Goal: Task Accomplishment & Management: Manage account settings

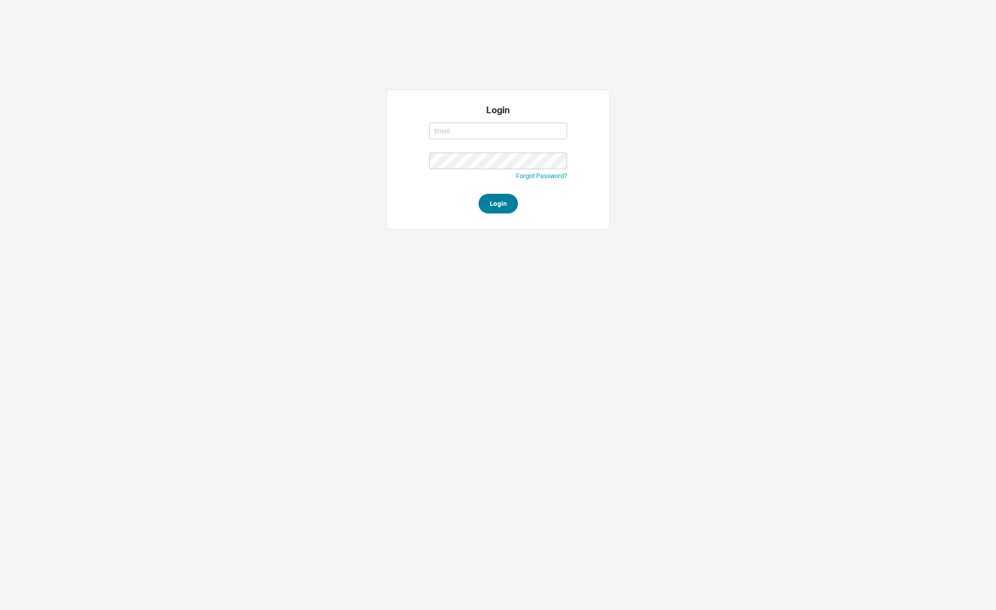
type input "david@qualitybath.com"
click at [492, 206] on button "Login" at bounding box center [498, 204] width 39 height 20
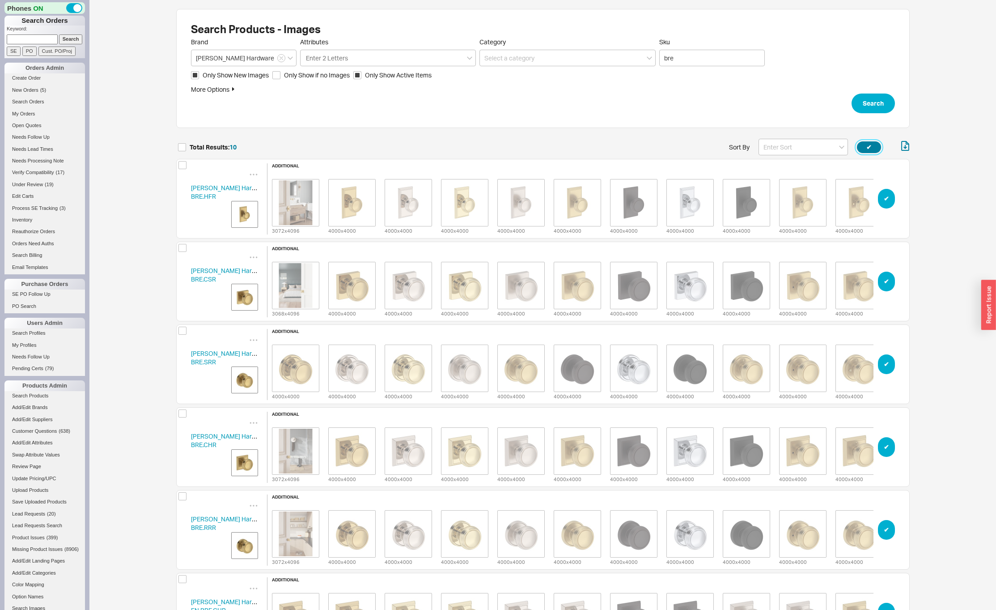
click at [868, 148] on button "✔︎" at bounding box center [869, 147] width 24 height 12
checkbox input "true"
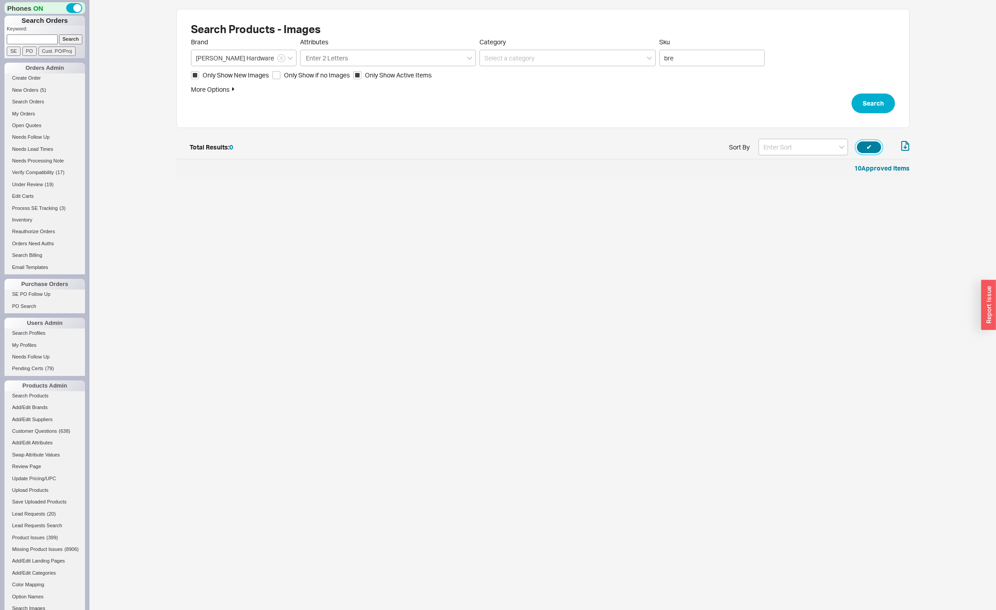
scroll to position [7, 7]
click at [698, 55] on input "bre" at bounding box center [712, 58] width 106 height 17
click at [889, 109] on button "Search" at bounding box center [873, 104] width 43 height 20
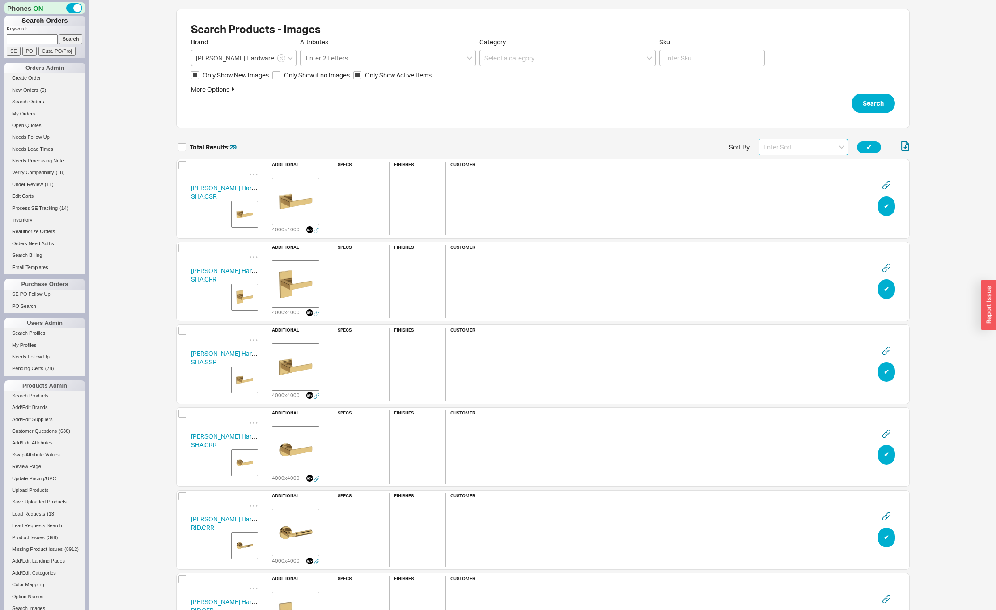
click at [790, 147] on input at bounding box center [803, 147] width 89 height 17
click at [692, 54] on input "Sku" at bounding box center [712, 58] width 106 height 17
type input "SHA"
click button "Search" at bounding box center [873, 104] width 43 height 20
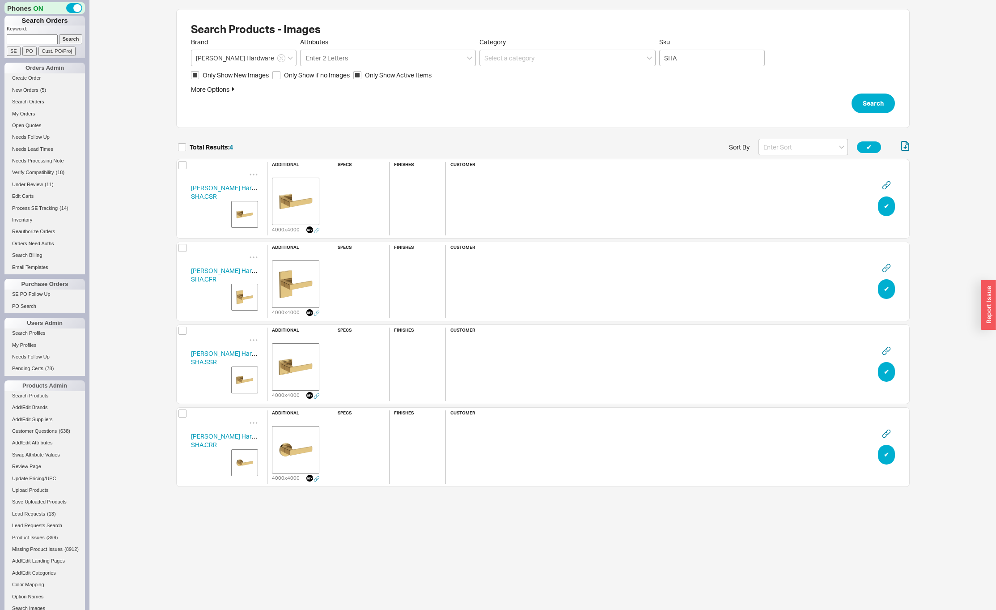
scroll to position [354, 727]
click at [257, 76] on span "Only Show New Images" at bounding box center [236, 75] width 66 height 9
click at [199, 76] on input "Only Show New Images" at bounding box center [195, 75] width 8 height 8
checkbox input "false"
click at [884, 110] on button "Search" at bounding box center [873, 104] width 43 height 20
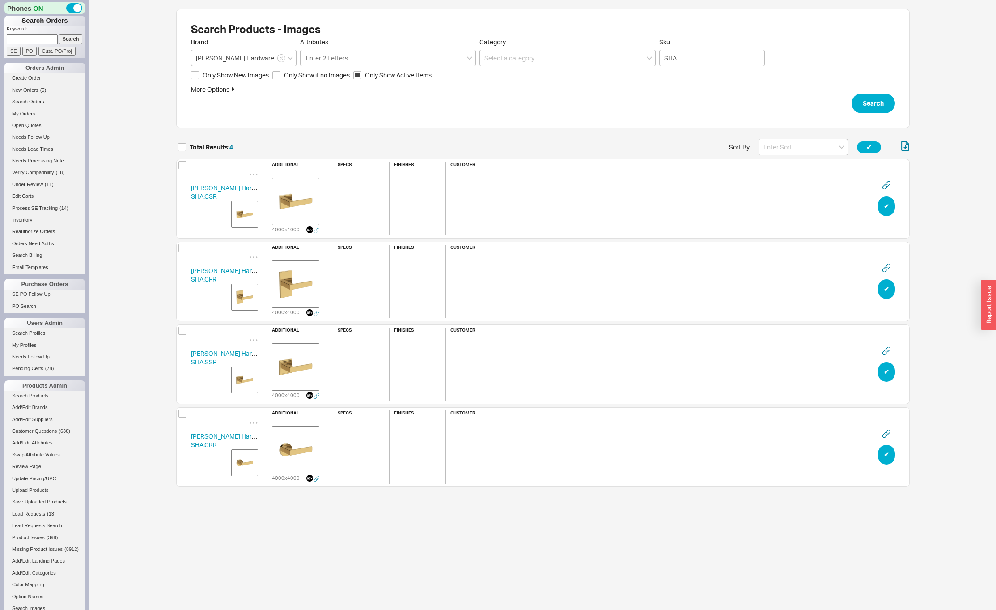
scroll to position [354, 727]
click at [238, 74] on span "Only Show New Images" at bounding box center [236, 75] width 66 height 9
click at [199, 74] on input "Only Show New Images" at bounding box center [195, 75] width 8 height 8
checkbox input "true"
click at [681, 57] on input "SHA" at bounding box center [712, 58] width 106 height 17
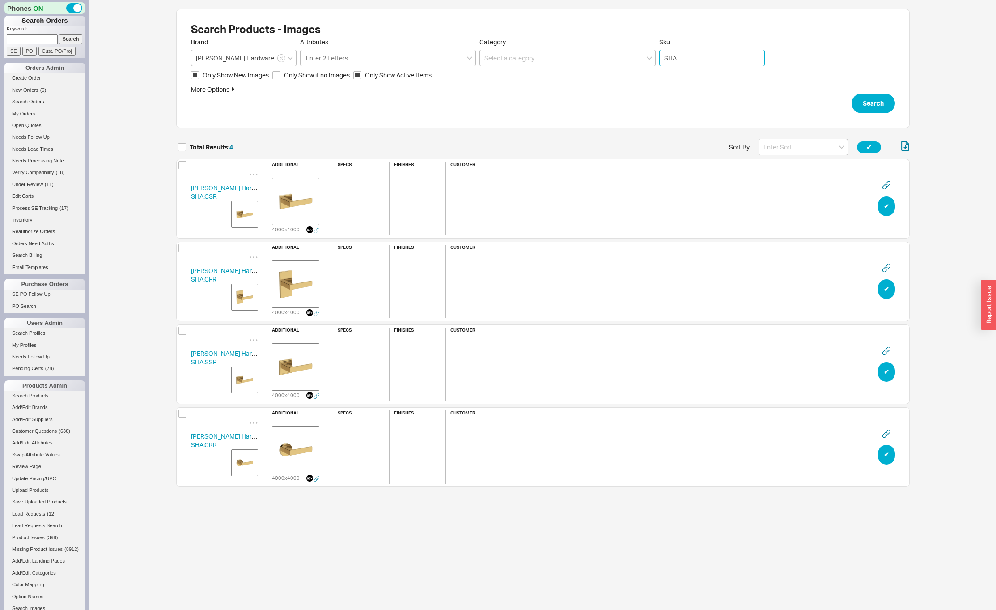
click at [681, 57] on input "SHA" at bounding box center [712, 58] width 106 height 17
click at [879, 109] on button "Search" at bounding box center [873, 104] width 43 height 20
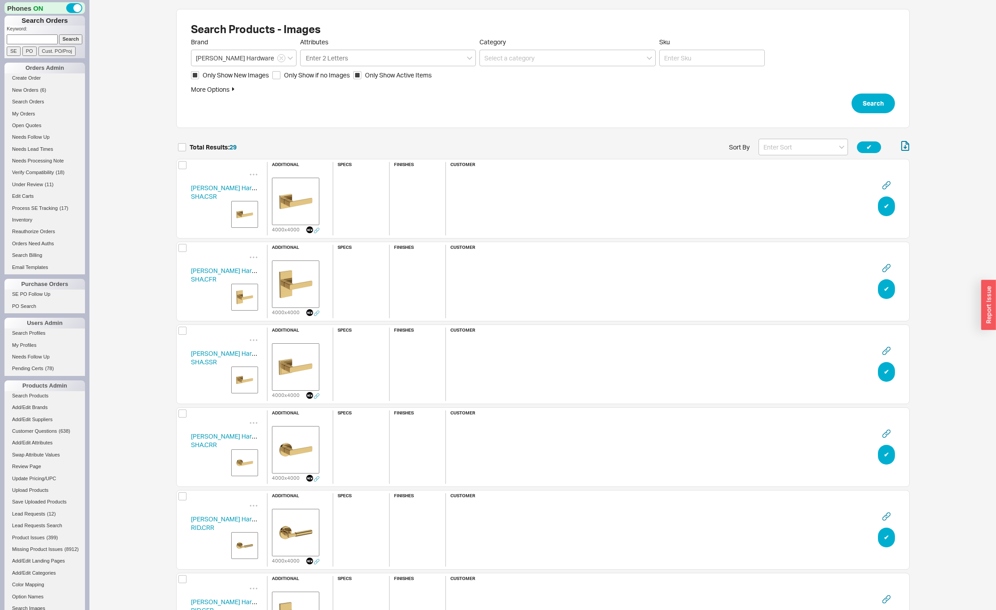
scroll to position [2423, 727]
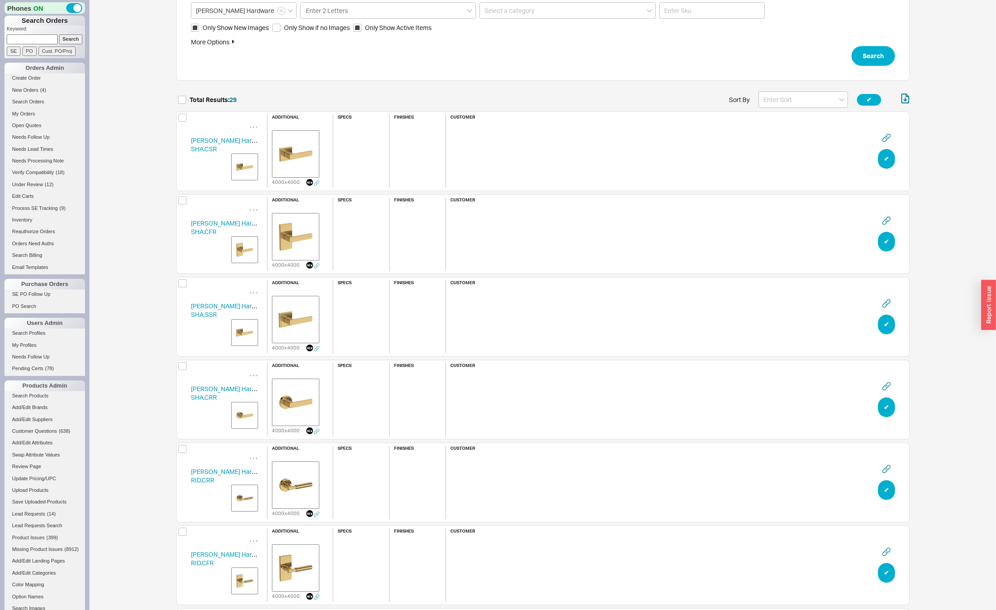
scroll to position [0, 0]
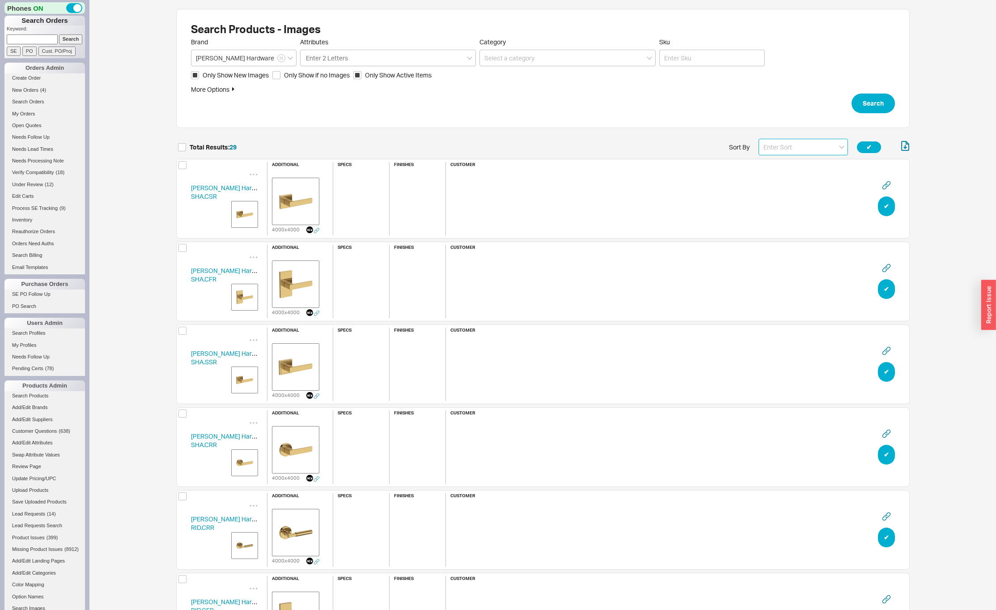
click at [803, 149] on input at bounding box center [803, 147] width 89 height 17
click at [788, 164] on div "Name" at bounding box center [803, 165] width 89 height 16
type input "Name"
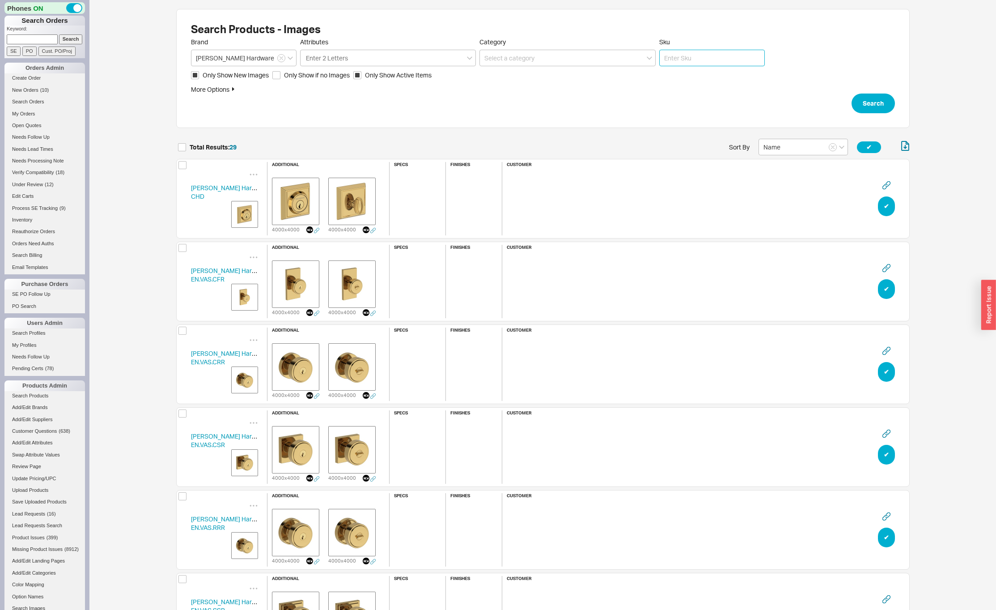
click at [722, 61] on input "Sku" at bounding box center [712, 58] width 106 height 17
type input "SHA"
click button "Search" at bounding box center [873, 104] width 43 height 20
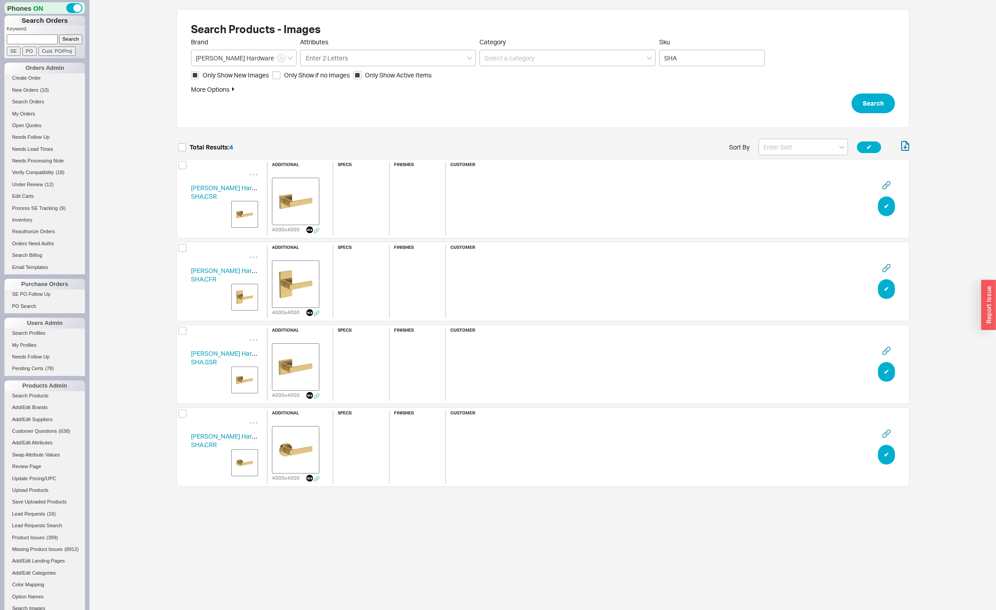
scroll to position [354, 727]
click at [241, 291] on img "grid" at bounding box center [245, 297] width 22 height 22
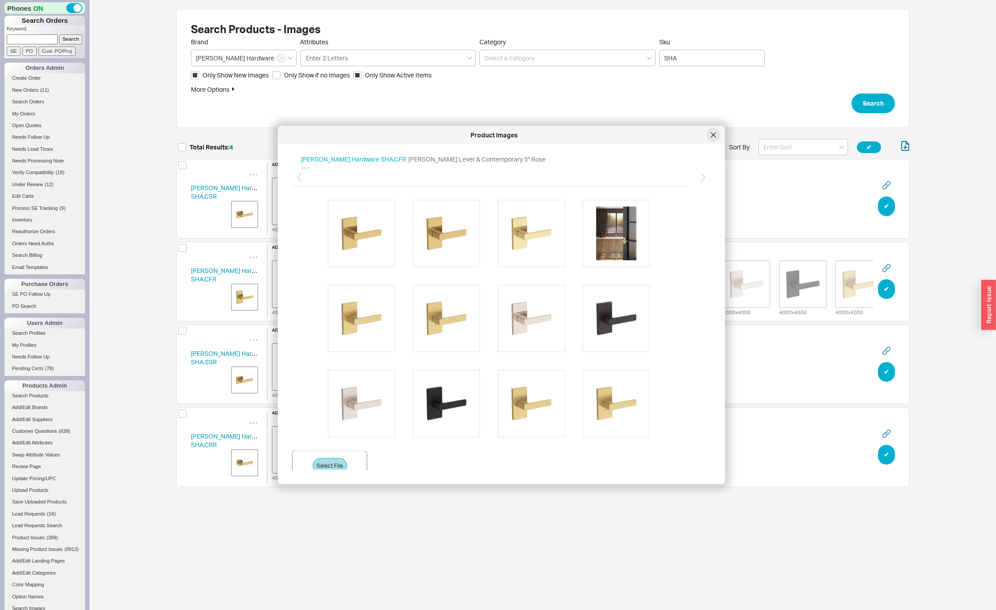
click at [713, 133] on icon at bounding box center [713, 134] width 5 height 5
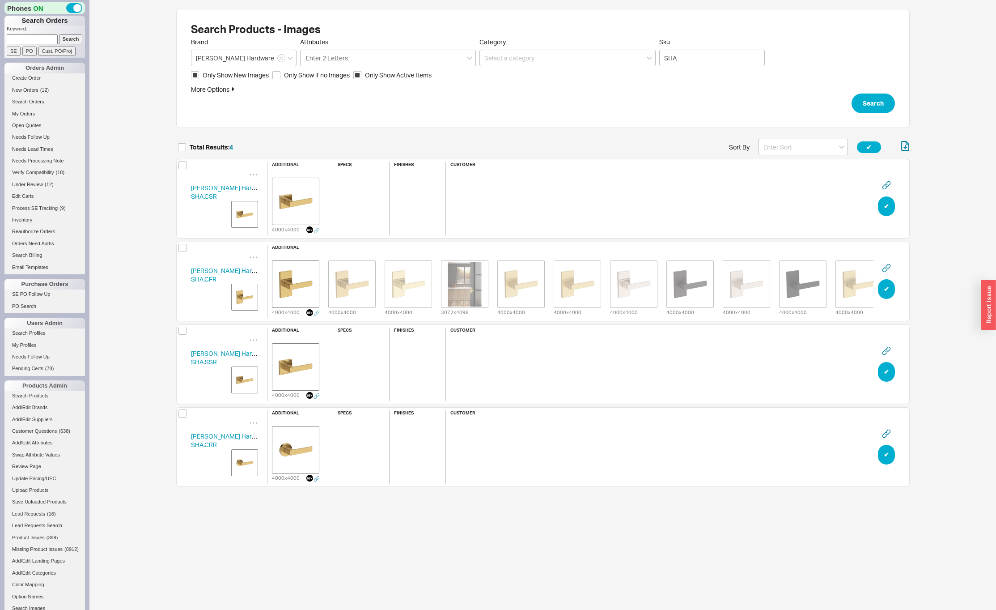
click at [245, 213] on img "grid" at bounding box center [245, 214] width 22 height 22
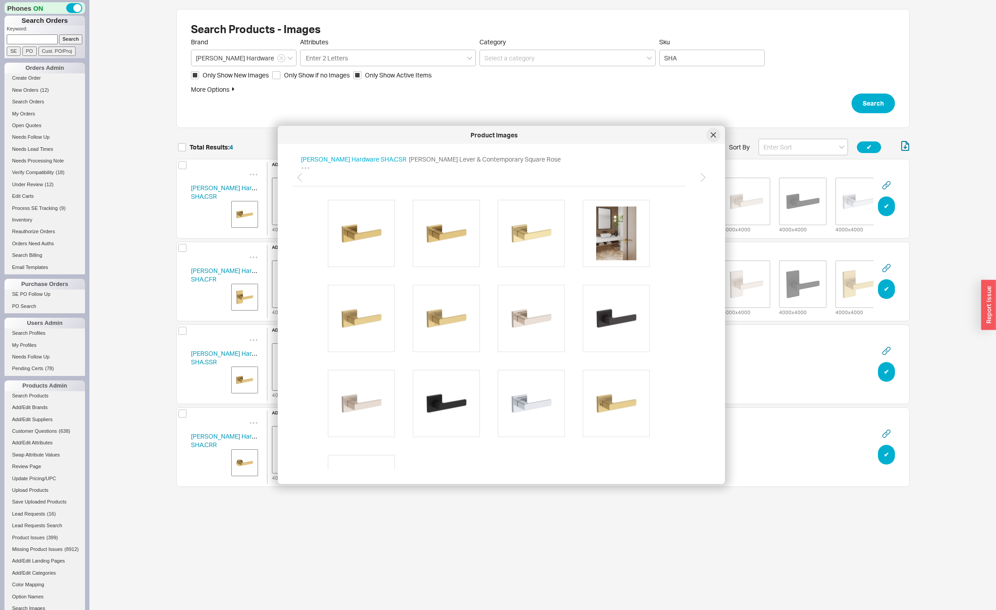
click at [711, 136] on icon at bounding box center [713, 134] width 5 height 5
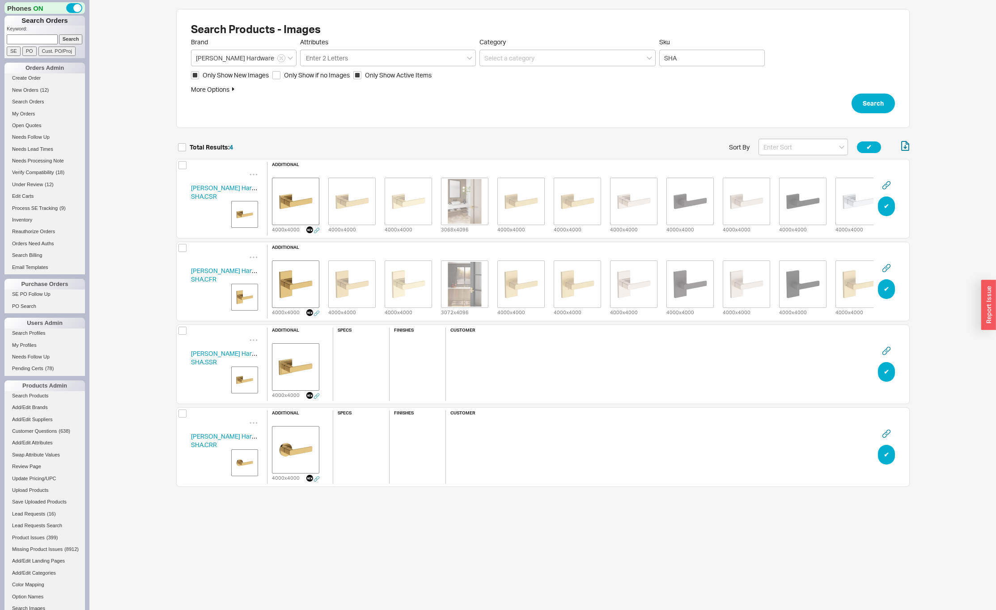
click at [245, 376] on img "grid" at bounding box center [245, 380] width 22 height 22
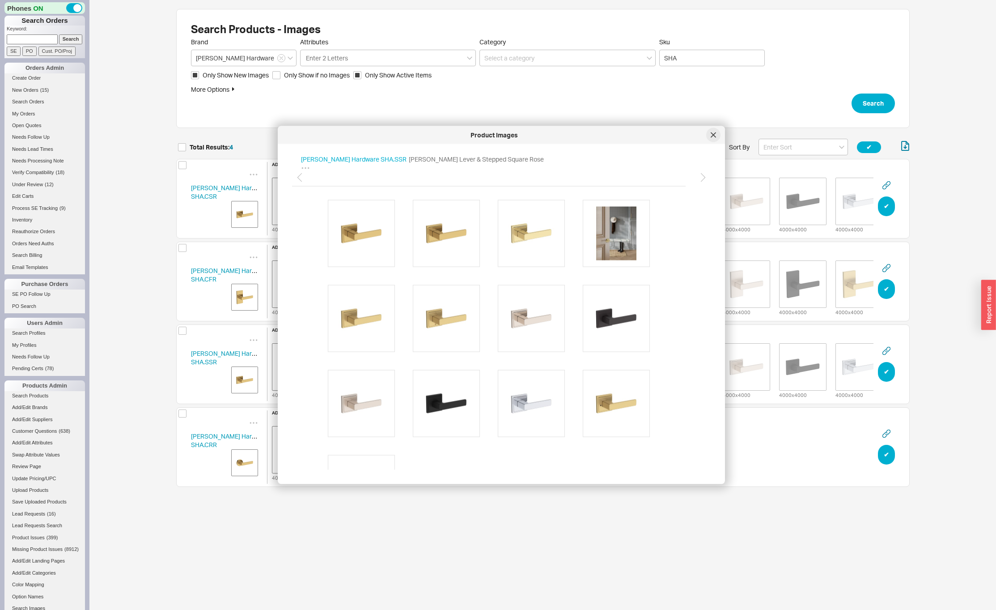
click at [712, 135] on icon at bounding box center [713, 134] width 5 height 5
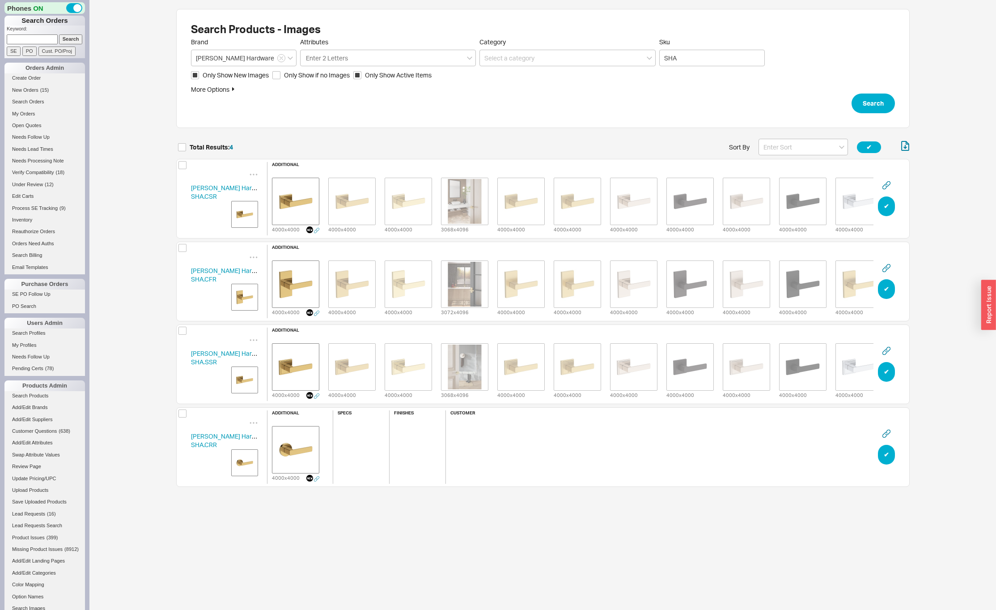
click at [240, 462] on img "grid" at bounding box center [245, 462] width 22 height 22
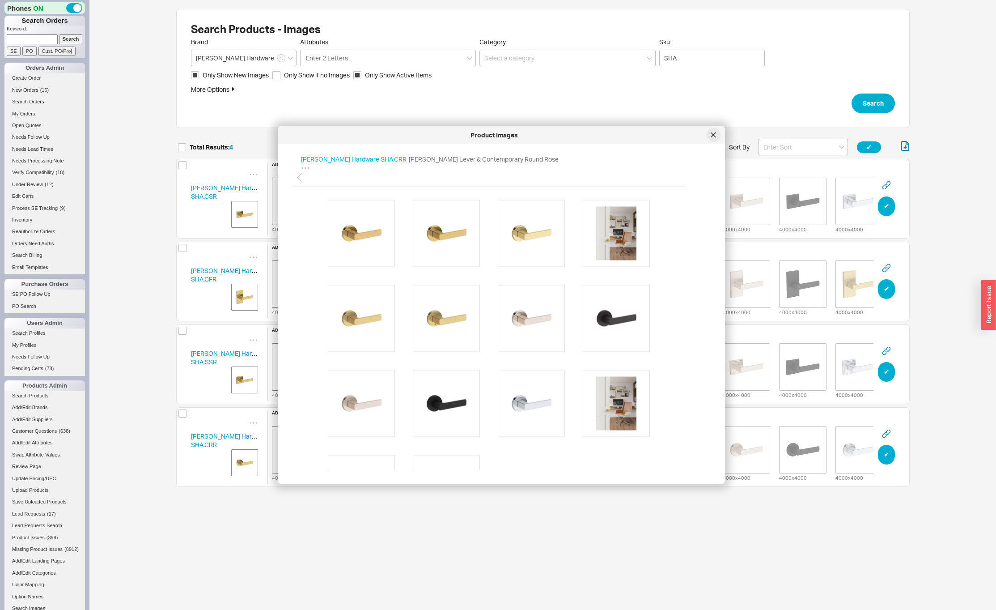
click at [715, 134] on icon at bounding box center [713, 134] width 5 height 5
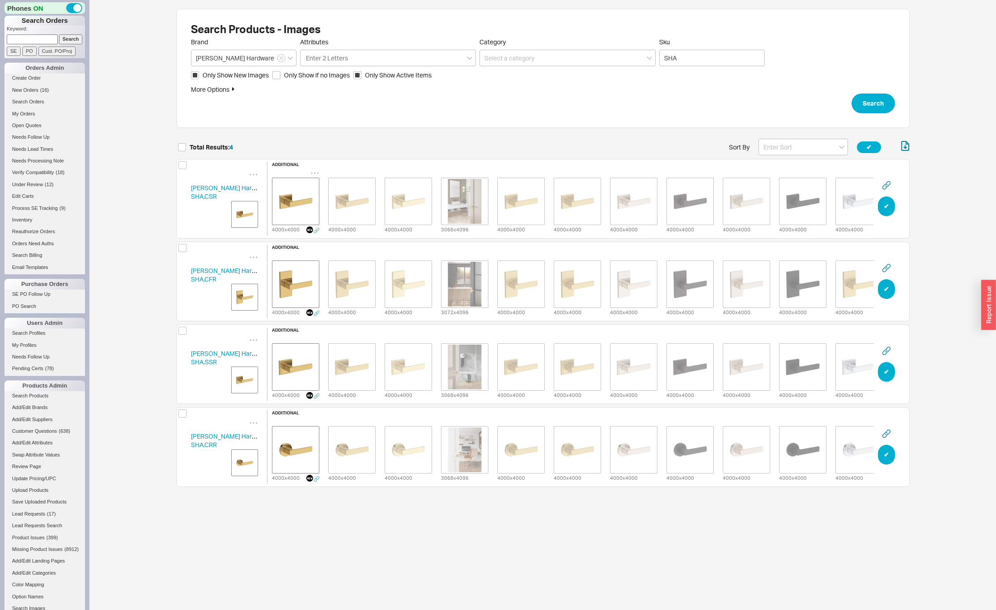
click at [315, 169] on icon "grid" at bounding box center [315, 173] width 9 height 9
click at [304, 184] on span "Delete" at bounding box center [297, 185] width 19 height 8
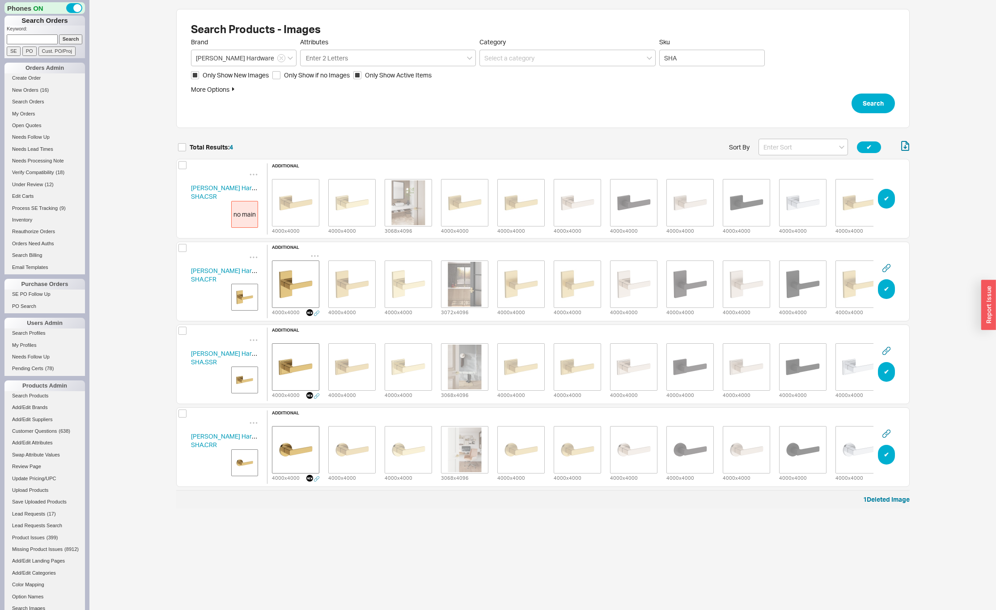
click at [314, 255] on icon "grid" at bounding box center [315, 255] width 8 height 1
click at [306, 266] on span "Delete" at bounding box center [297, 268] width 19 height 8
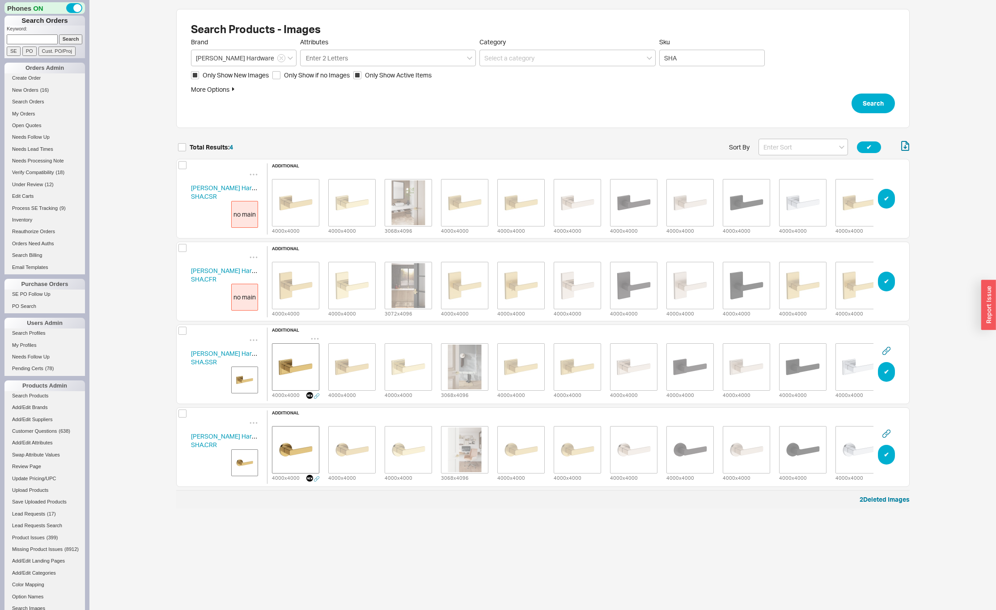
click at [314, 336] on icon "grid" at bounding box center [315, 338] width 9 height 9
click at [307, 351] on div "Delete" at bounding box center [314, 350] width 89 height 20
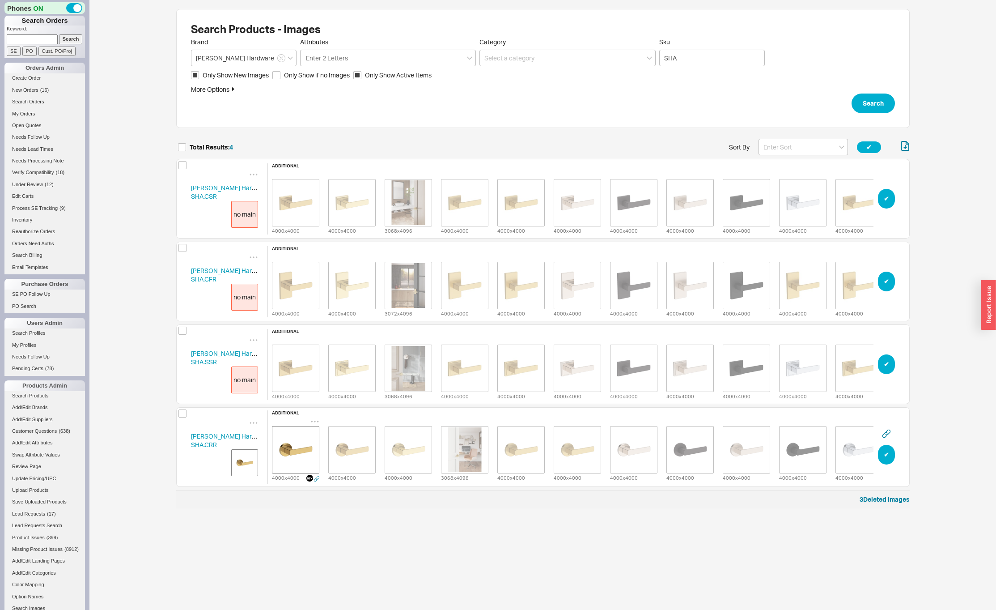
click at [315, 417] on icon "grid" at bounding box center [315, 421] width 9 height 9
click at [303, 299] on span "Delete" at bounding box center [297, 302] width 19 height 8
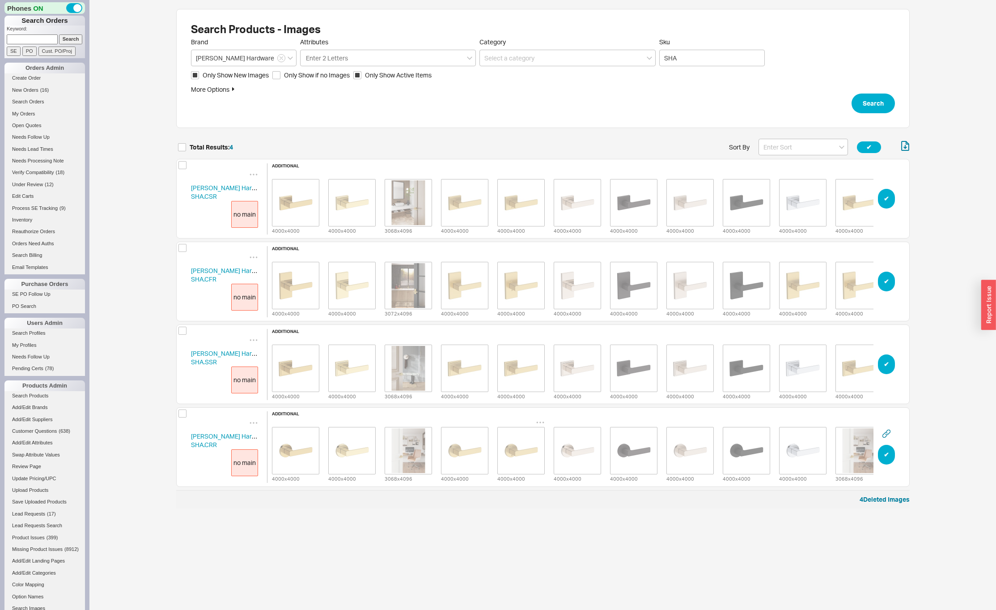
click at [538, 420] on icon "grid" at bounding box center [540, 422] width 9 height 9
click at [528, 318] on span "Set to Main Image" at bounding box center [527, 320] width 51 height 8
click at [539, 337] on icon "grid" at bounding box center [540, 340] width 9 height 9
click at [526, 368] on span "Set to Main Image" at bounding box center [527, 370] width 51 height 8
drag, startPoint x: 539, startPoint y: 252, endPoint x: 537, endPoint y: 258, distance: 6.1
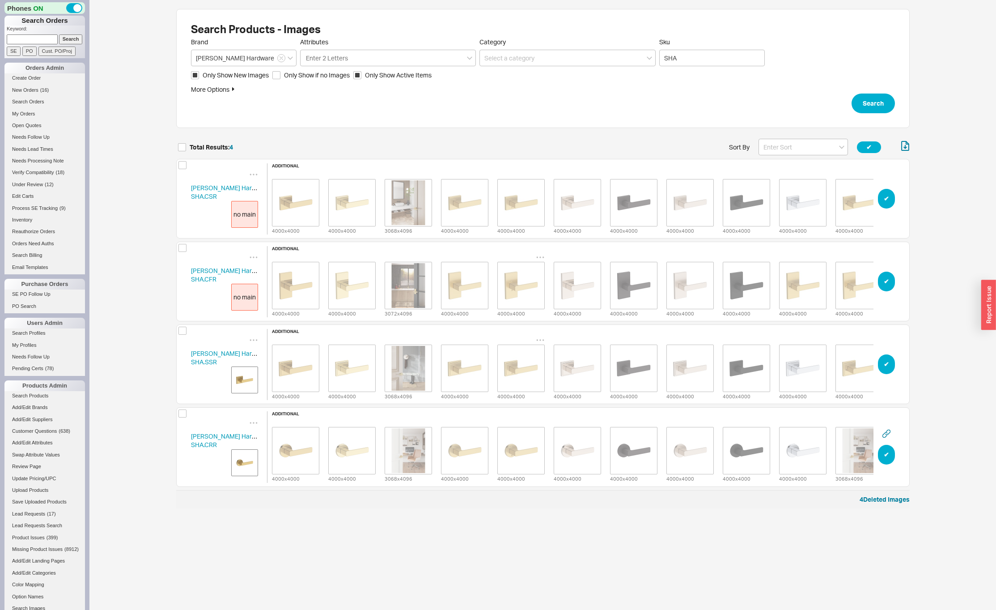
click at [539, 253] on icon "grid" at bounding box center [540, 257] width 9 height 9
click at [524, 285] on span "Set to Main Image" at bounding box center [527, 287] width 51 height 8
click at [539, 170] on icon "grid" at bounding box center [540, 174] width 9 height 9
click at [519, 200] on span "Set to Main Image" at bounding box center [527, 204] width 51 height 8
click at [412, 450] on img "grid" at bounding box center [408, 450] width 45 height 45
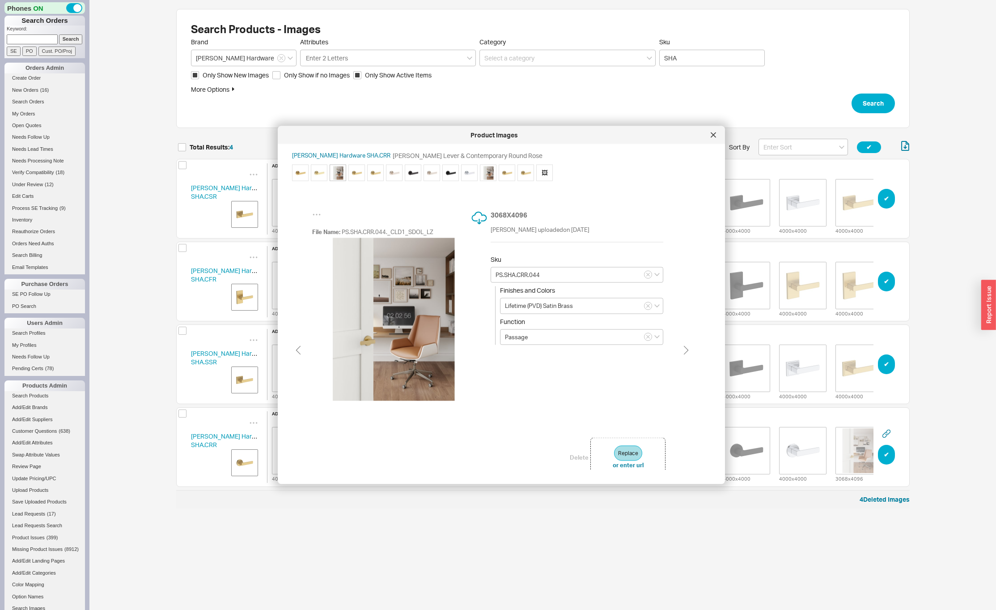
click at [487, 171] on img at bounding box center [488, 172] width 13 height 13
click at [336, 172] on img at bounding box center [338, 172] width 13 height 13
type input "PS.SHA.CRR.044"
type input "Lifetime (PVD) Satin Brass"
type input "Passage"
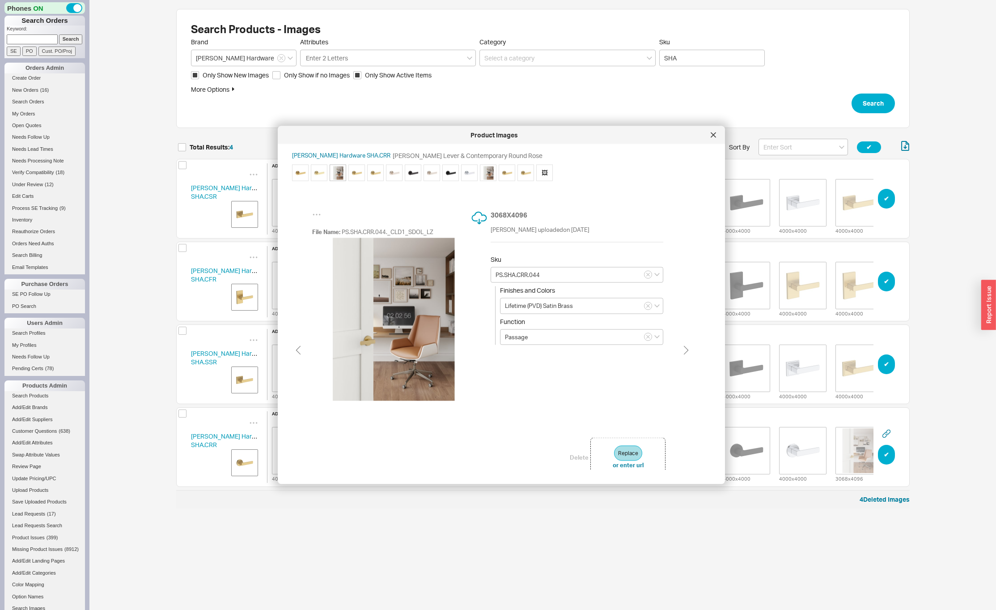
click at [489, 171] on img at bounding box center [488, 172] width 13 height 13
click at [574, 456] on button "Delete" at bounding box center [579, 457] width 19 height 8
type input "PV.SHA.CRR.044"
type input "Lifetime (PVD) Satin Brass"
type input "Privacy"
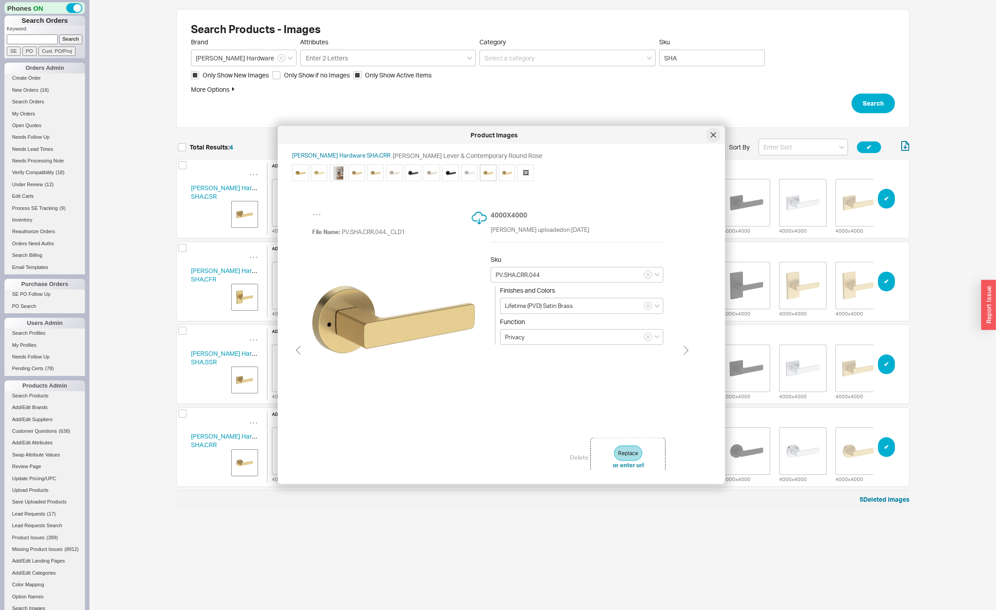
click at [711, 132] on icon at bounding box center [713, 134] width 4 height 4
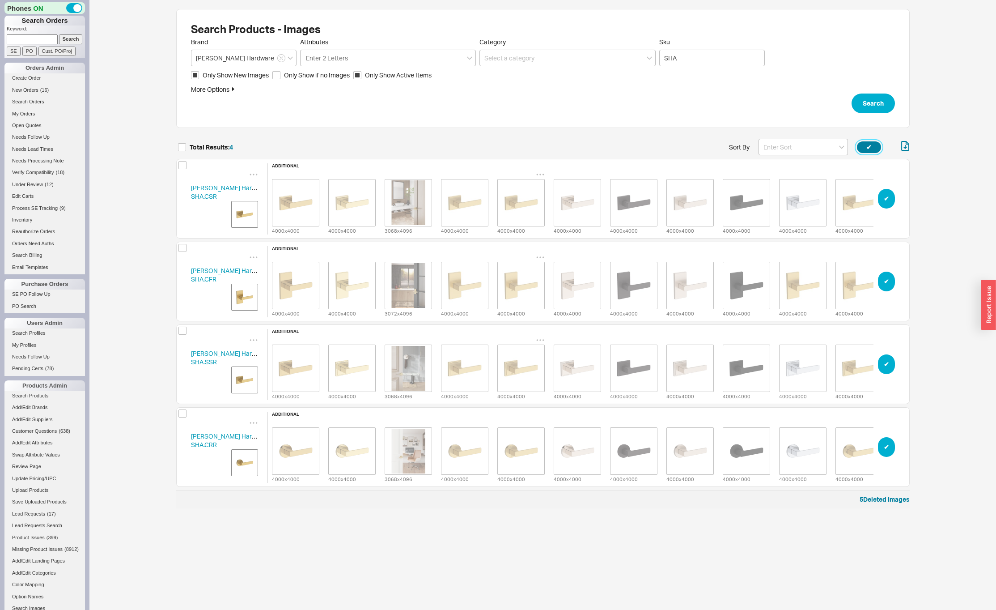
click at [866, 146] on button "✔︎" at bounding box center [869, 147] width 24 height 12
checkbox input "true"
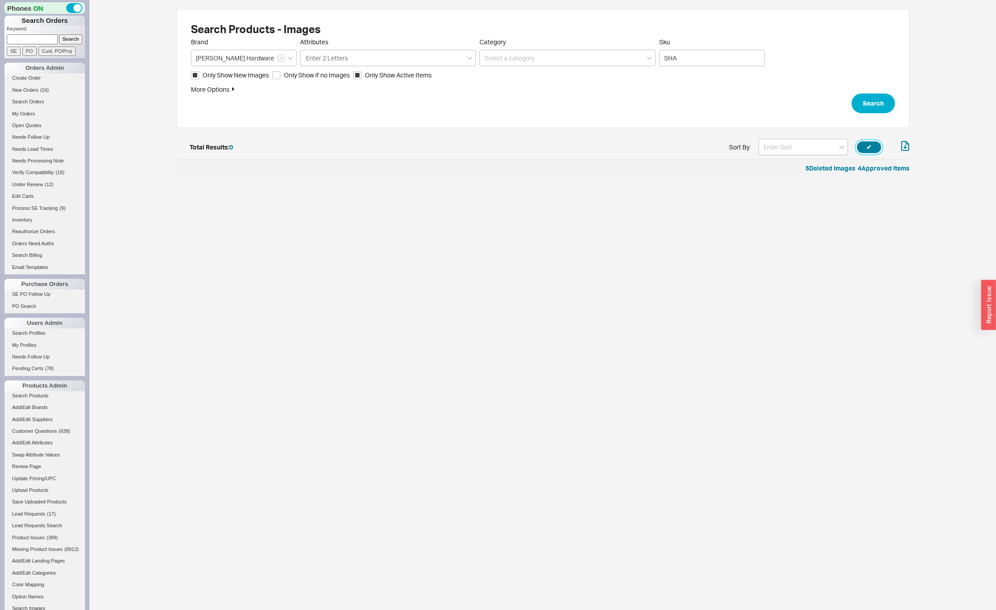
scroll to position [31, 727]
click at [699, 61] on input "SHA" at bounding box center [712, 58] width 106 height 17
type input "CHD"
click button "Search" at bounding box center [873, 104] width 43 height 20
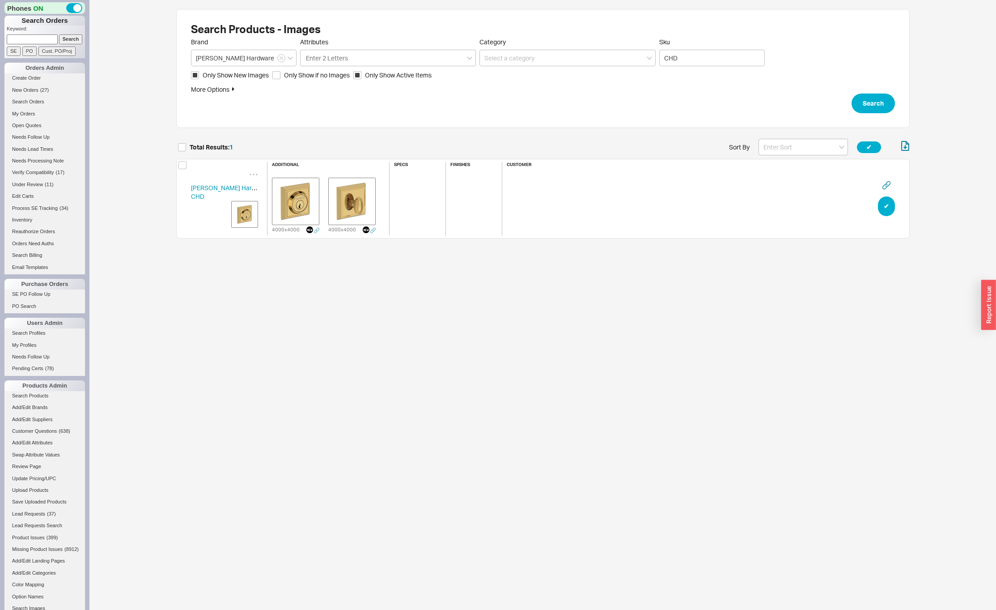
scroll to position [106, 727]
click at [278, 209] on img "grid" at bounding box center [295, 201] width 45 height 45
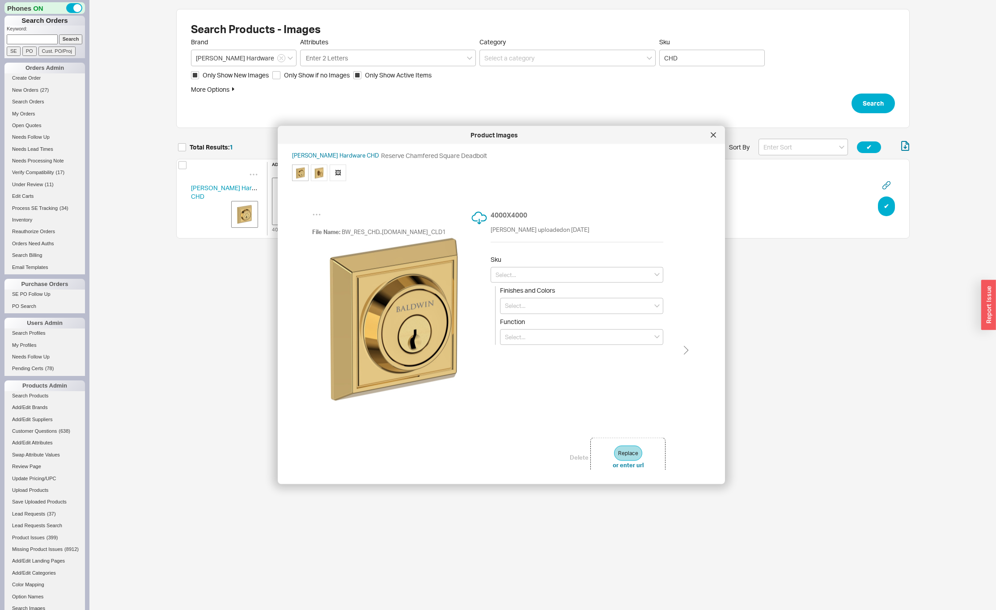
click at [536, 265] on div "Sku" at bounding box center [577, 269] width 173 height 28
click at [541, 273] on input at bounding box center [577, 275] width 173 height 16
click at [337, 172] on span "🖼" at bounding box center [338, 172] width 17 height 17
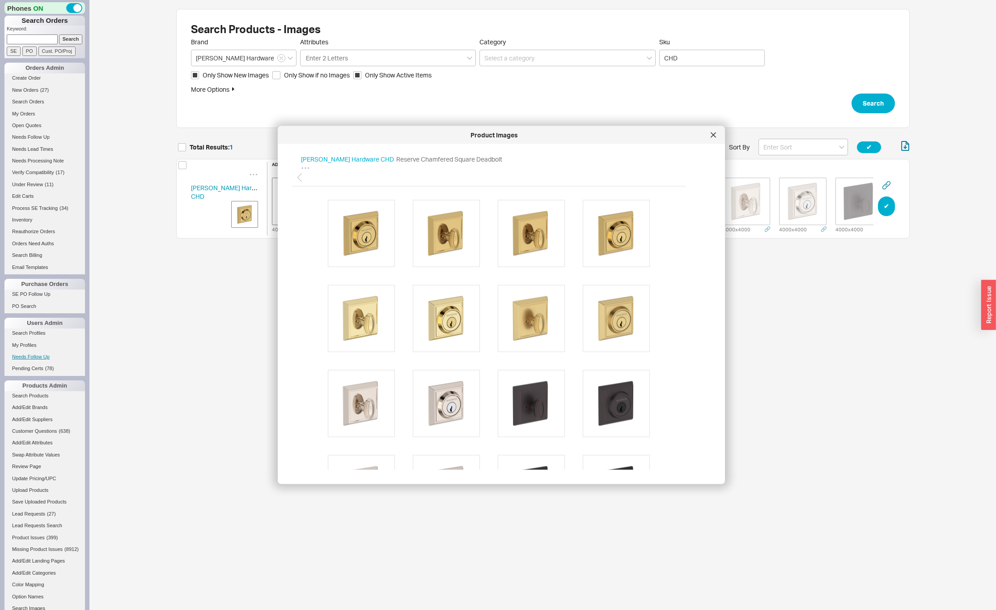
scroll to position [223, 0]
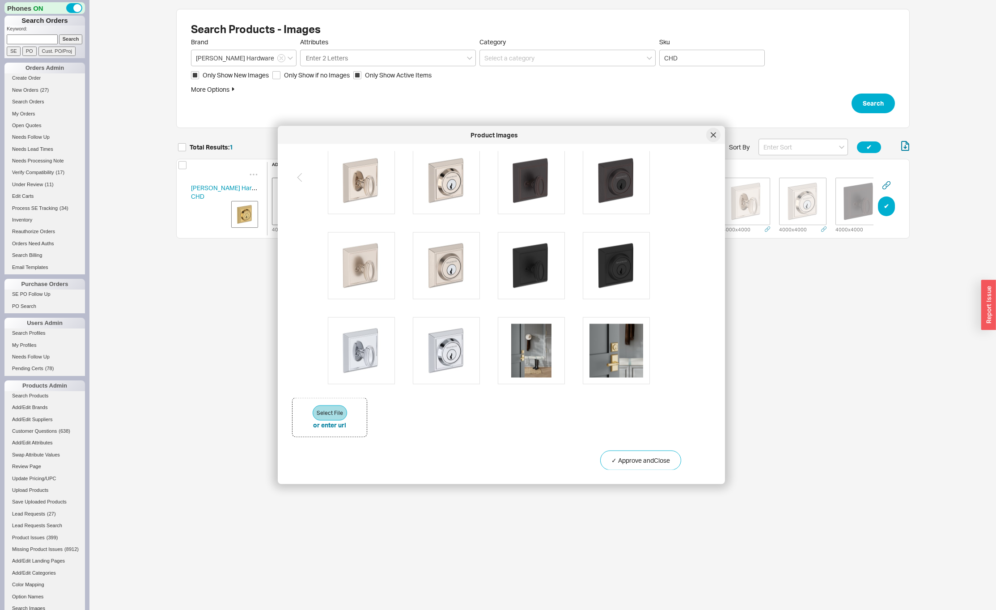
click at [714, 136] on icon at bounding box center [713, 134] width 5 height 5
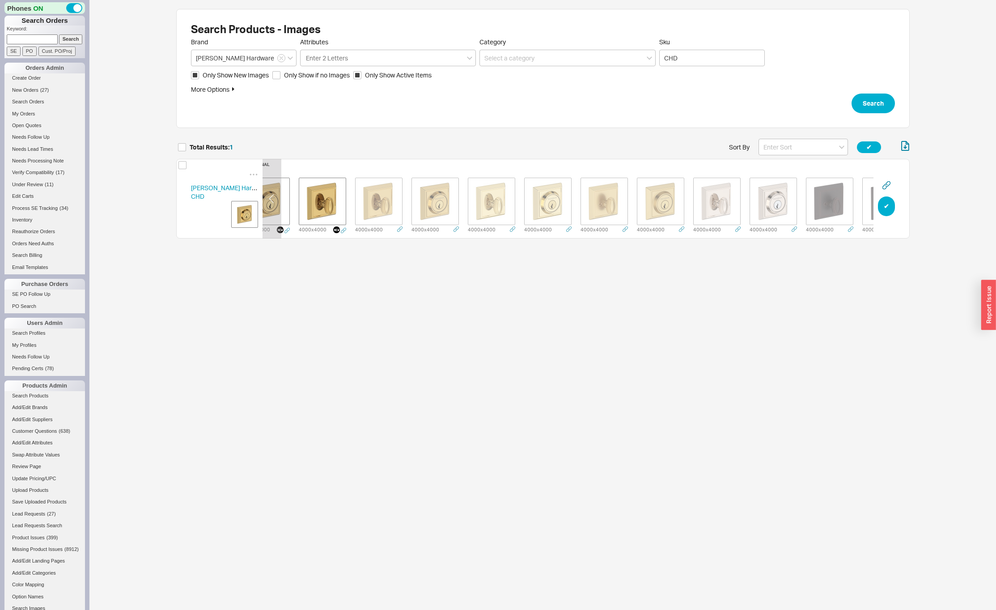
scroll to position [0, 0]
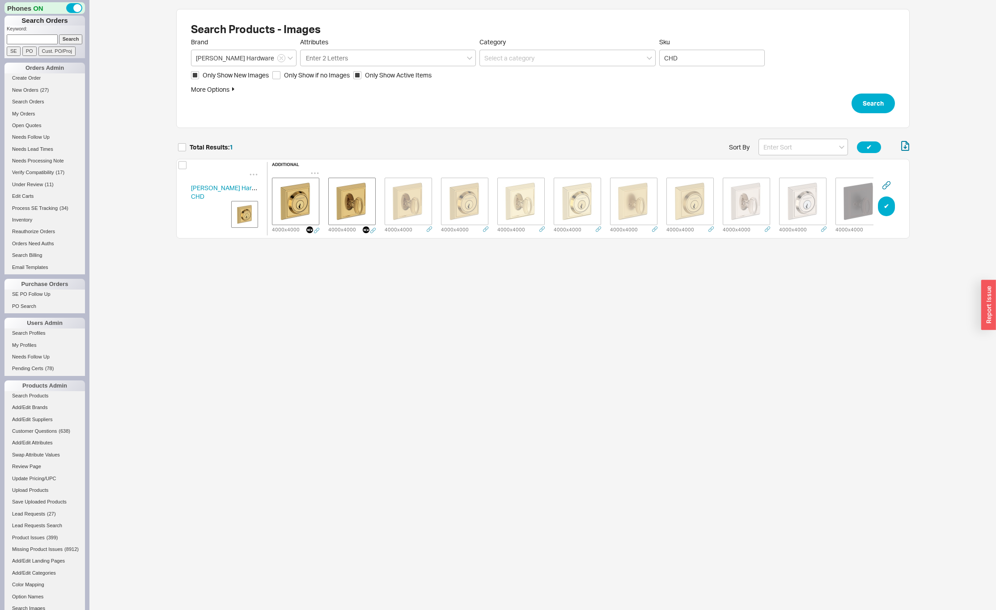
click at [313, 169] on icon "grid" at bounding box center [315, 173] width 9 height 9
click at [312, 187] on div "Delete" at bounding box center [314, 184] width 89 height 20
click at [314, 169] on icon "grid" at bounding box center [315, 173] width 9 height 9
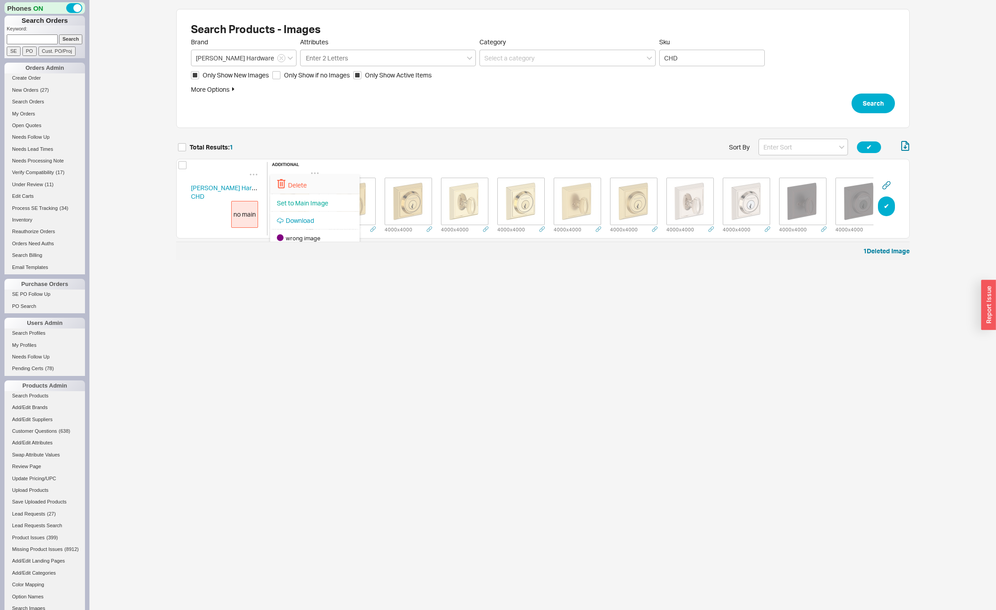
click at [311, 183] on div "Delete" at bounding box center [314, 184] width 89 height 20
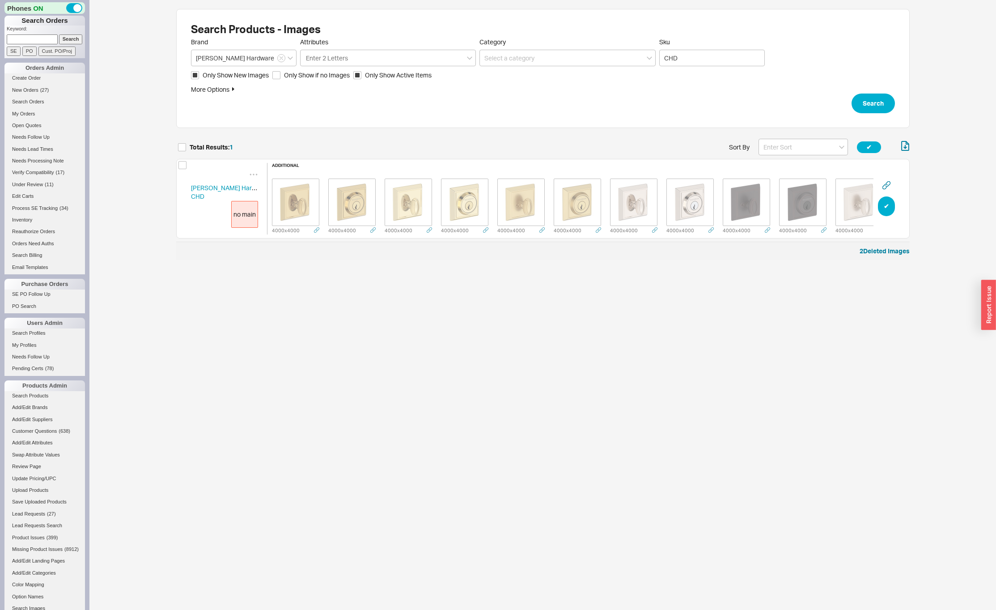
click at [319, 170] on div "4000 x 4000" at bounding box center [296, 202] width 56 height 65
click at [315, 171] on icon "grid" at bounding box center [315, 174] width 9 height 9
click at [307, 201] on span "Set to Main Image" at bounding box center [302, 204] width 51 height 8
click at [305, 202] on img "grid" at bounding box center [295, 202] width 45 height 45
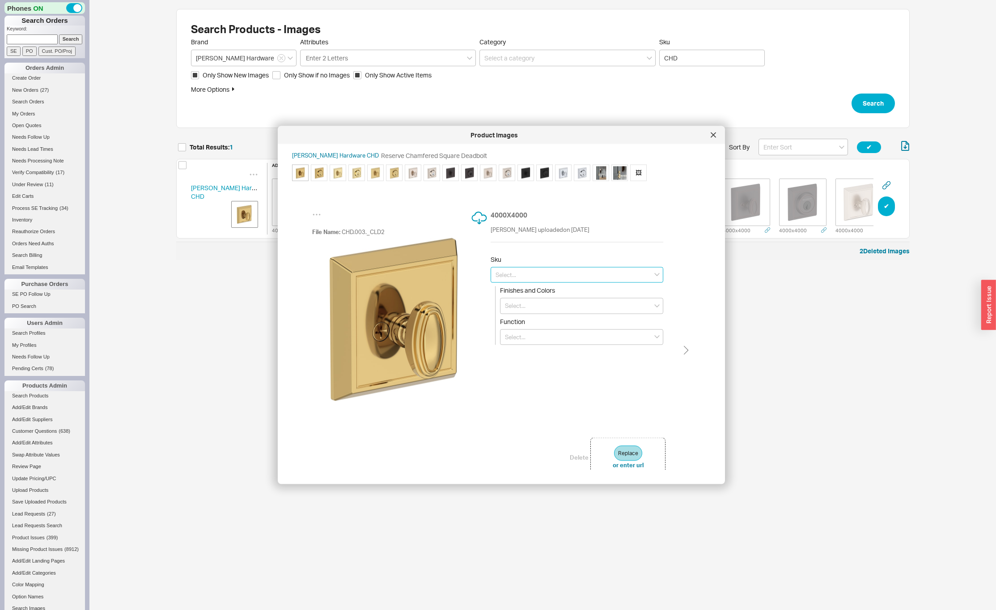
click at [535, 277] on input at bounding box center [577, 275] width 173 height 16
type input "DC.CHD.003"
type input "Lifetime (PVD) Polished Brass"
type input "Double Cylinder"
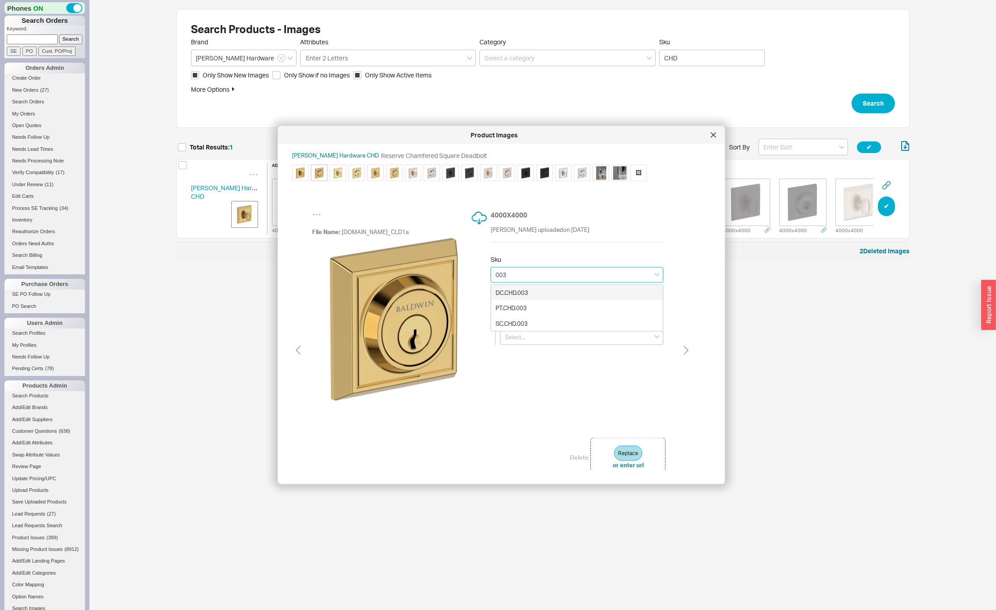
click at [573, 292] on div "DC.CHD.003" at bounding box center [577, 292] width 172 height 15
type input "DC.CHD.003"
type input "Lifetime (PVD) Polished Brass"
type input "Double Cylinder"
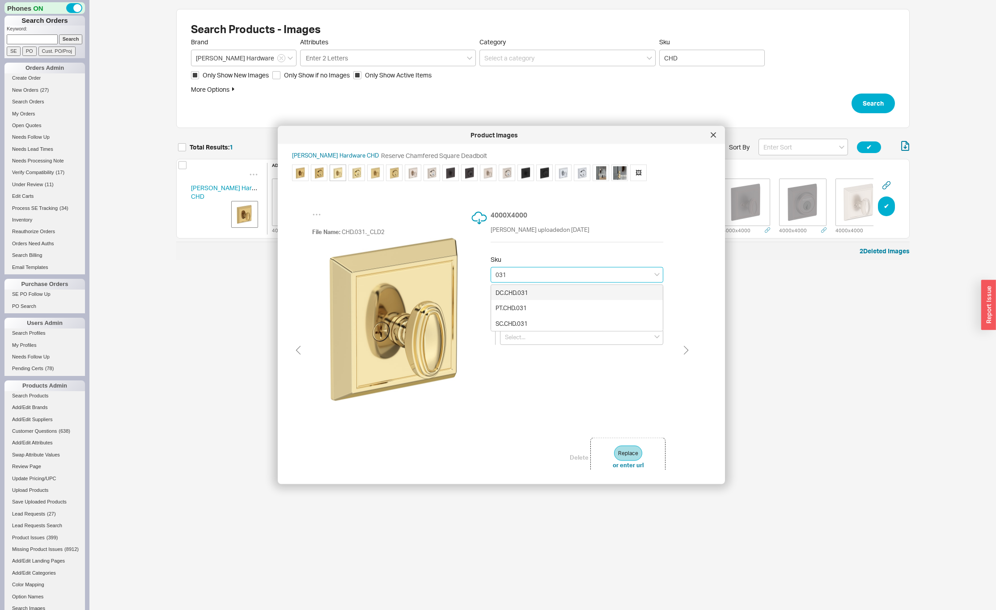
click at [557, 290] on div "DC.CHD.031" at bounding box center [577, 292] width 172 height 15
type input "DC.CHD.031"
type input "Non-lacquered Brass"
type input "Double Cylinder"
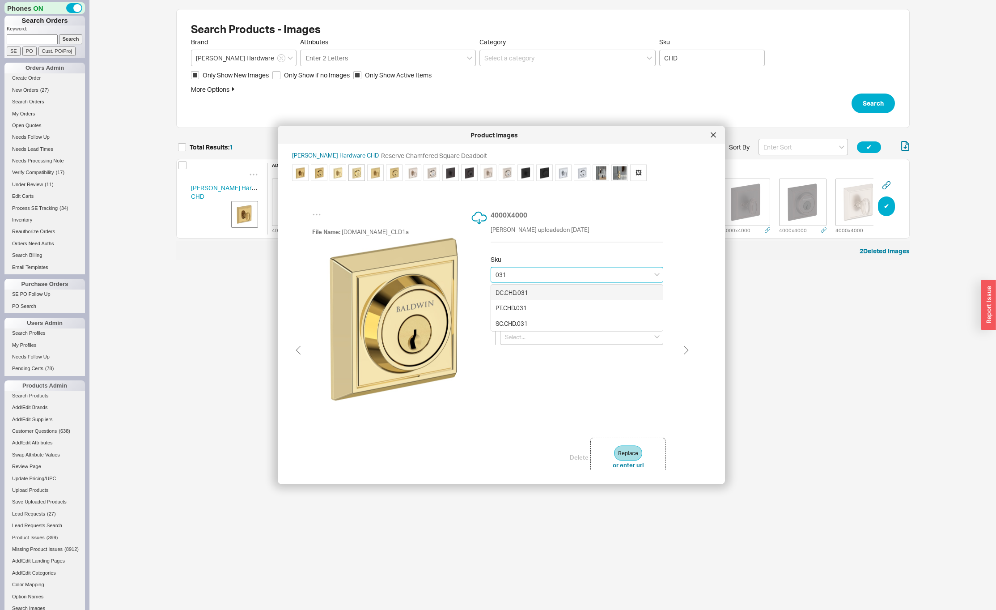
click at [554, 293] on div "DC.CHD.031" at bounding box center [577, 292] width 172 height 15
type input "DC.CHD.031"
type input "Non-lacquered Brass"
type input "Double Cylinder"
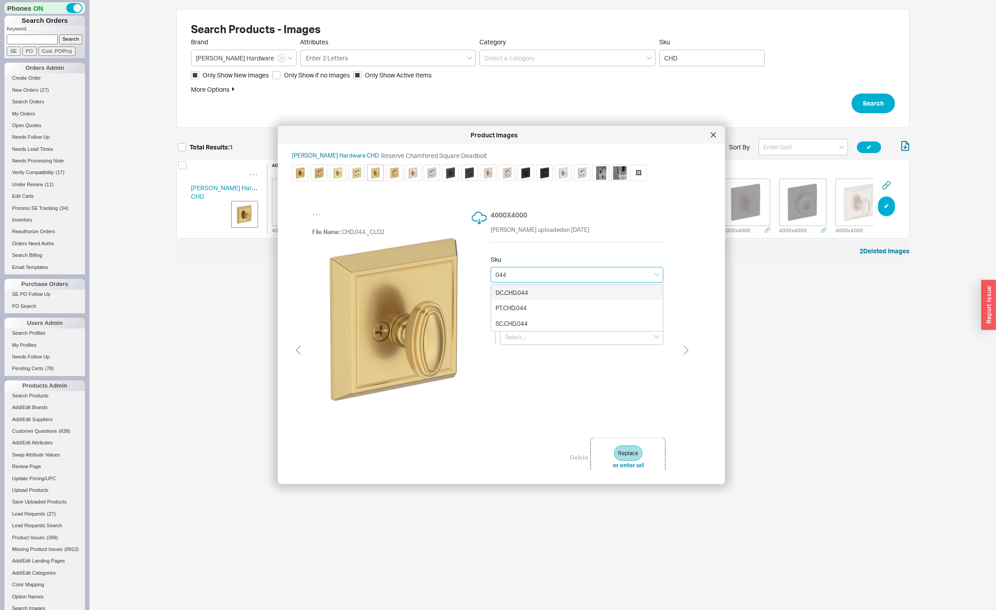
type input "DC.CHD.044"
type input "Lifetime (PVD) Satin Brass"
type input "Double Cylinder"
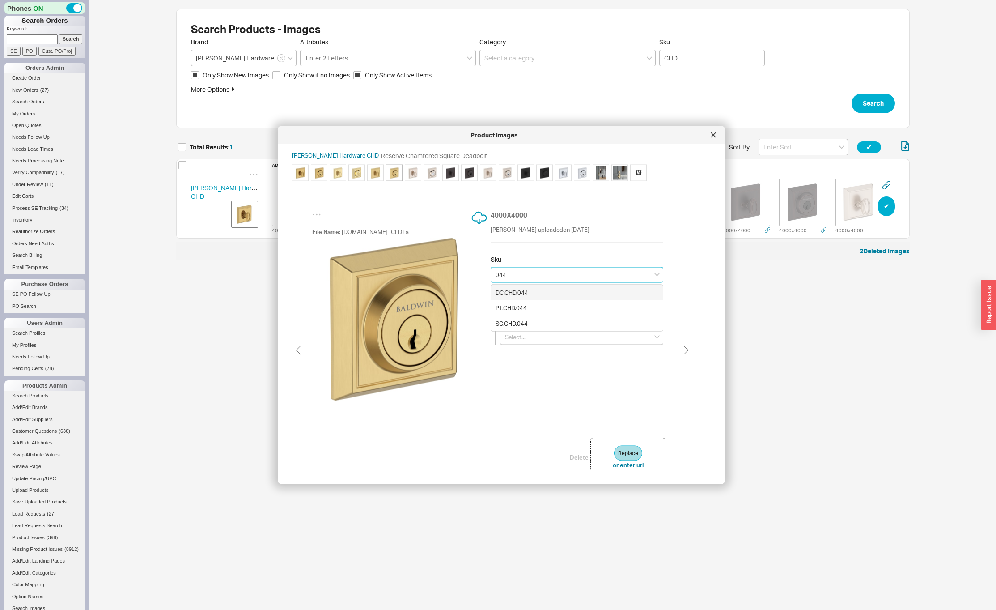
type input "DC.CHD.044"
type input "Lifetime (PVD) Satin Brass"
type input "Double Cylinder"
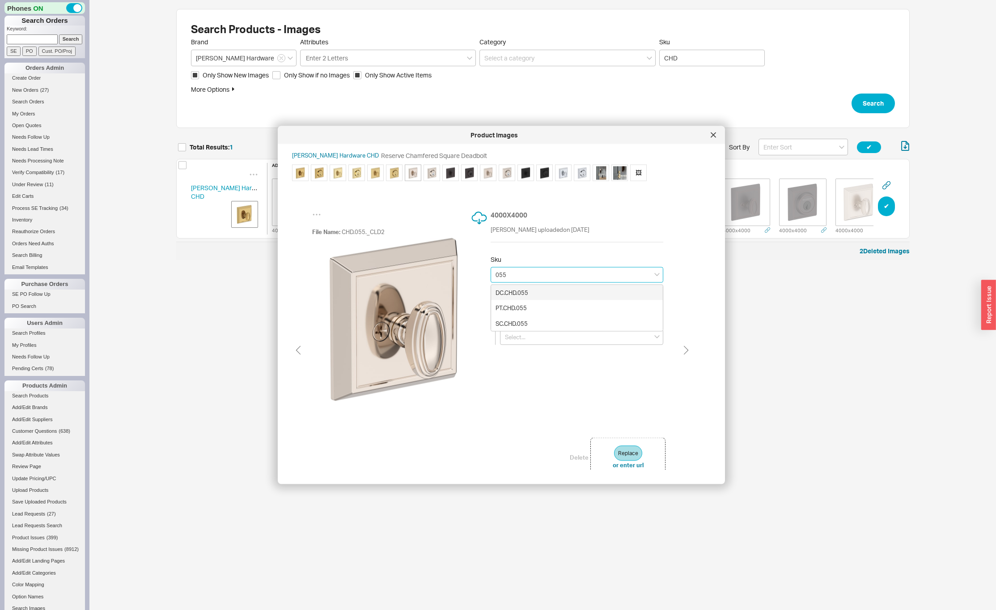
type input "DC.CHD.055"
type input "Lifetime (PVD) Polished Nickel"
type input "Double Cylinder"
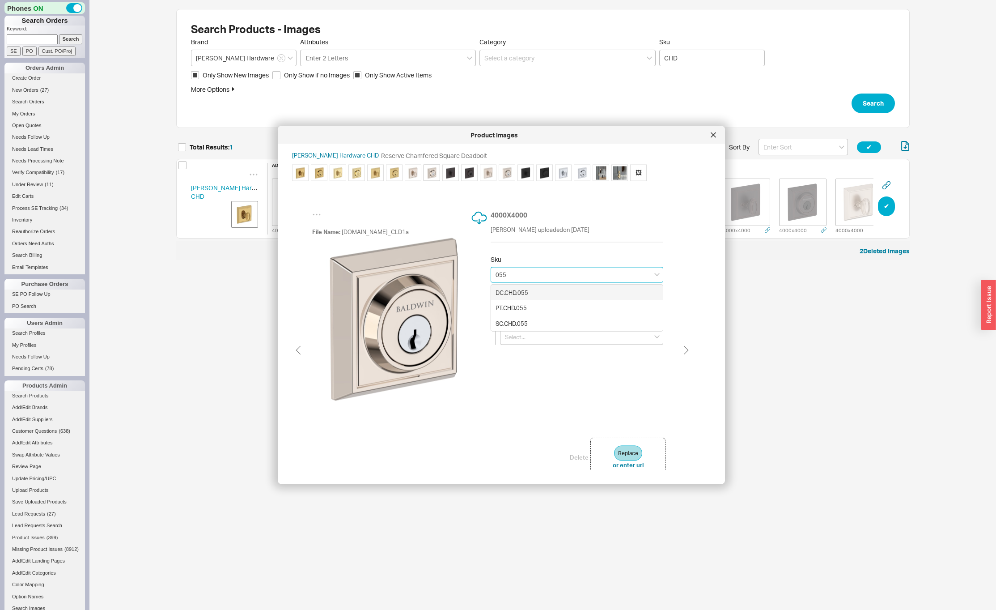
type input "DC.CHD.055"
type input "Lifetime (PVD) Polished Nickel"
type input "Double Cylinder"
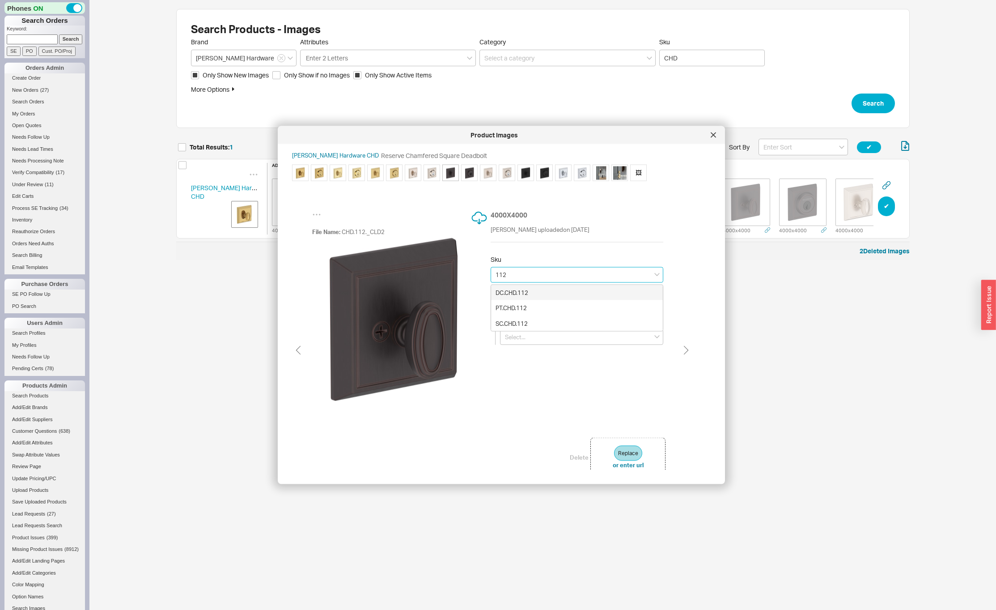
type input "DC.CHD.112"
type input "Venetian Bronze"
type input "Double Cylinder"
type input "DC.CHD.112"
type input "Venetian Bronze"
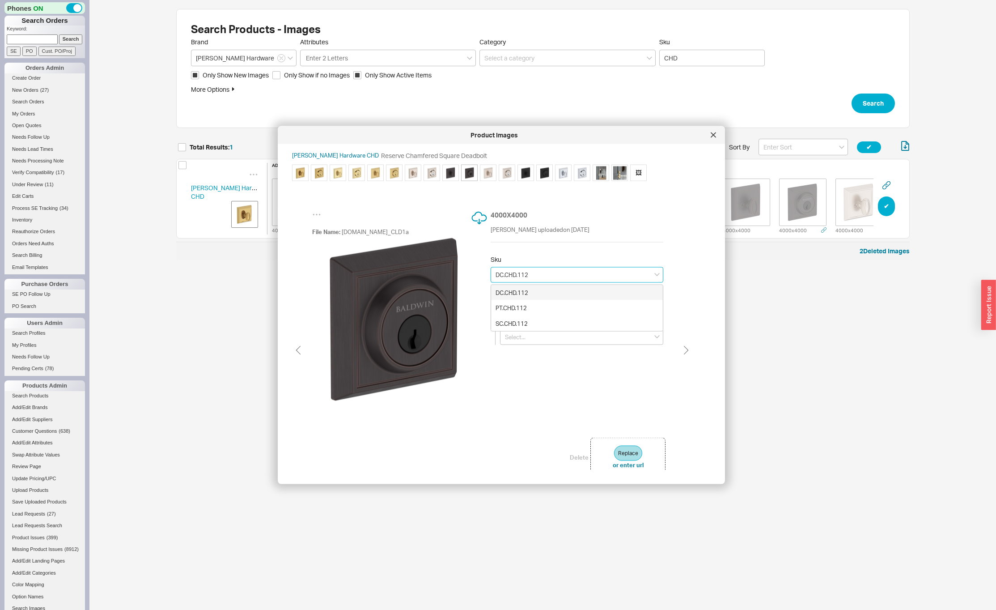
type input "Double Cylinder"
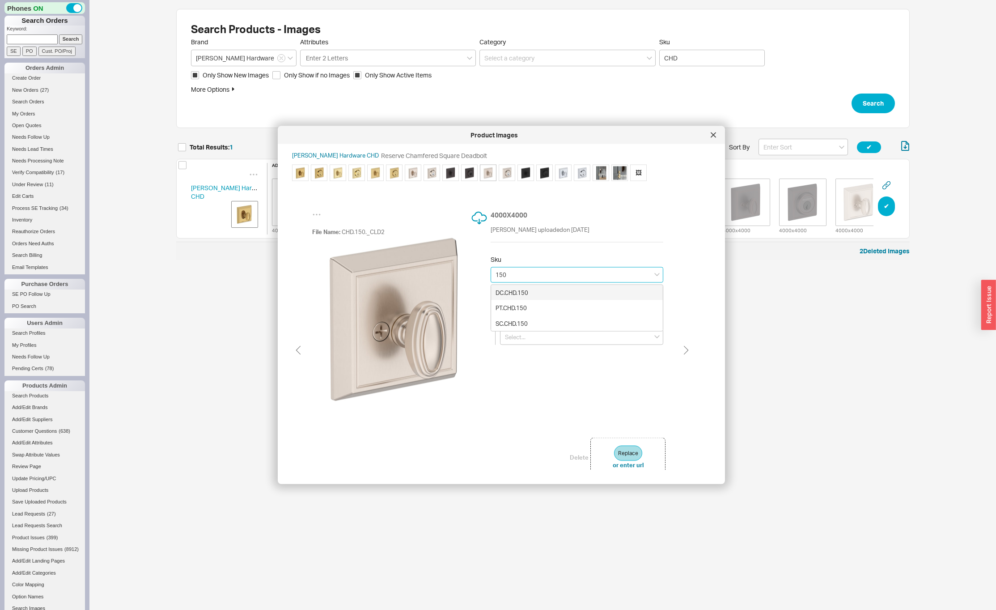
type input "DC.CHD.150"
type input "Satin Nickel"
type input "Double Cylinder"
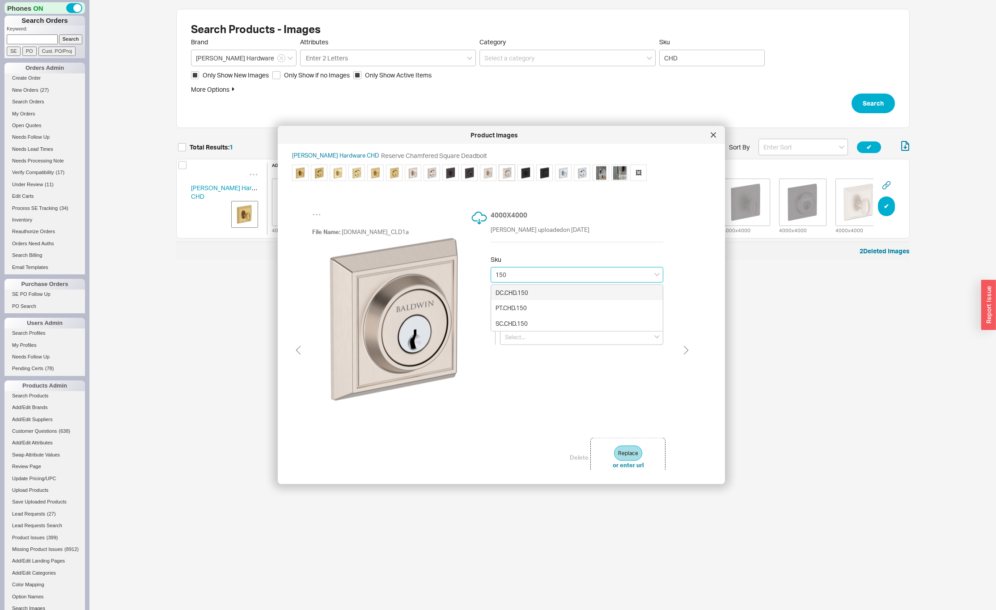
type input "DC.CHD.150"
type input "Satin Nickel"
type input "Double Cylinder"
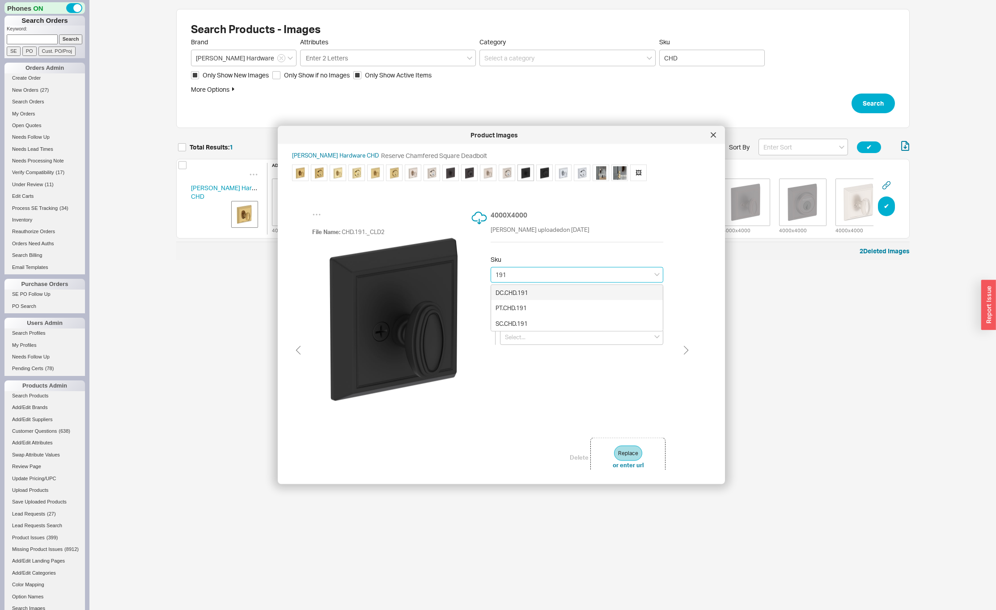
type input "DC.CHD.191"
type input "Matte Black"
type input "Double Cylinder"
type input "DC.CHD.191"
type input "Matte Black"
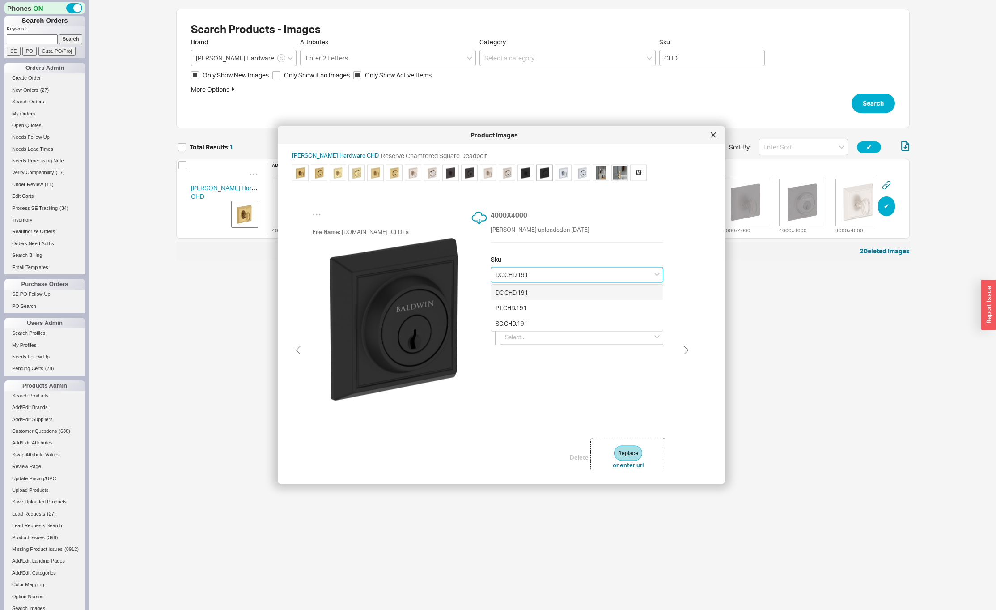
type input "Double Cylinder"
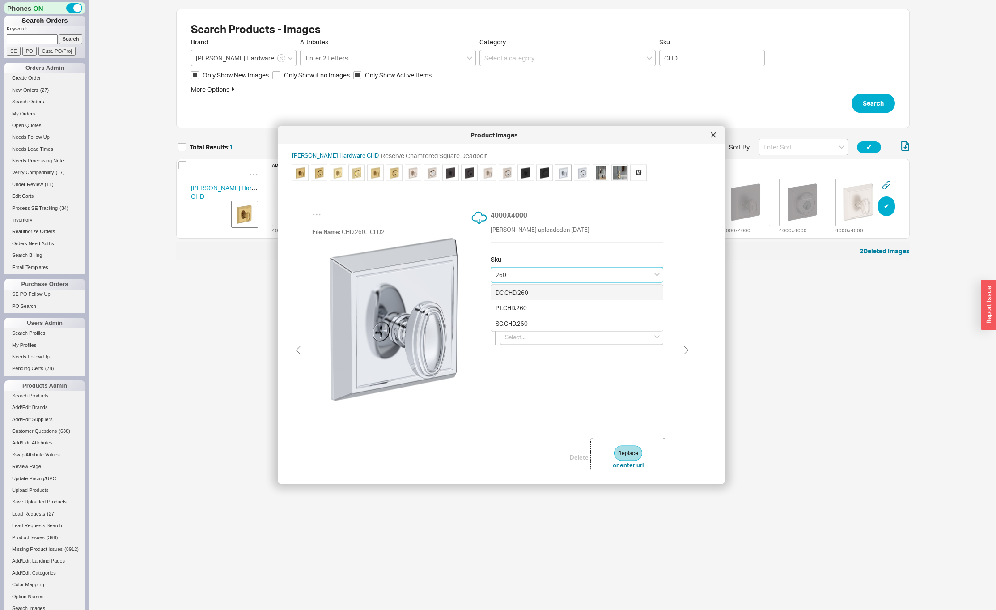
type input "DC.CHD.260"
type input "Polished Chrome"
type input "Double Cylinder"
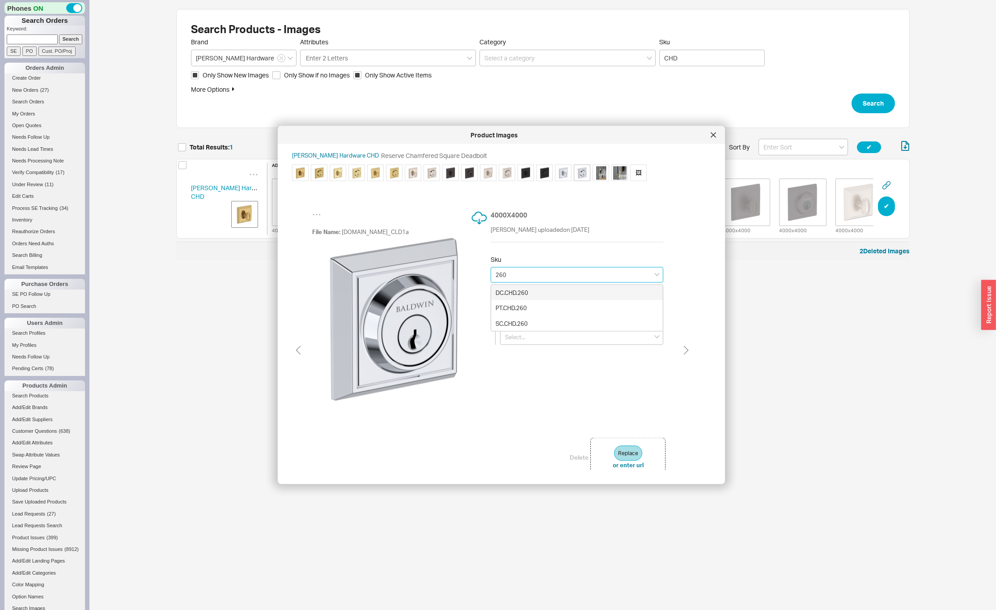
type input "DC.CHD.260"
type input "Polished Chrome"
type input "Double Cylinder"
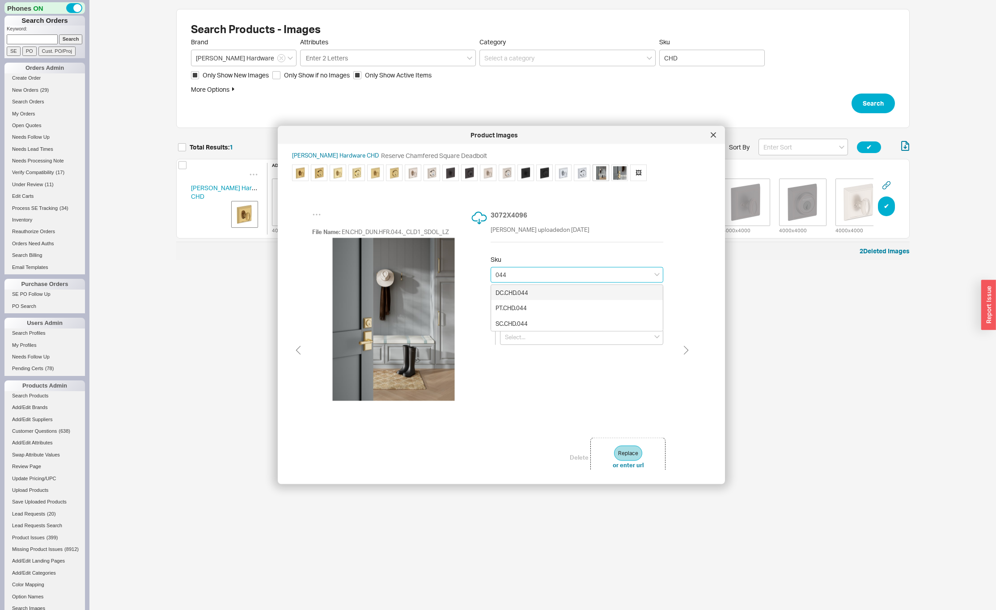
click at [544, 295] on div "DC.CHD.044" at bounding box center [577, 292] width 172 height 15
type input "DC.CHD.044"
type input "Lifetime (PVD) Satin Brass"
type input "Double Cylinder"
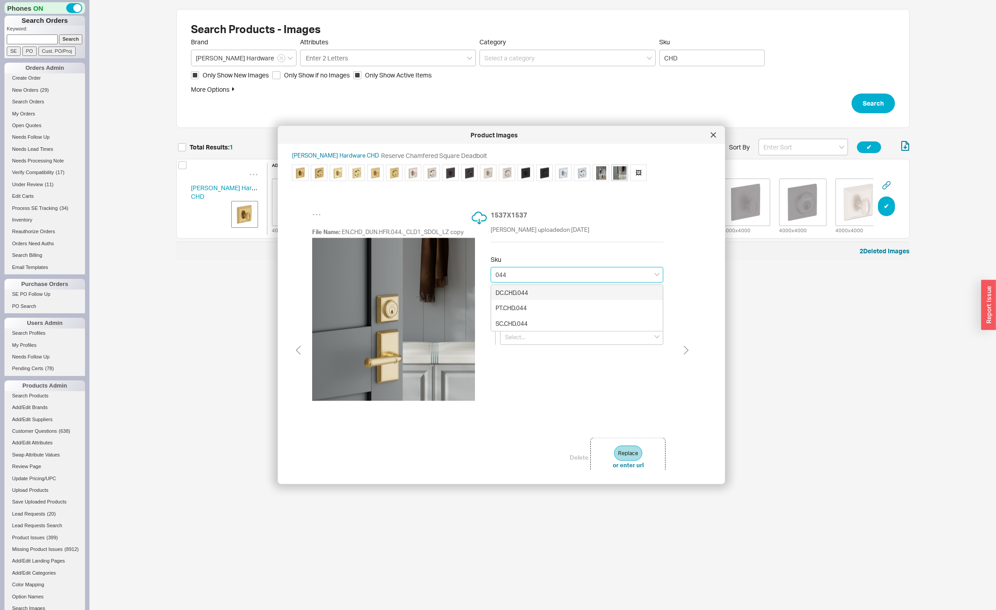
type input "DC.CHD.044"
type input "Lifetime (PVD) Satin Brass"
type input "Double Cylinder"
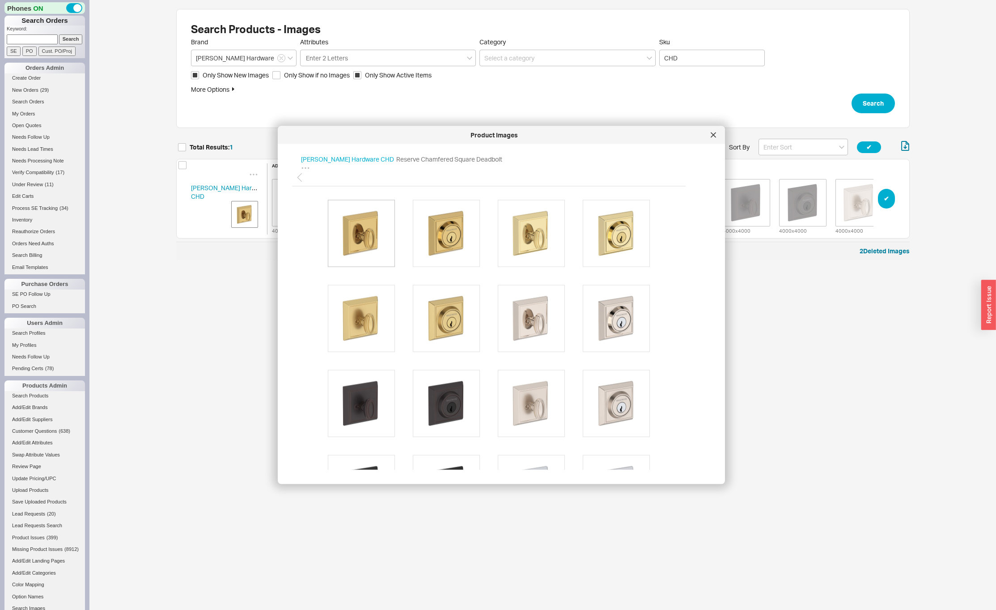
click at [358, 219] on img at bounding box center [362, 233] width 54 height 54
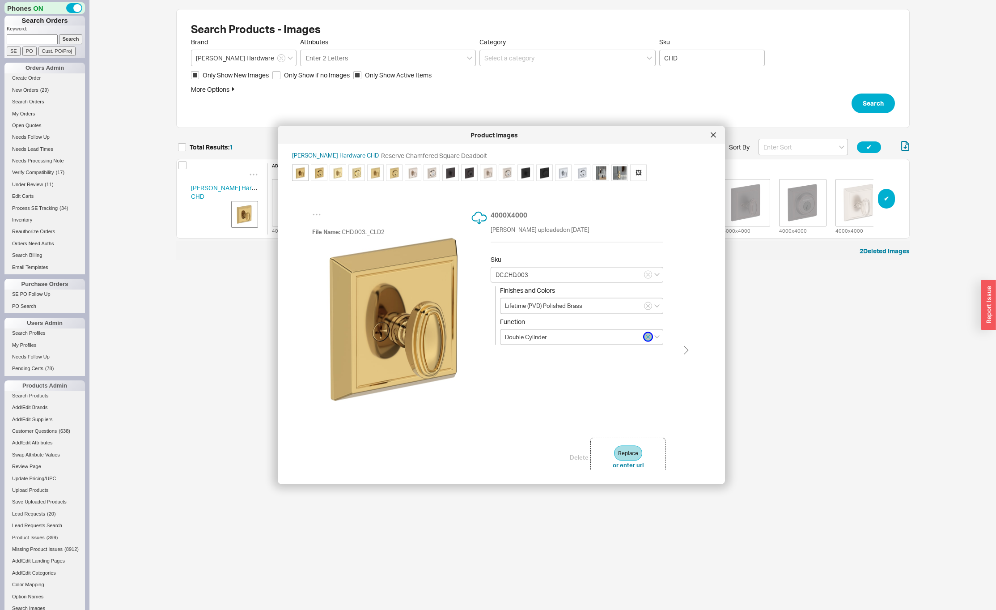
click at [650, 338] on button "button" at bounding box center [648, 337] width 8 height 8
type input "DC.CHD.003"
type input "Double Cylinder"
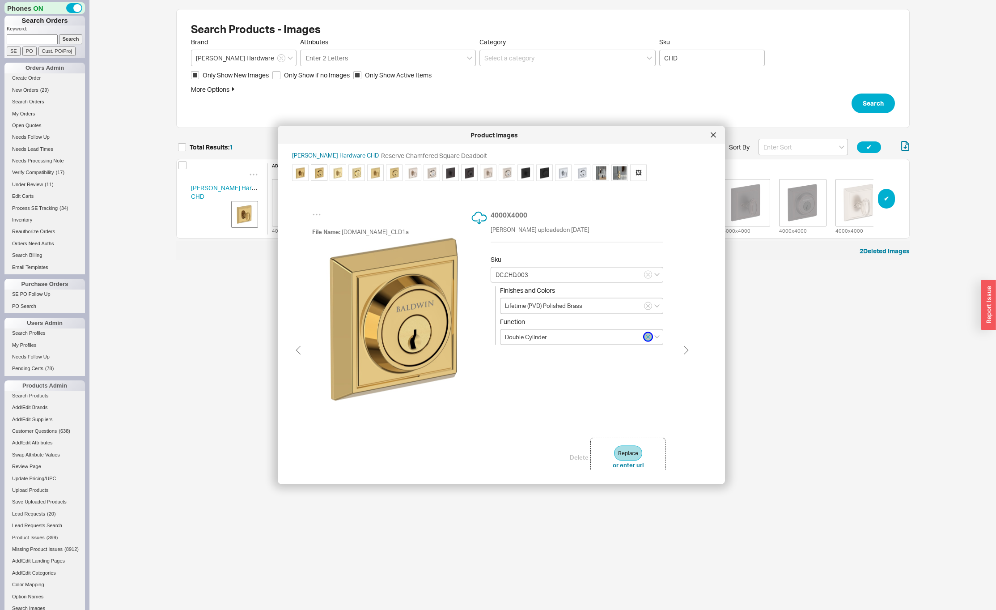
click at [650, 339] on button "button" at bounding box center [648, 337] width 8 height 8
type input "DC.CHD.031"
type input "Non-lacquered Brass"
type input "Double Cylinder"
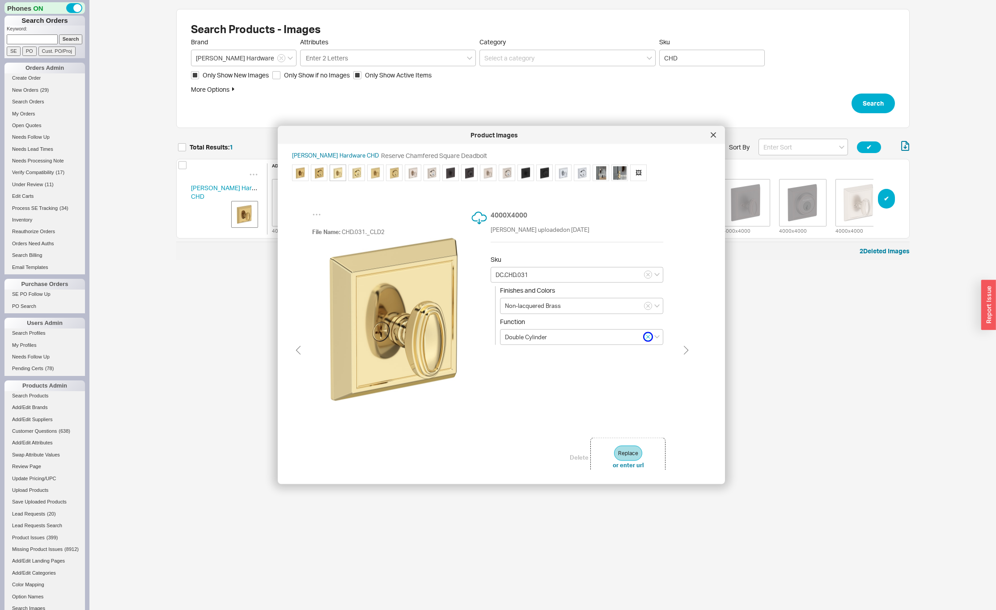
click at [650, 339] on button "button" at bounding box center [648, 337] width 8 height 8
type input "DC.CHD.031"
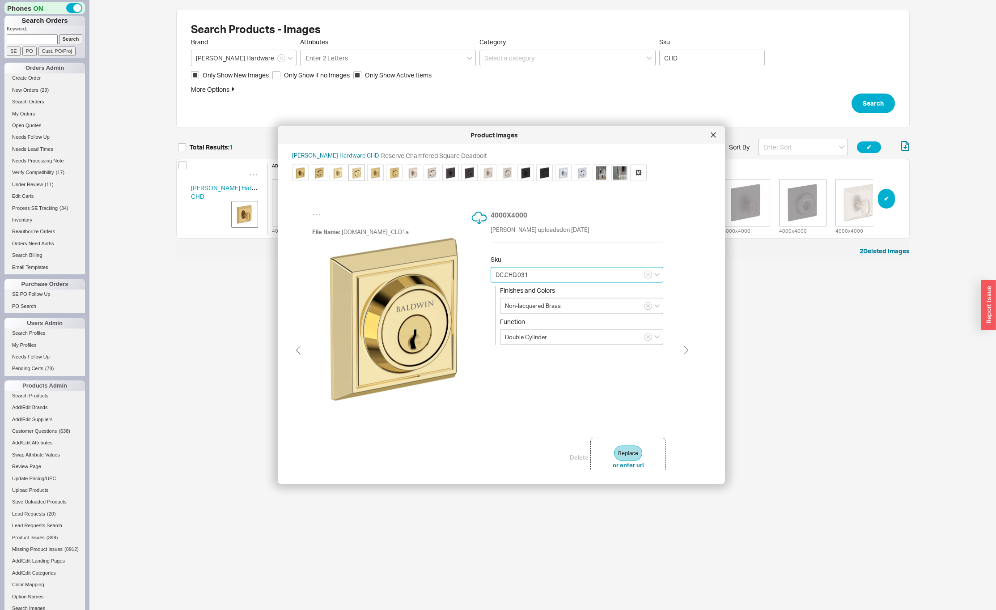
click at [616, 277] on input "DC.CHD.031" at bounding box center [577, 275] width 173 height 16
click at [468, 416] on div "File Name: CHD.031.SC_CLD1a" at bounding box center [399, 322] width 175 height 224
click at [570, 333] on input "Double Cylinder" at bounding box center [581, 337] width 163 height 16
click at [572, 373] on div "Single Sided" at bounding box center [582, 369] width 162 height 15
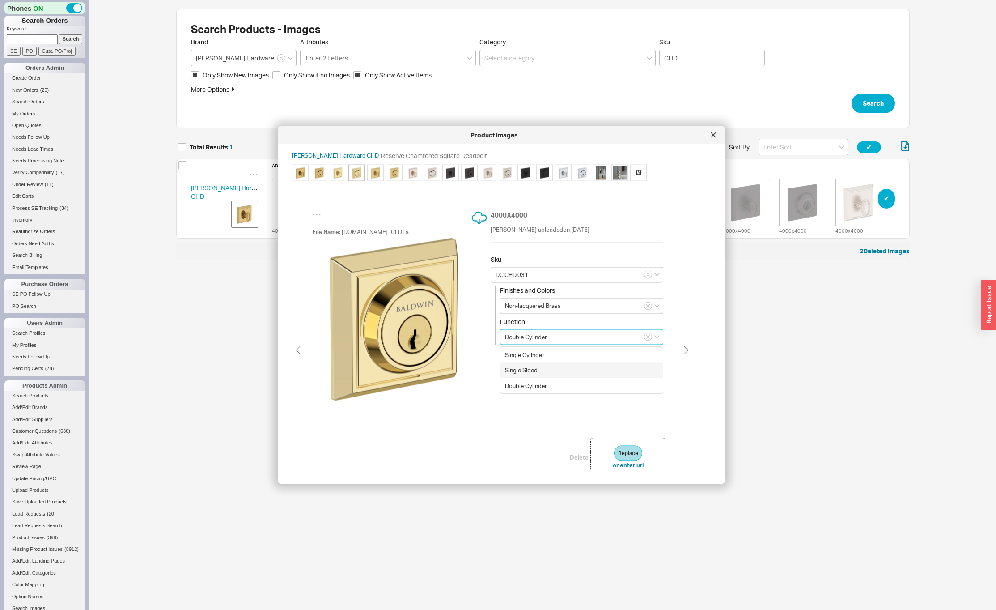
type input "Single Sided"
type input "PT.CHD.031"
drag, startPoint x: 579, startPoint y: 335, endPoint x: 563, endPoint y: 343, distance: 18.6
click at [579, 335] on input "Single Sided" at bounding box center [581, 337] width 163 height 16
click at [551, 383] on div "Double Cylinder" at bounding box center [582, 385] width 162 height 15
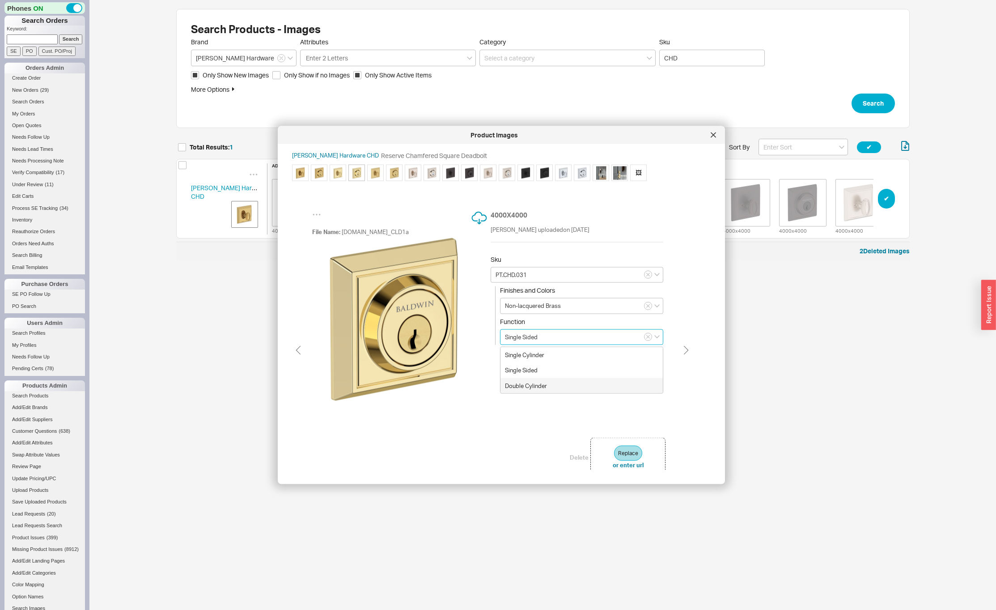
type input "Double Cylinder"
click at [592, 277] on input "DC.CHD.031" at bounding box center [577, 275] width 173 height 16
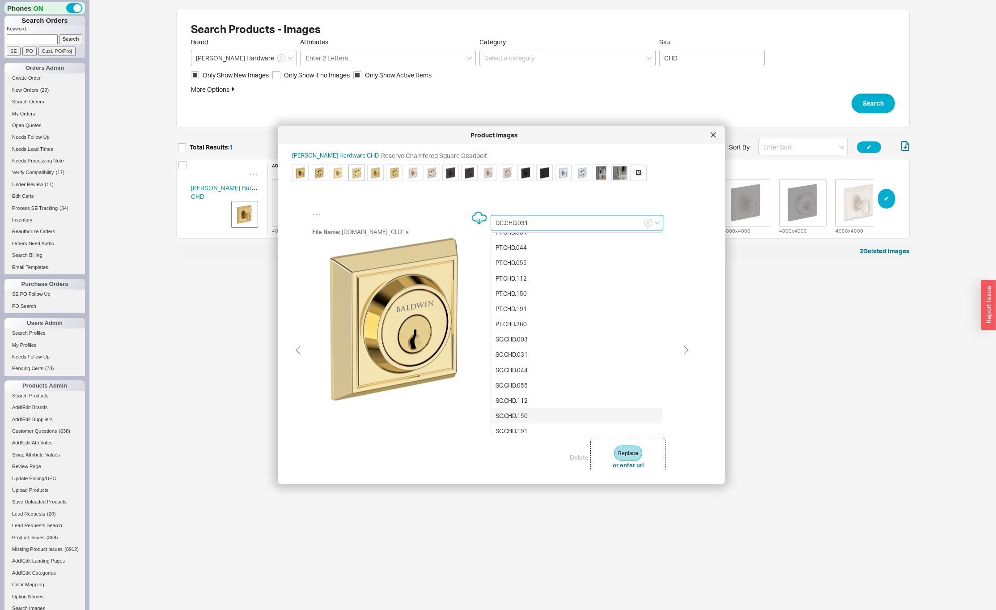
scroll to position [140, 0]
click at [528, 357] on div "SC.CHD.031" at bounding box center [577, 360] width 172 height 15
type input "SC.CHD.031"
type input "Single Cylinder"
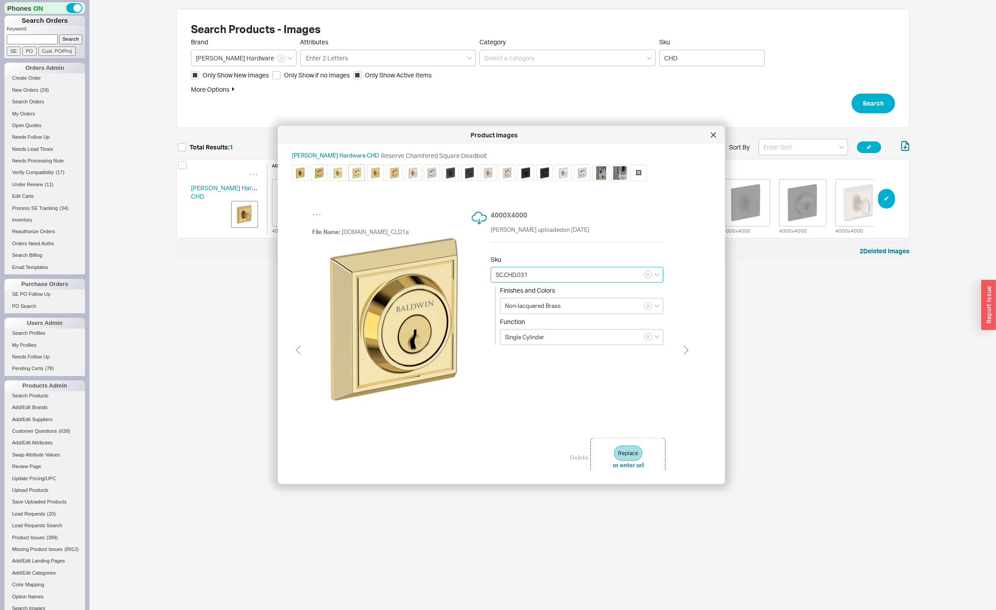
scroll to position [0, 0]
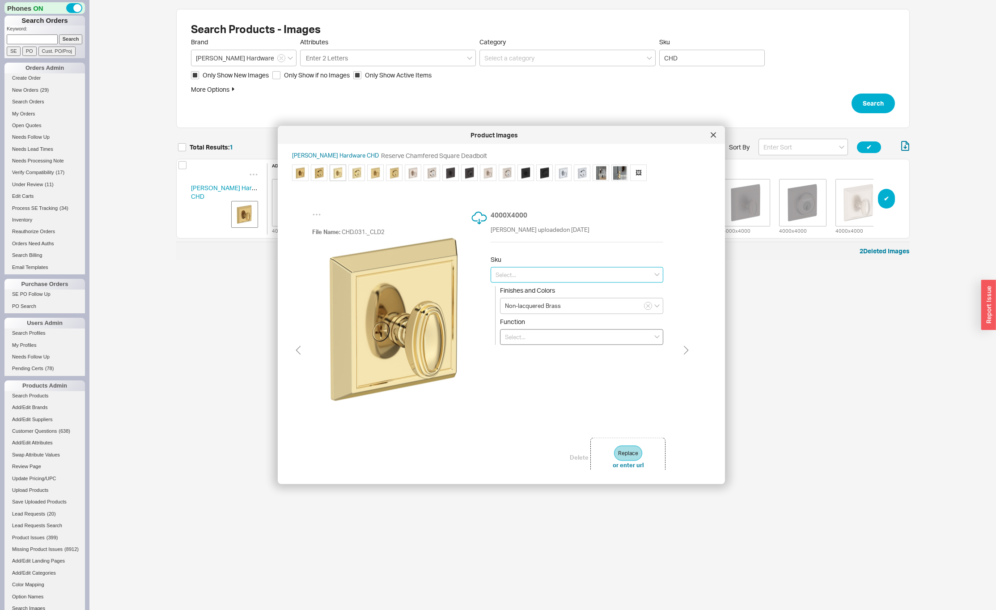
type input "SC.CHD.031"
type input "Single Cylinder"
type input "SC.CHD.031"
type input "Single Cylinder"
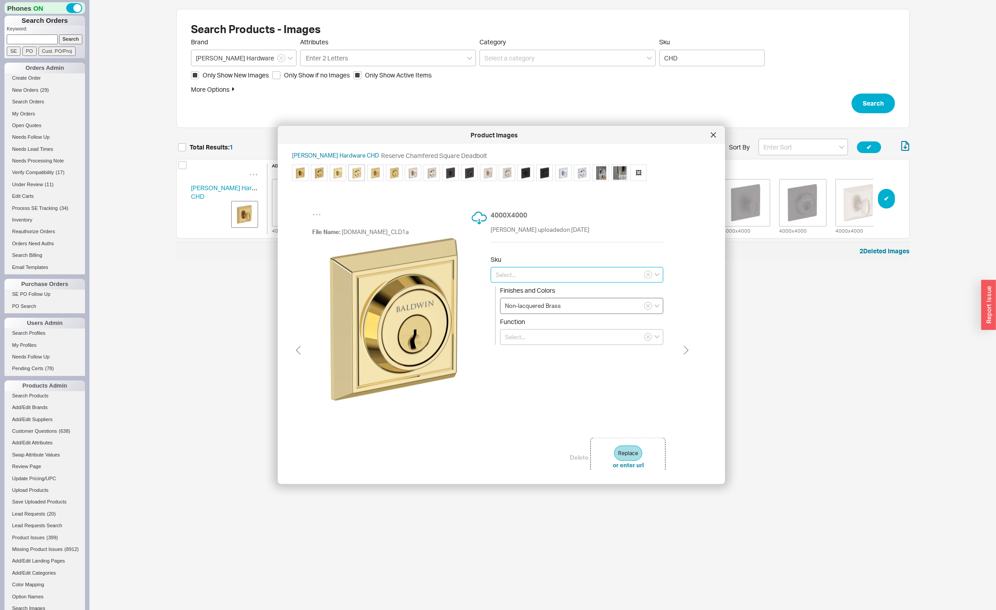
type input "SC.CHD.031"
type input "Single Cylinder"
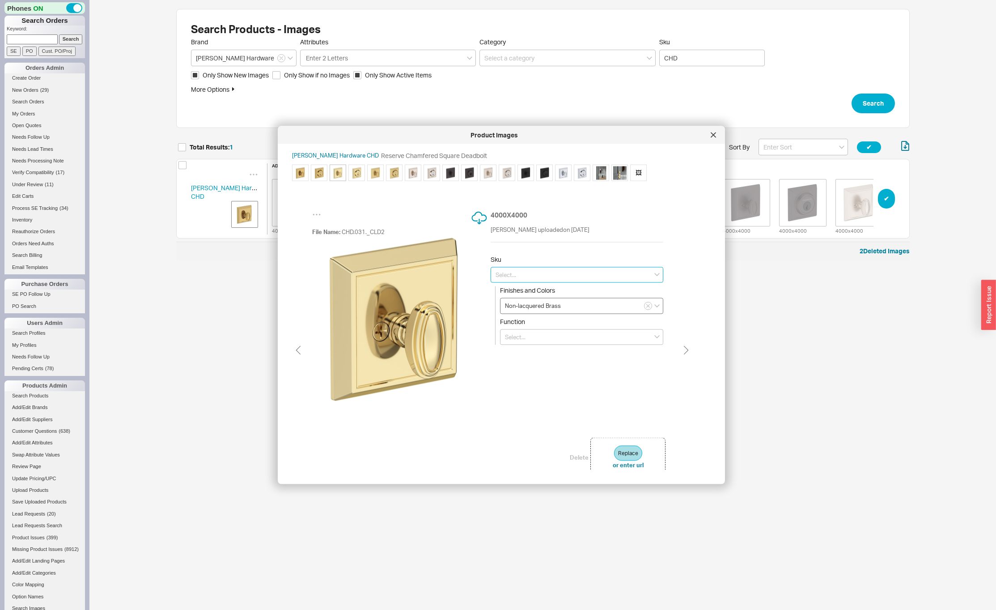
type input "SC.CHD.031"
type input "Single Cylinder"
type input "SC.CHD.031"
type input "Single Cylinder"
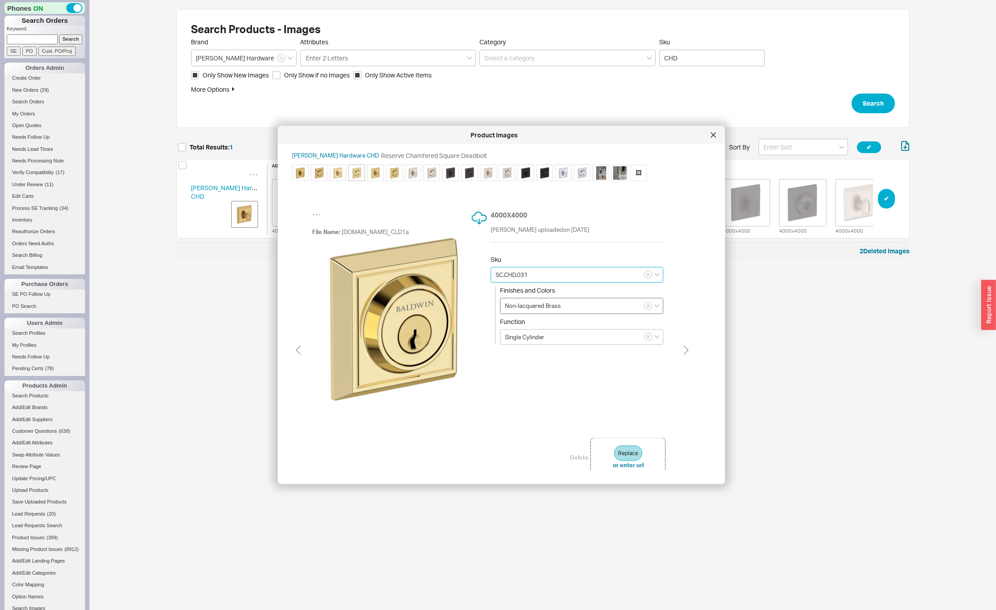
type input "DC.CHD.044"
type input "Lifetime (PVD) Satin Brass"
type input "Double Cylinder"
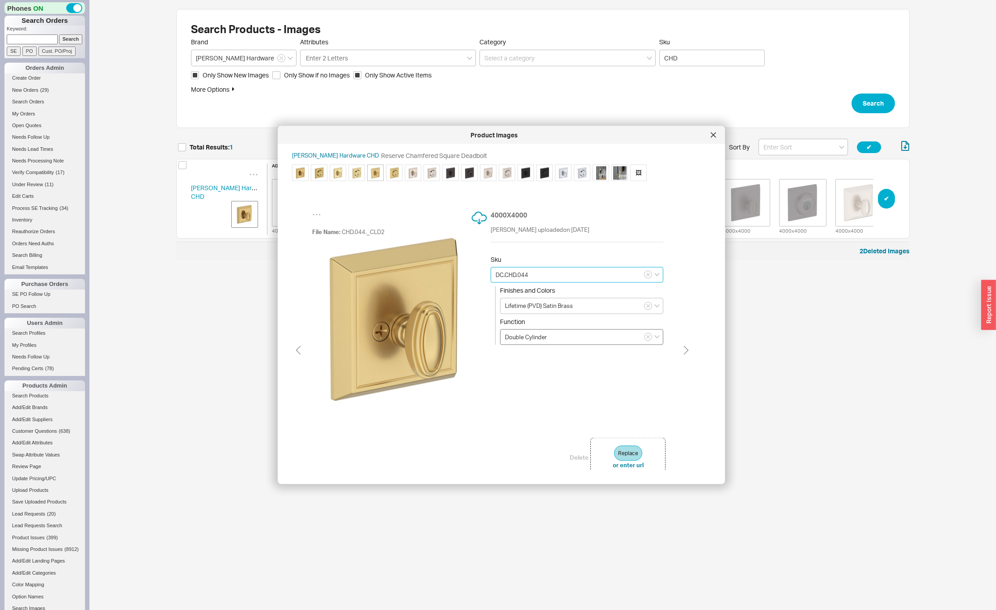
type input "SC.CHD.031"
type input "Non-lacquered Brass"
type input "Single Cylinder"
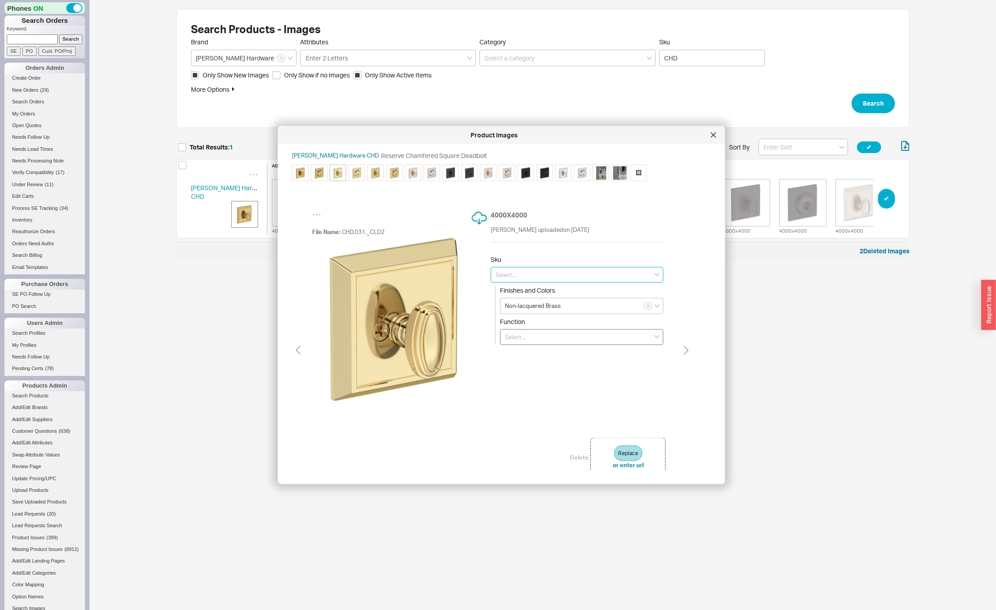
type input "SC.CHD.031"
type input "Single Cylinder"
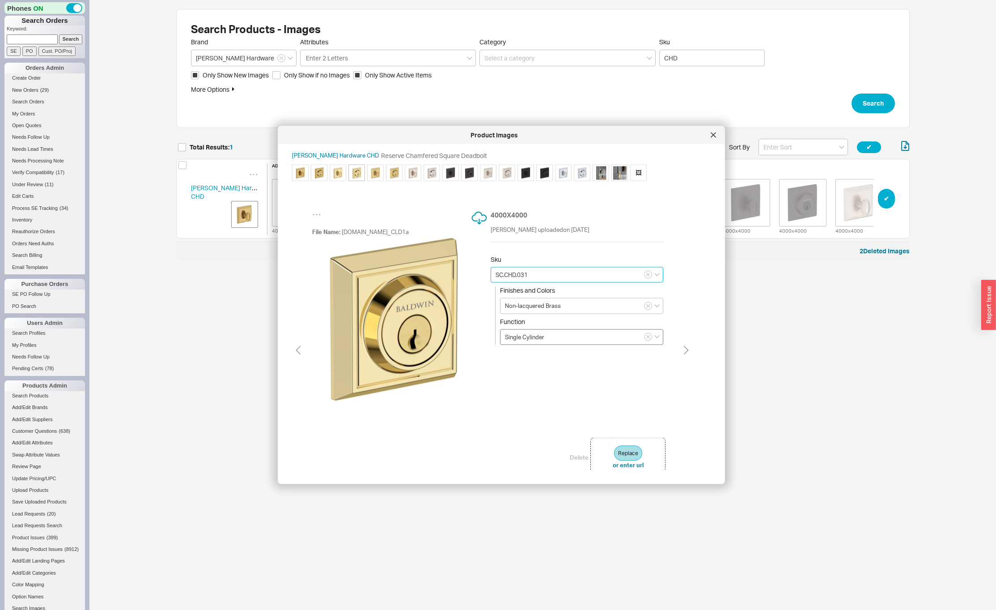
type input "DC.CHD.044"
type input "Lifetime (PVD) Satin Brass"
type input "Double Cylinder"
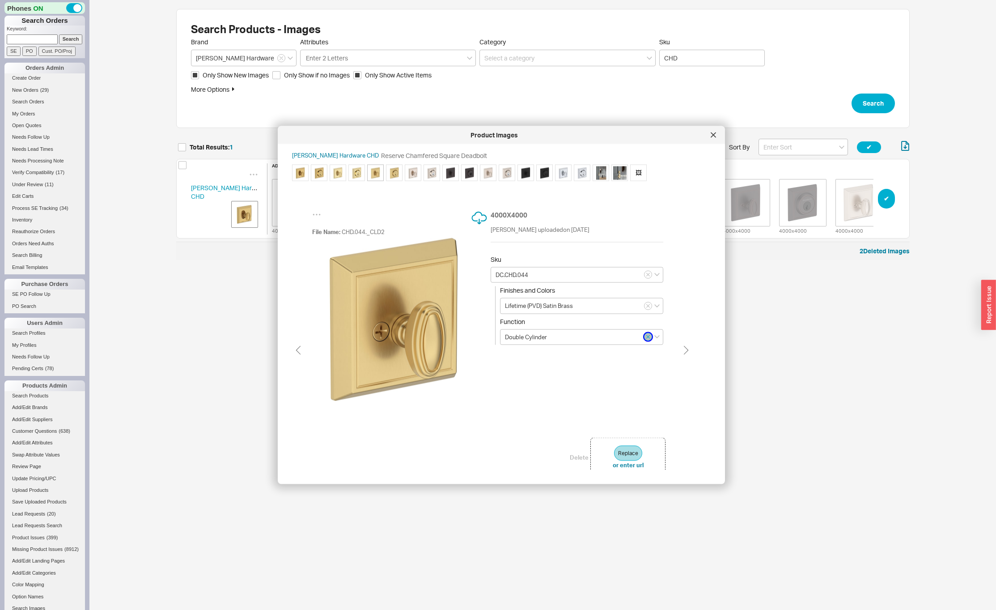
click at [648, 339] on icon "button" at bounding box center [649, 336] width 4 height 5
type input "DC.CHD.044"
type input "Double Cylinder"
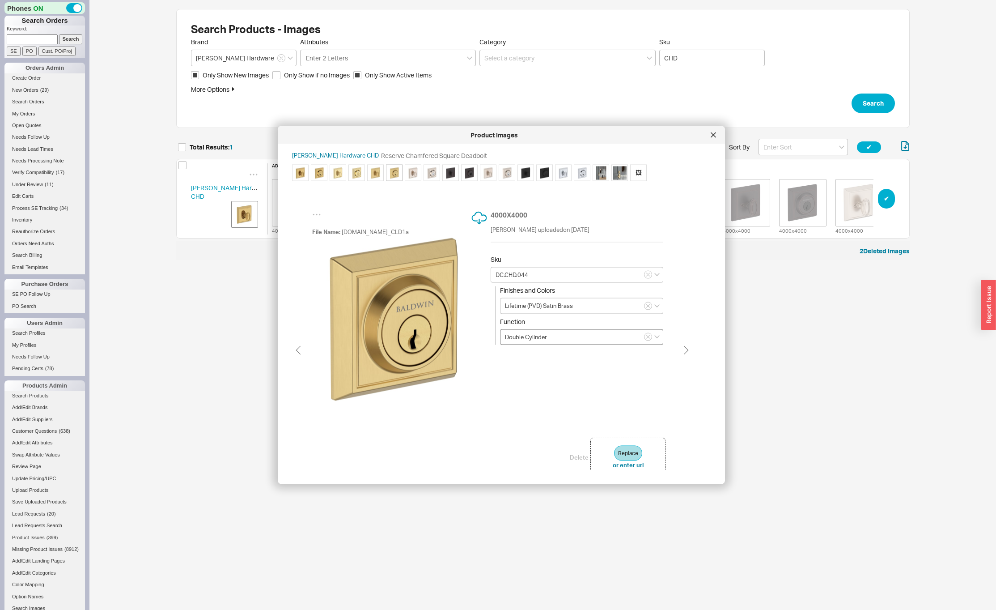
type input "DC.CHD.055"
type input "Lifetime (PVD) Polished Nickel"
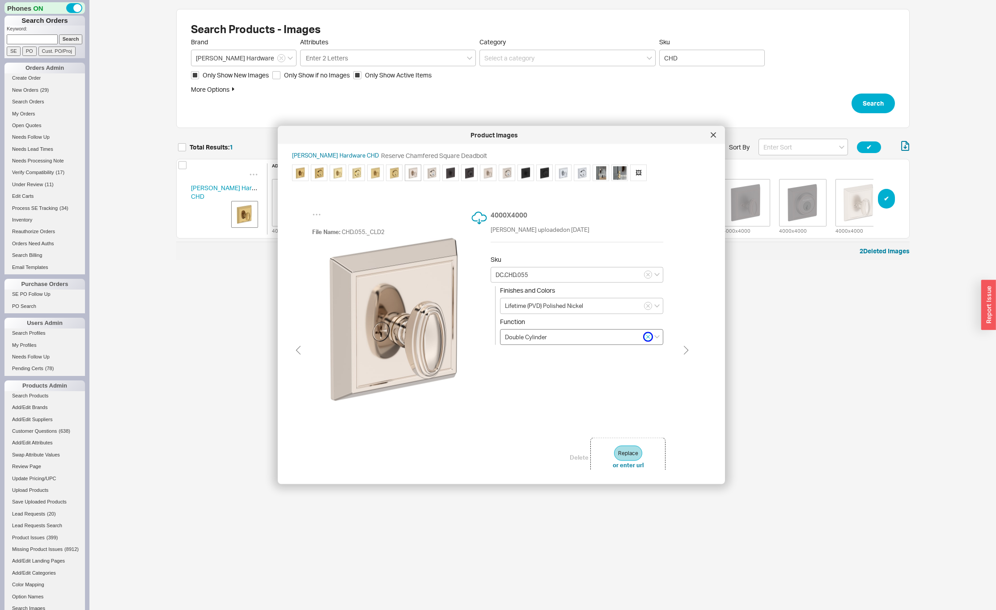
click at [647, 339] on icon "button" at bounding box center [649, 336] width 4 height 5
type input "DC.CHD.055"
type input "Double Cylinder"
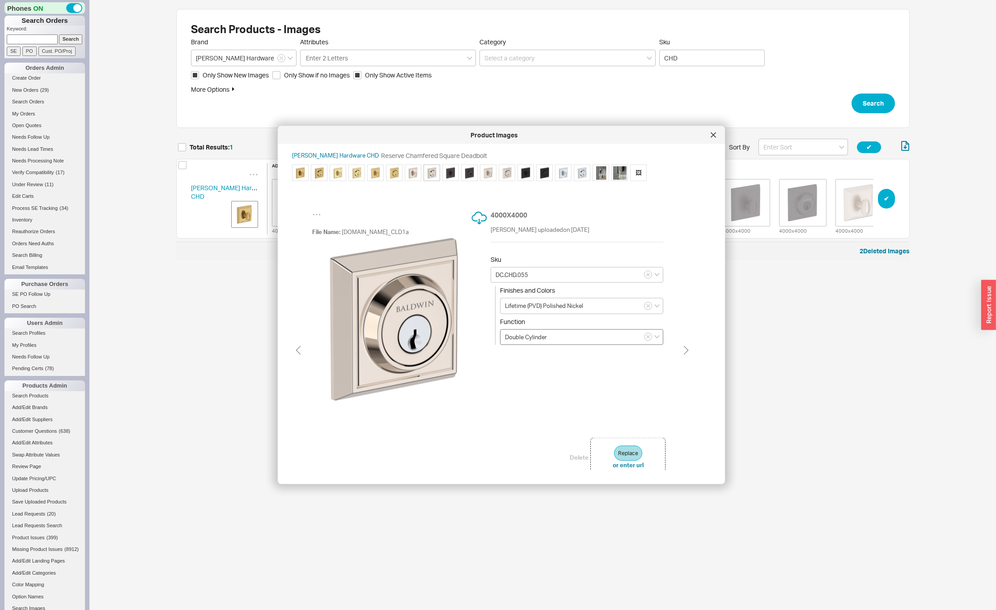
type input "DC.CHD.112"
type input "Venetian Bronze"
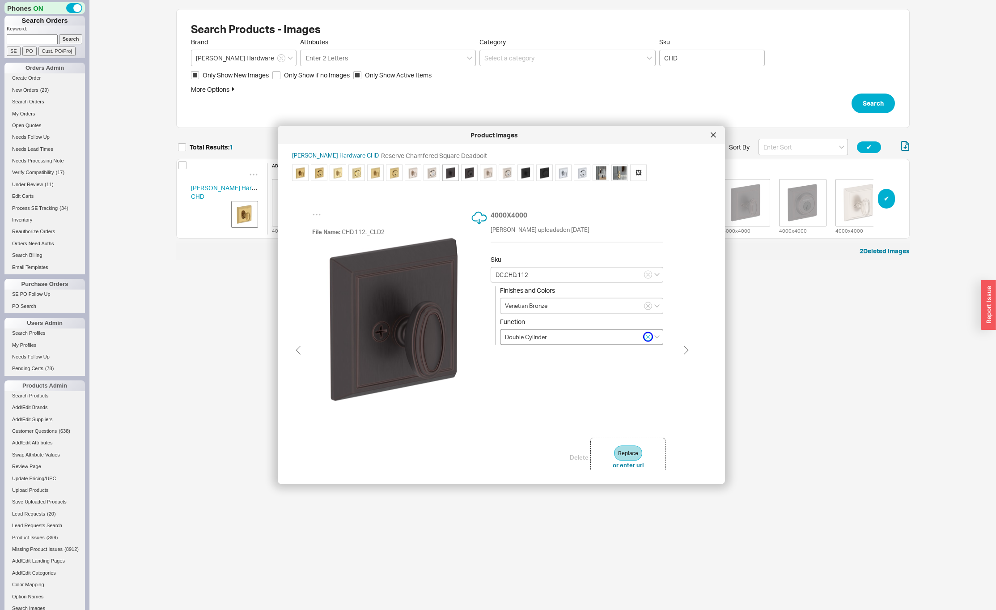
click at [647, 339] on icon "button" at bounding box center [649, 336] width 4 height 5
type input "DC.CHD.112"
type input "Double Cylinder"
type input "DC.CHD.150"
type input "Satin Nickel"
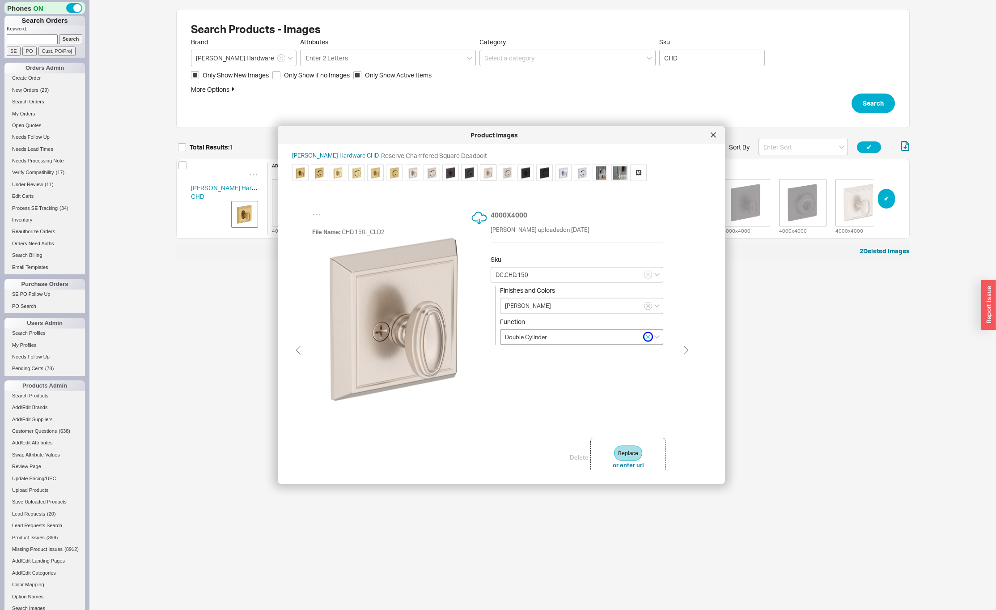
click at [647, 339] on icon "button" at bounding box center [649, 336] width 4 height 5
type input "DC.CHD.150"
type input "Double Cylinder"
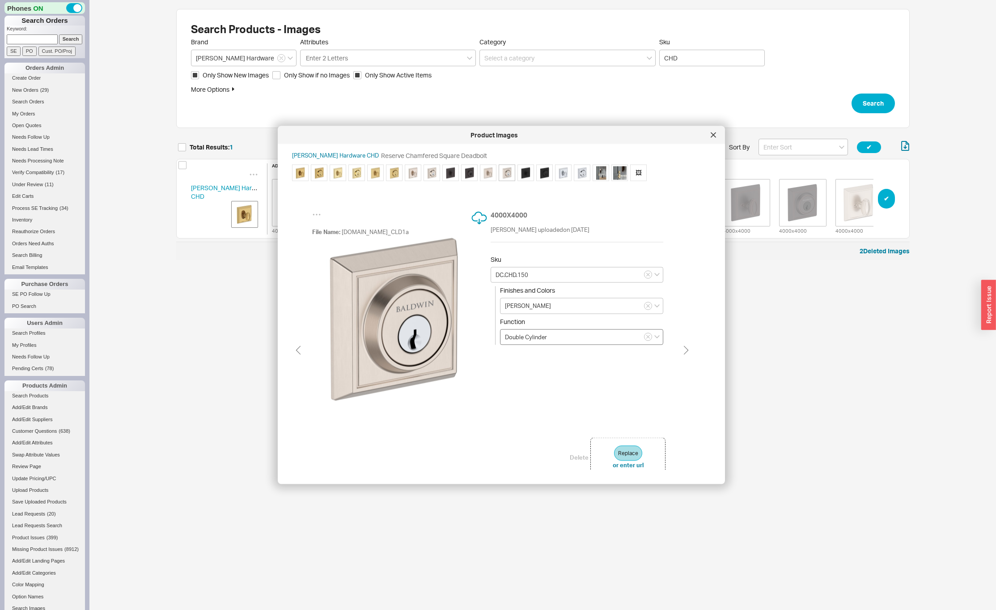
type input "DC.CHD.191"
type input "Matte Black"
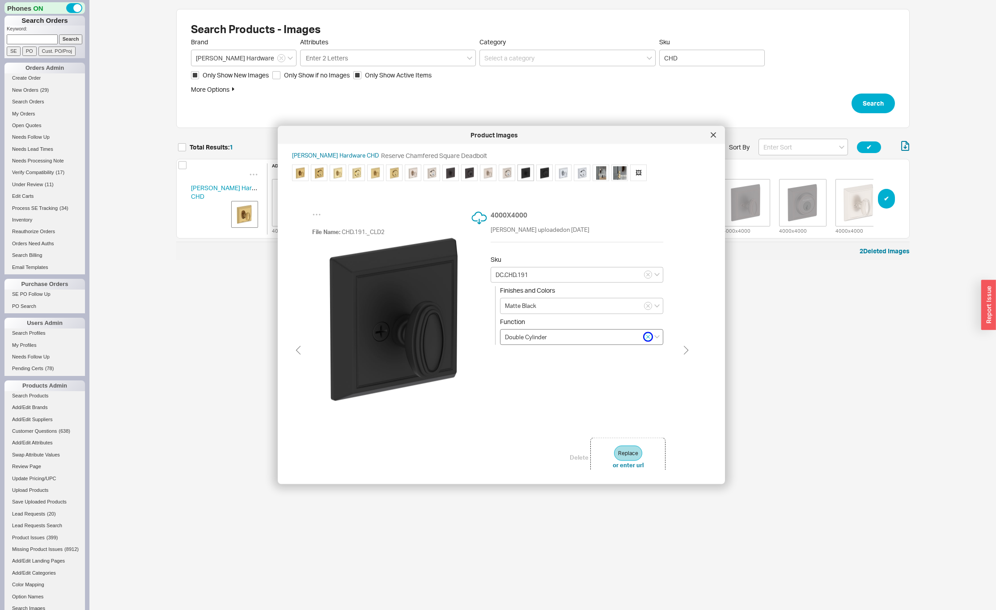
click at [647, 339] on icon "button" at bounding box center [649, 336] width 4 height 5
type input "DC.CHD.191"
type input "Double Cylinder"
type input "DC.CHD.260"
type input "Polished Chrome"
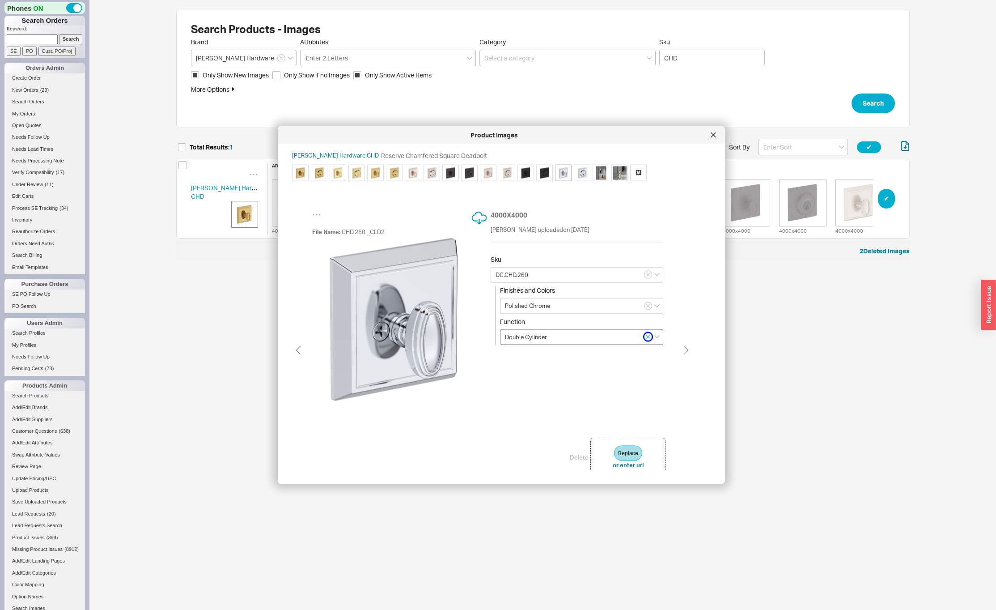
click at [647, 339] on icon "button" at bounding box center [649, 336] width 4 height 5
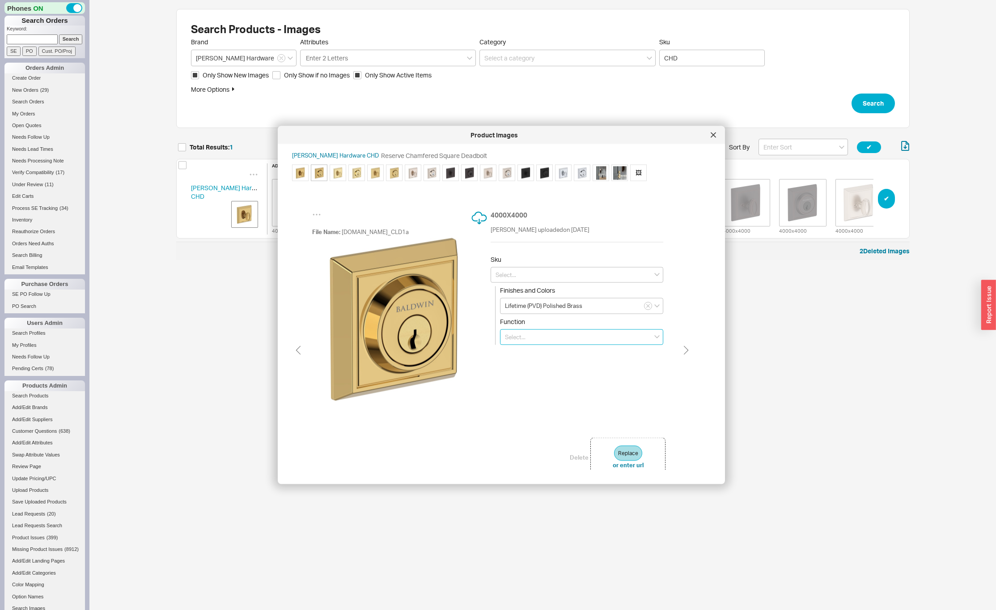
click at [538, 333] on input at bounding box center [581, 337] width 163 height 16
click at [539, 357] on div "Single Cylinder" at bounding box center [582, 354] width 162 height 15
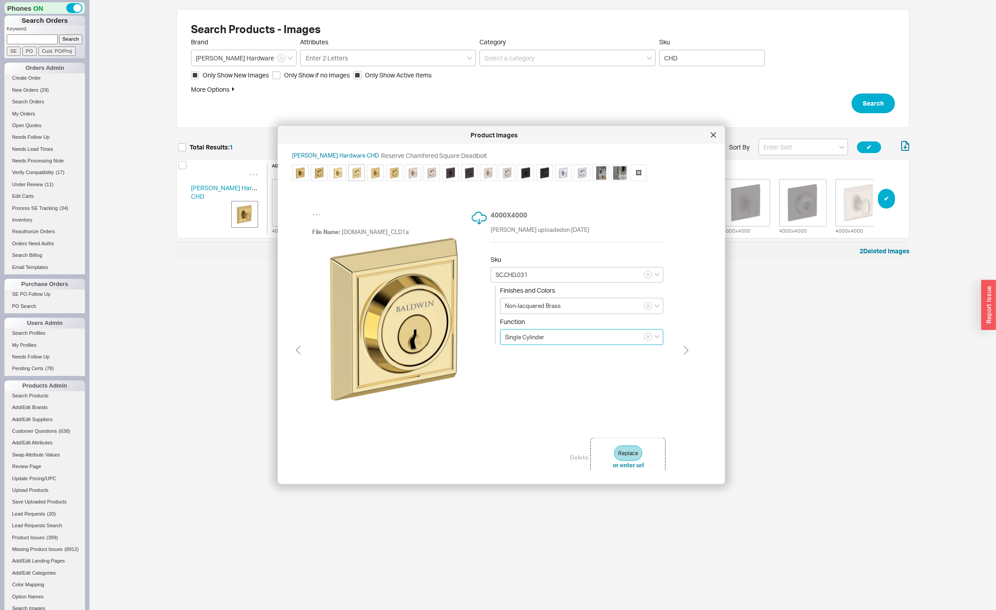
click at [554, 333] on input "Single Cylinder" at bounding box center [581, 337] width 163 height 16
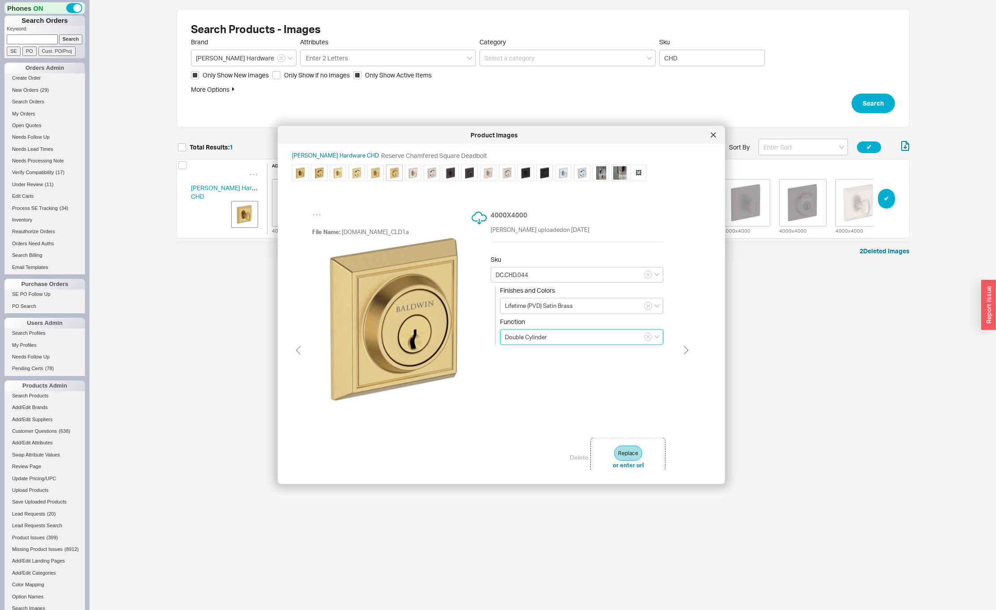
click at [554, 333] on input "Double Cylinder" at bounding box center [581, 337] width 163 height 16
click at [551, 355] on div "Single Cylinder" at bounding box center [582, 354] width 162 height 15
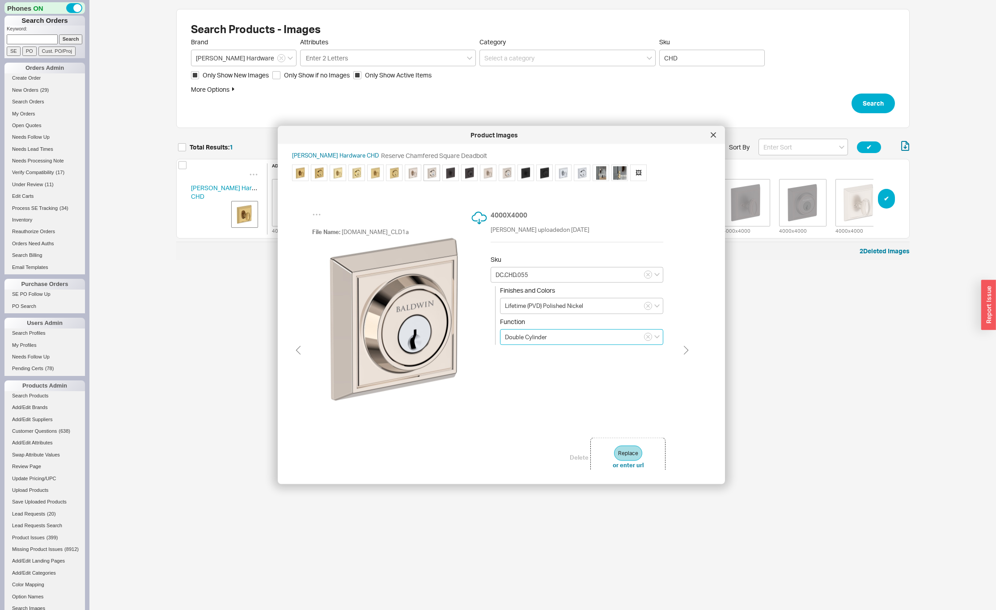
click at [560, 338] on input "Double Cylinder" at bounding box center [581, 337] width 163 height 16
click at [558, 354] on div "Single Cylinder" at bounding box center [582, 354] width 162 height 15
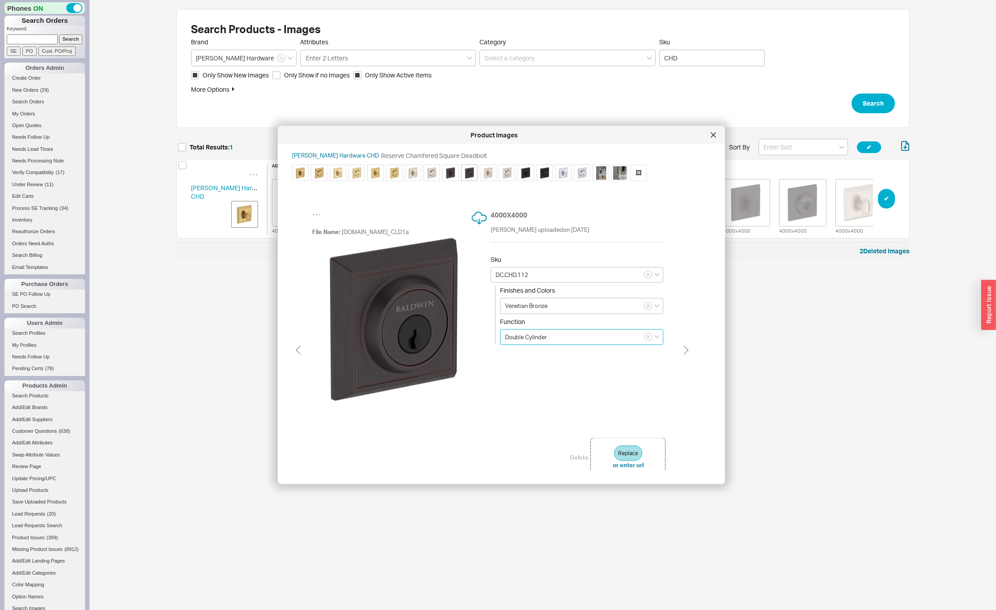
click at [561, 335] on input "Double Cylinder" at bounding box center [581, 337] width 163 height 16
click at [557, 356] on div "Single Cylinder" at bounding box center [582, 354] width 162 height 15
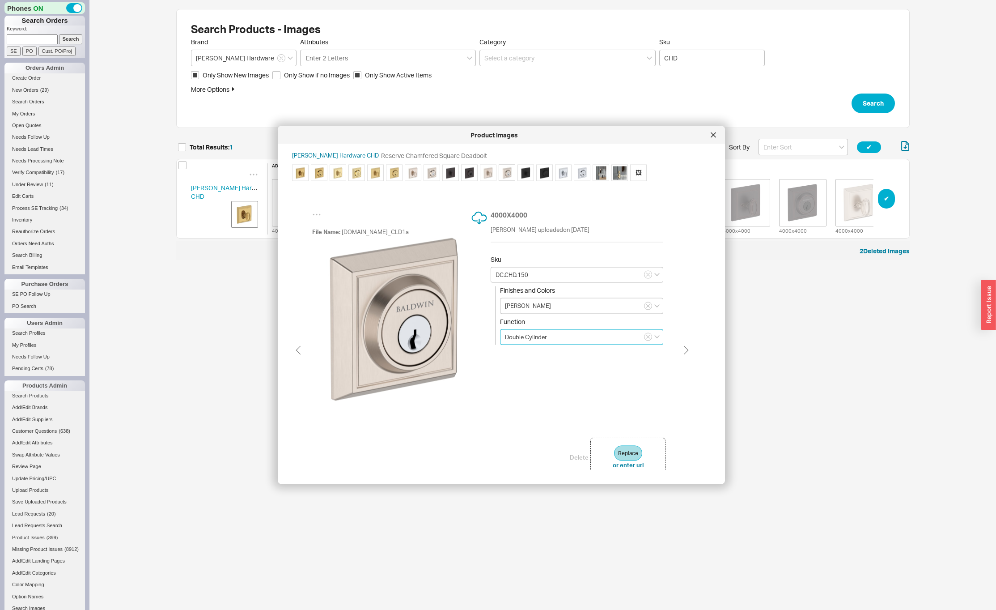
click at [559, 338] on input "Double Cylinder" at bounding box center [581, 337] width 163 height 16
click at [559, 353] on div "Single Cylinder" at bounding box center [582, 354] width 162 height 15
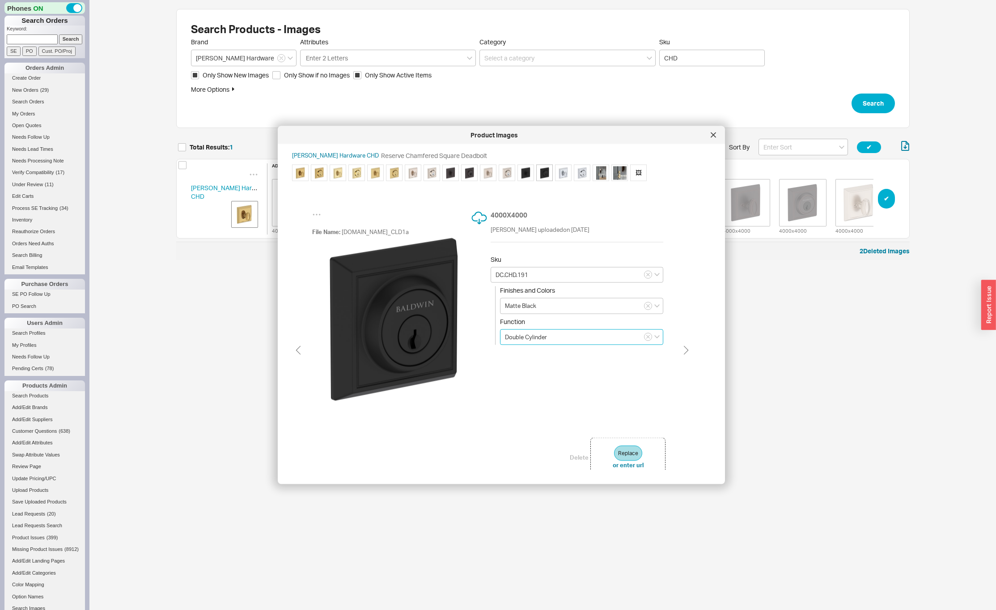
click at [560, 340] on input "Double Cylinder" at bounding box center [581, 337] width 163 height 16
click at [560, 356] on div "Single Cylinder" at bounding box center [582, 354] width 162 height 15
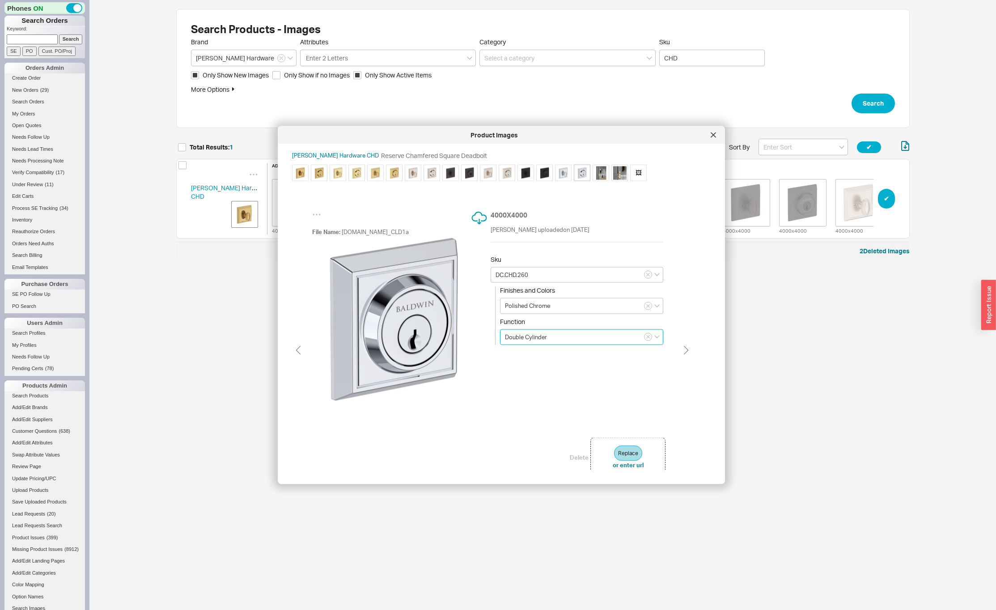
click at [555, 337] on input "Double Cylinder" at bounding box center [581, 337] width 163 height 16
click at [557, 355] on div "Single Cylinder" at bounding box center [582, 354] width 162 height 15
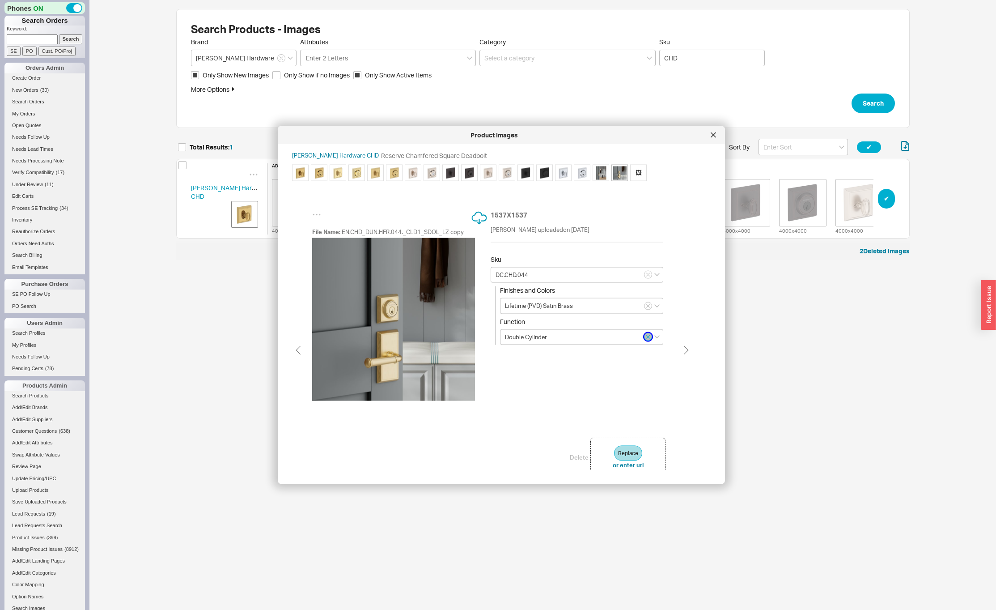
click at [648, 338] on icon "button" at bounding box center [649, 336] width 4 height 5
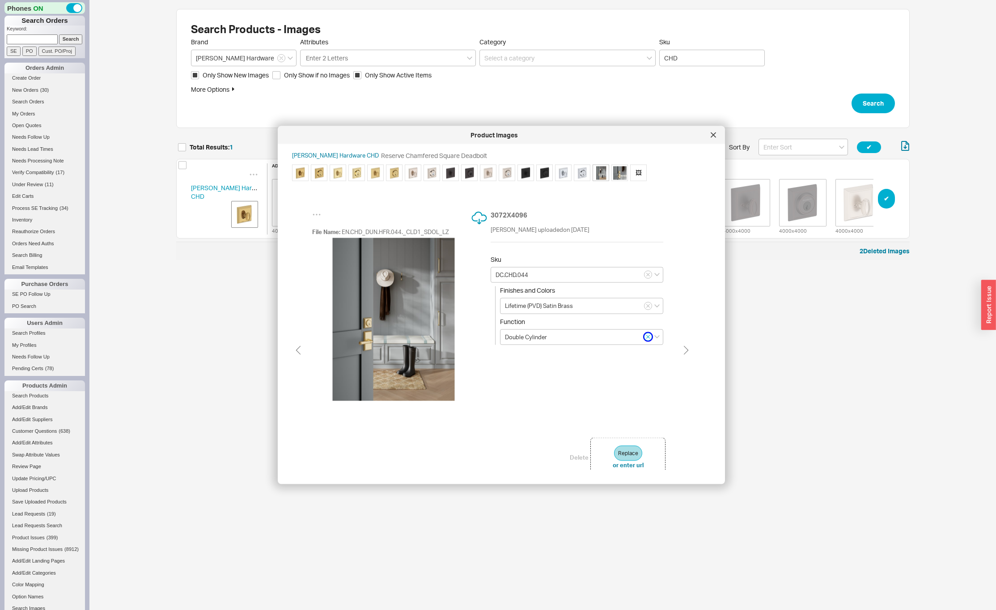
click at [648, 338] on icon "button" at bounding box center [649, 336] width 4 height 5
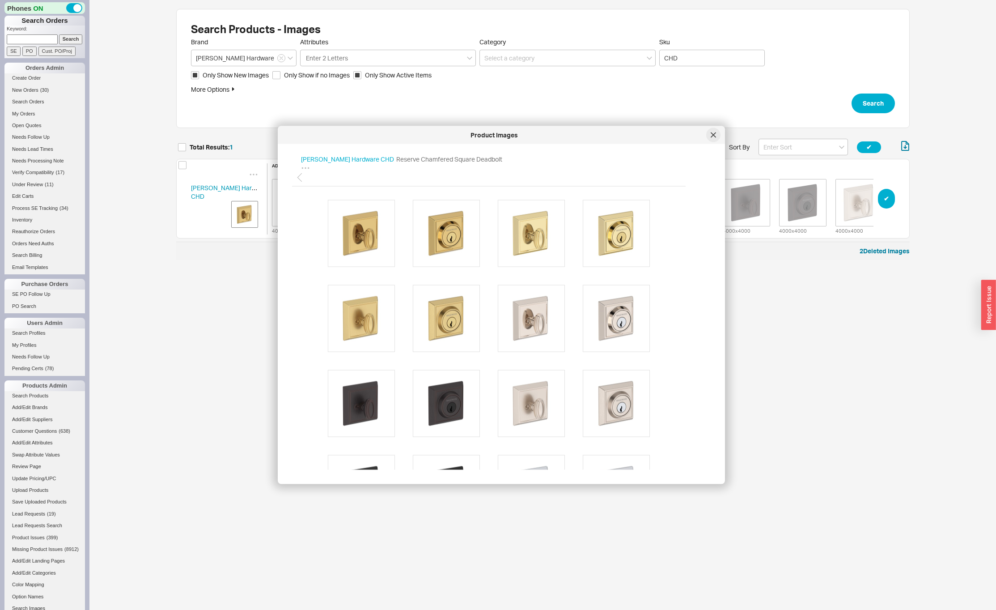
click at [711, 136] on icon at bounding box center [713, 134] width 5 height 5
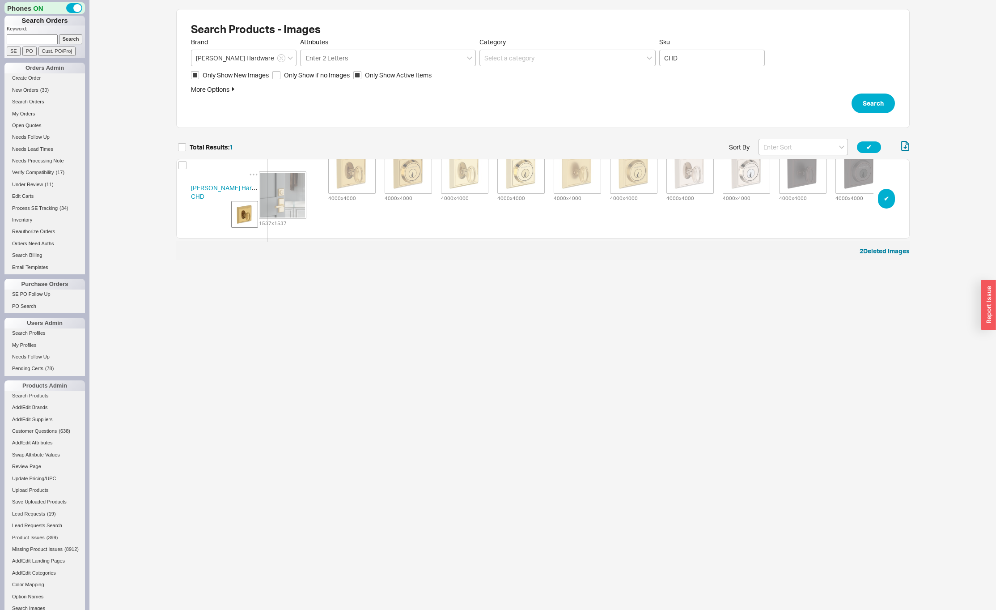
drag, startPoint x: 697, startPoint y: 203, endPoint x: 283, endPoint y: 199, distance: 413.9
click at [283, 199] on div "additional 4000 x 4000 4000 x 4000 4000 x 4000 4000 x 4000 4000 x 4000 4000 x 4…" at bounding box center [746, 199] width 959 height 136
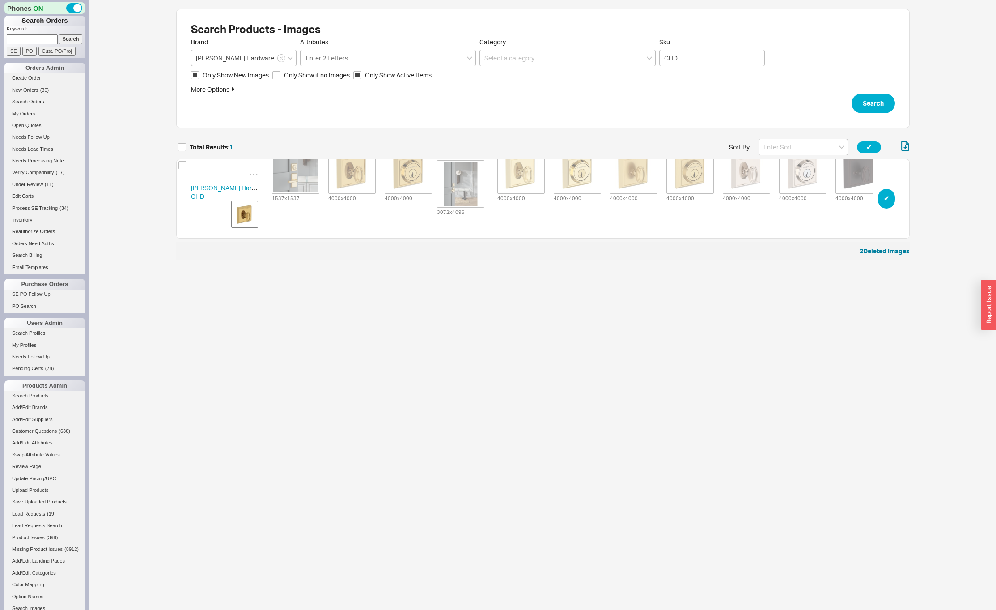
drag, startPoint x: 680, startPoint y: 196, endPoint x: 466, endPoint y: 181, distance: 214.4
click at [466, 181] on div "1537 x 1537 4000 x 4000 4000 x 4000 4000 x 4000 4000 x 4000 4000 x 4000 4000 x …" at bounding box center [747, 169] width 958 height 64
drag, startPoint x: 635, startPoint y: 206, endPoint x: 364, endPoint y: 190, distance: 272.1
click at [363, 190] on div "1537 x 1537 4000 x 4000 4000 x 4000 3072 x 4096 4000 x 4000 4000 x 4000 4000 x …" at bounding box center [747, 169] width 958 height 64
drag, startPoint x: 391, startPoint y: 180, endPoint x: 622, endPoint y: 175, distance: 231.4
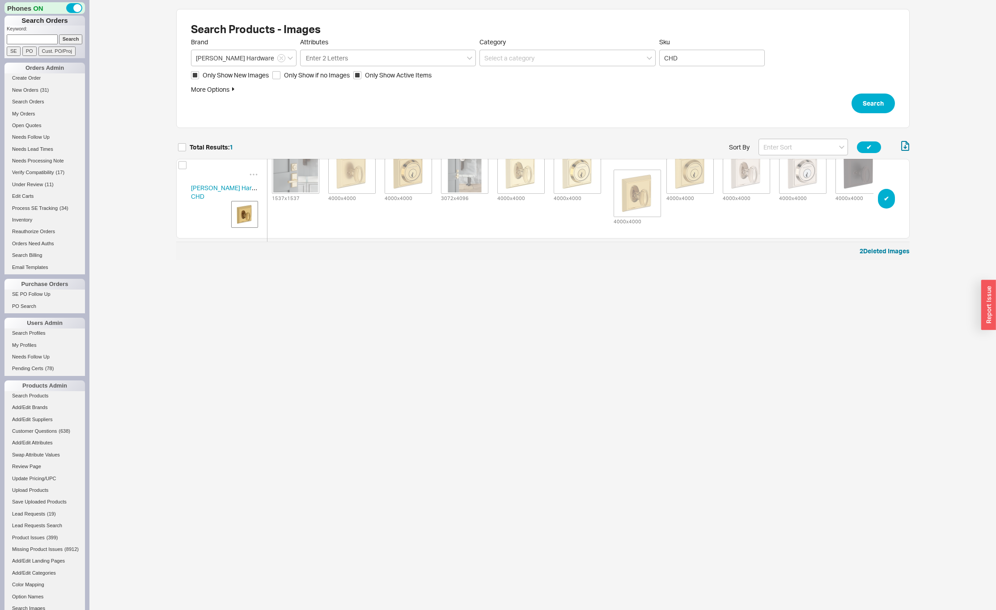
click at [622, 175] on div "1537 x 1537 4000 x 4000 4000 x 4000 4000 x 4000 3072 x 4096 4000 x 4000 4000 x …" at bounding box center [747, 169] width 958 height 64
drag, startPoint x: 694, startPoint y: 190, endPoint x: 408, endPoint y: 179, distance: 286.1
click at [401, 178] on div "1537 x 1537 4000 x 4000 4000 x 4000 3072 x 4096 4000 x 4000 4000 x 4000 4000 x …" at bounding box center [747, 169] width 958 height 64
drag, startPoint x: 468, startPoint y: 196, endPoint x: 718, endPoint y: 190, distance: 250.6
click at [719, 190] on div "1537 x 1537 4000 x 4000 4000 x 4000 4000 x 4000 3072 x 4096 4000 x 4000 4000 x …" at bounding box center [747, 169] width 958 height 64
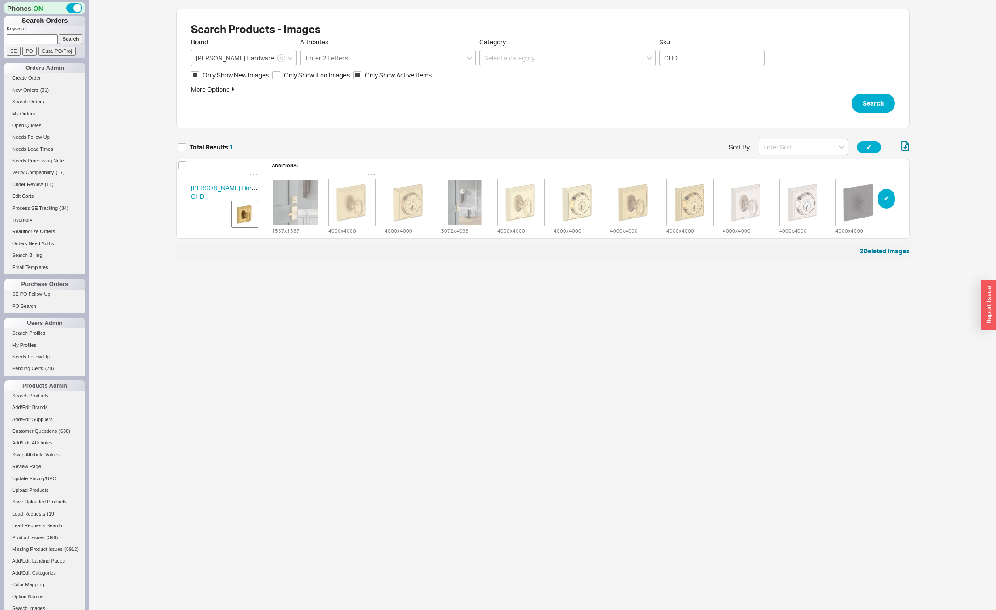
click at [359, 207] on img "grid" at bounding box center [352, 202] width 45 height 45
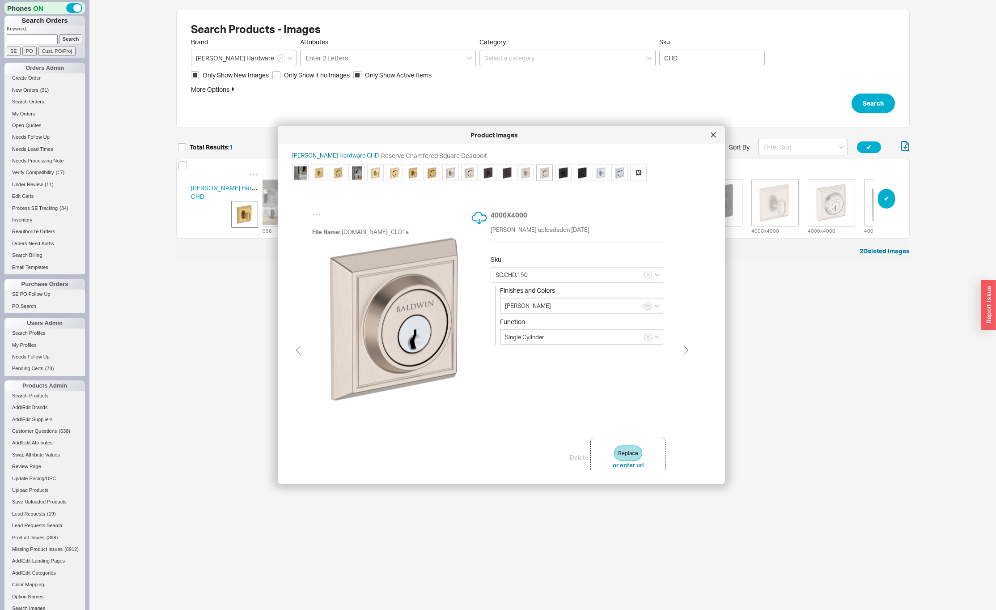
scroll to position [0, 215]
click at [714, 134] on icon at bounding box center [713, 134] width 4 height 4
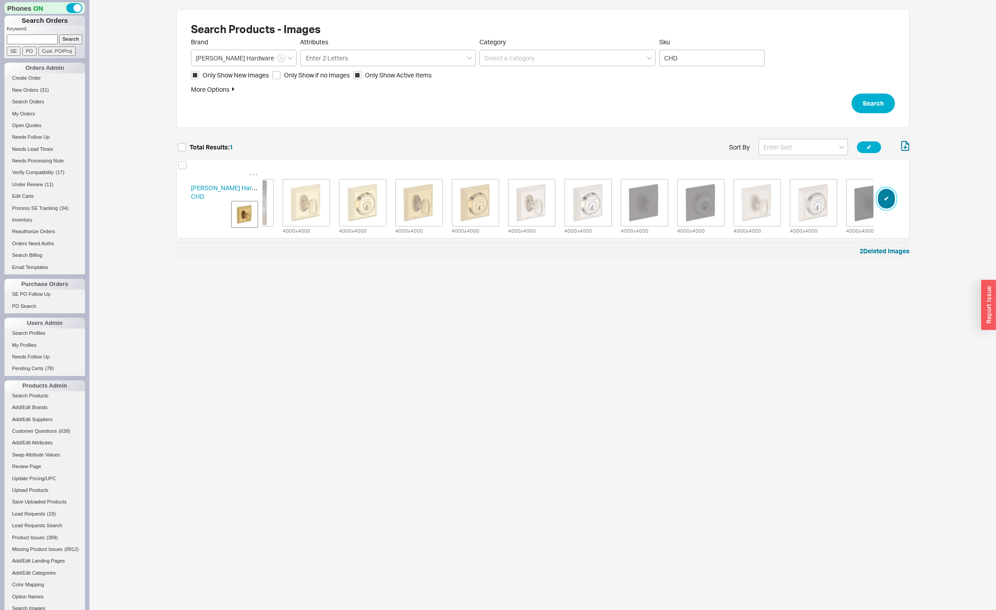
click at [885, 198] on button "✔︎" at bounding box center [886, 199] width 17 height 20
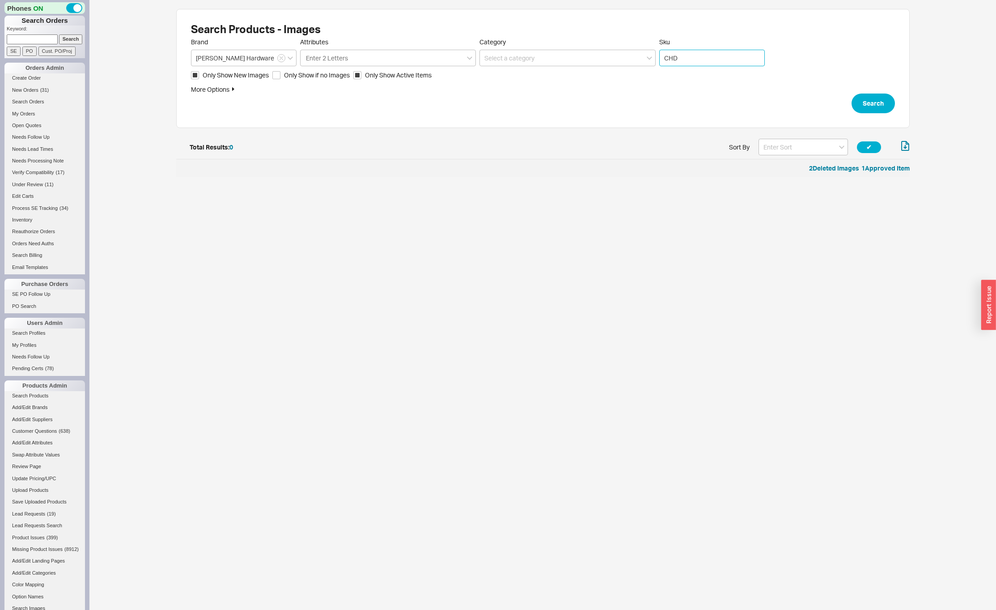
click at [687, 63] on input "CHD" at bounding box center [712, 58] width 106 height 17
click button "Search" at bounding box center [873, 104] width 43 height 20
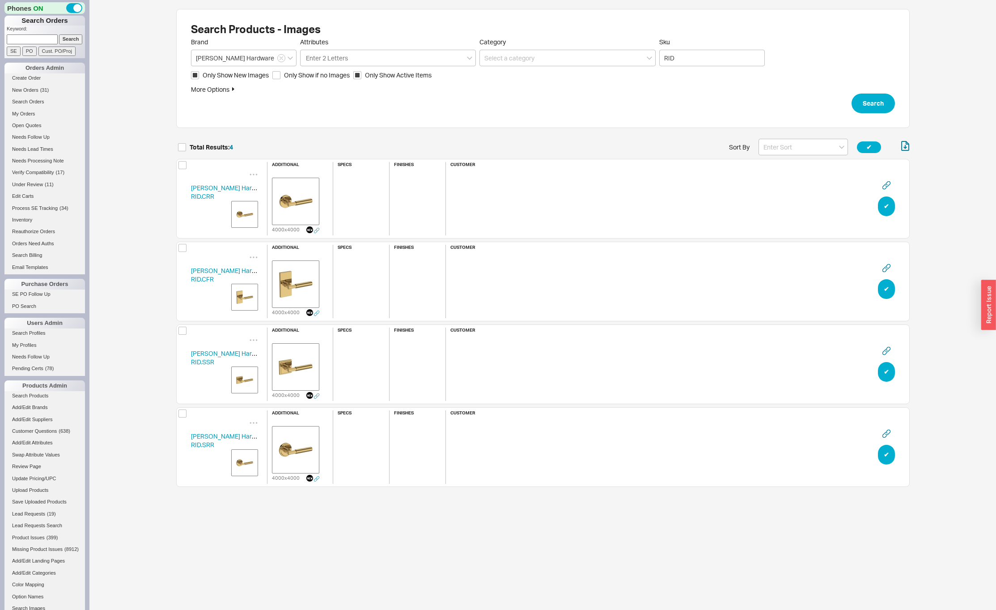
scroll to position [354, 727]
click at [243, 212] on img "grid" at bounding box center [245, 214] width 22 height 22
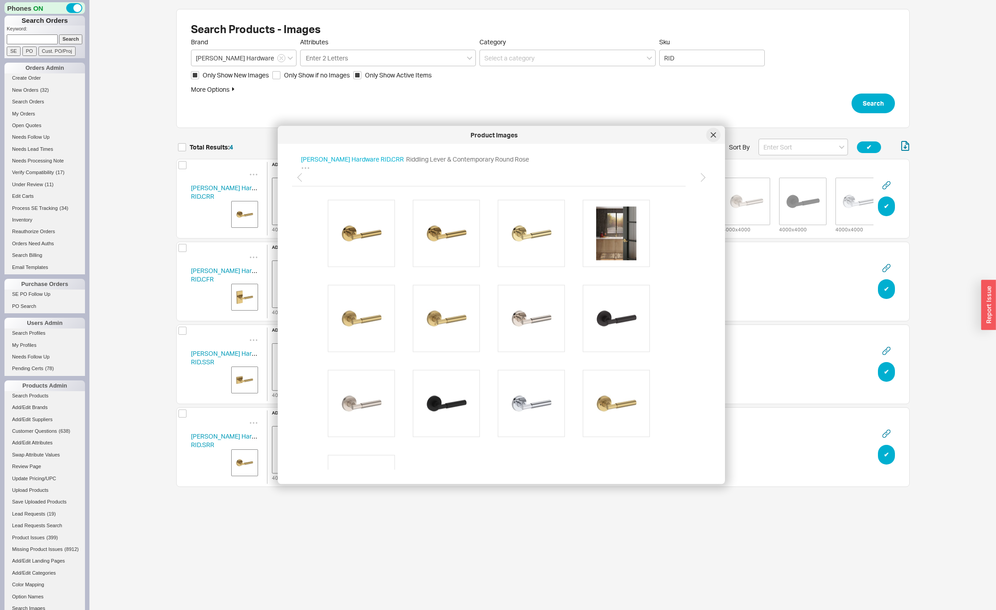
click at [710, 135] on div at bounding box center [713, 135] width 14 height 14
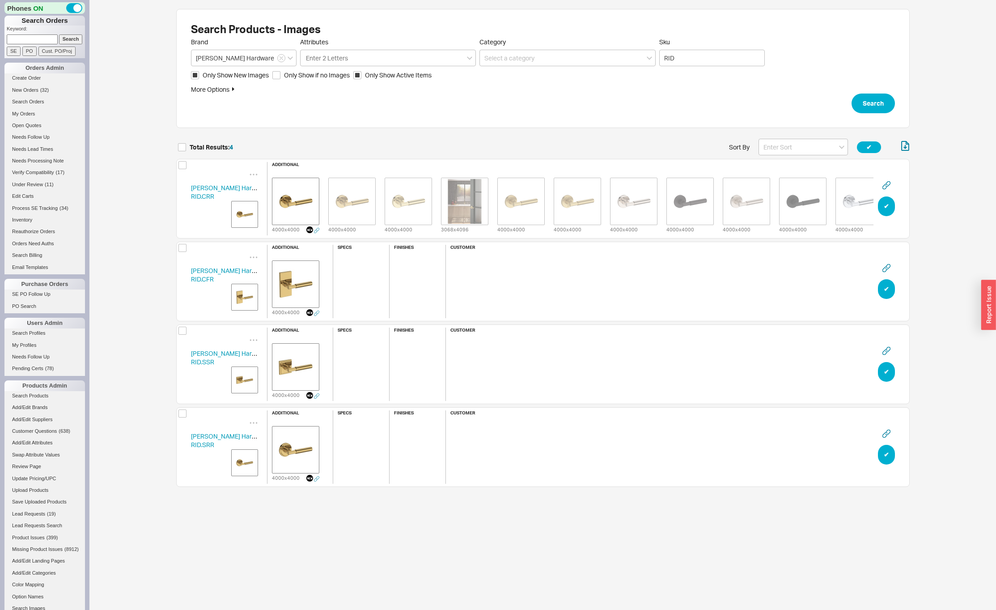
click at [240, 297] on img "grid" at bounding box center [245, 297] width 22 height 22
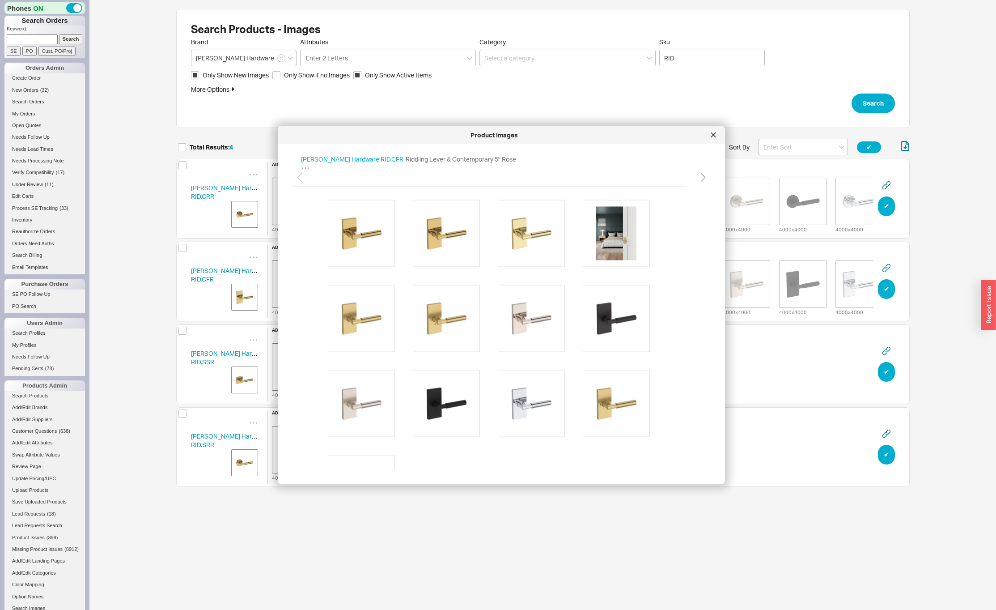
click at [702, 178] on icon at bounding box center [702, 177] width 13 height 13
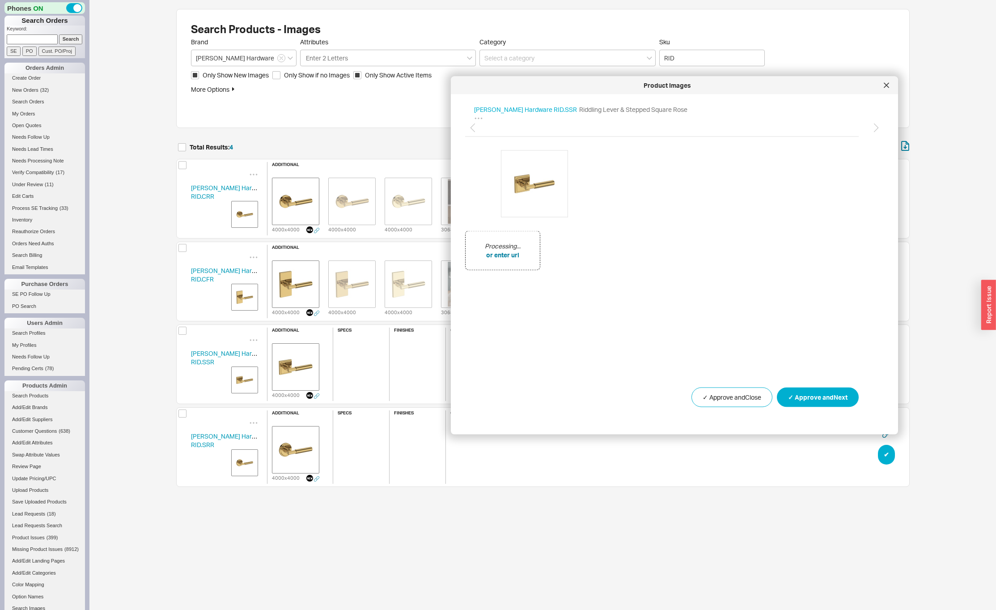
drag, startPoint x: 530, startPoint y: 134, endPoint x: 703, endPoint y: 84, distance: 180.1
click at [703, 84] on div "Product Images" at bounding box center [667, 85] width 424 height 9
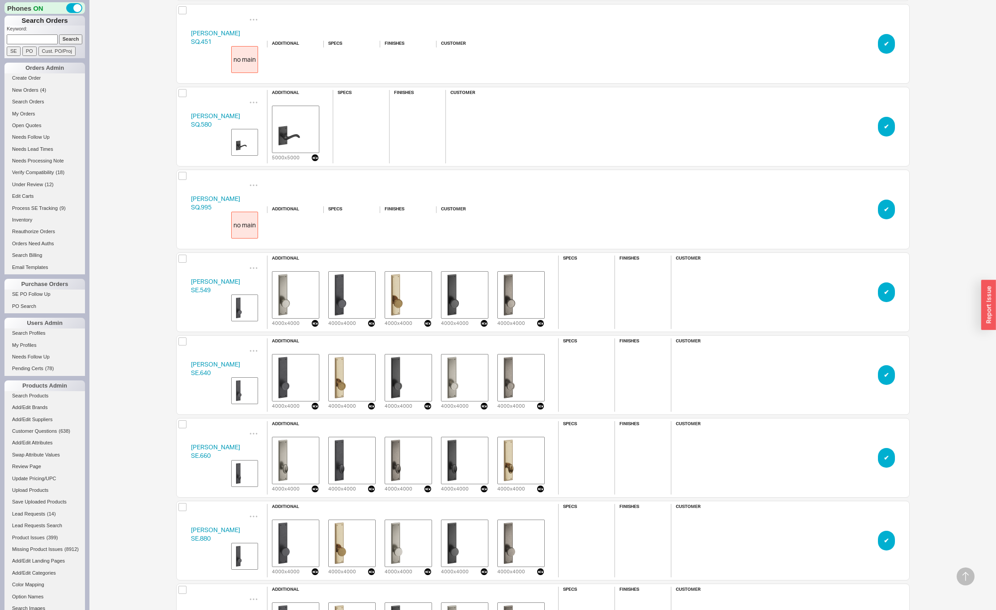
scroll to position [7838, 0]
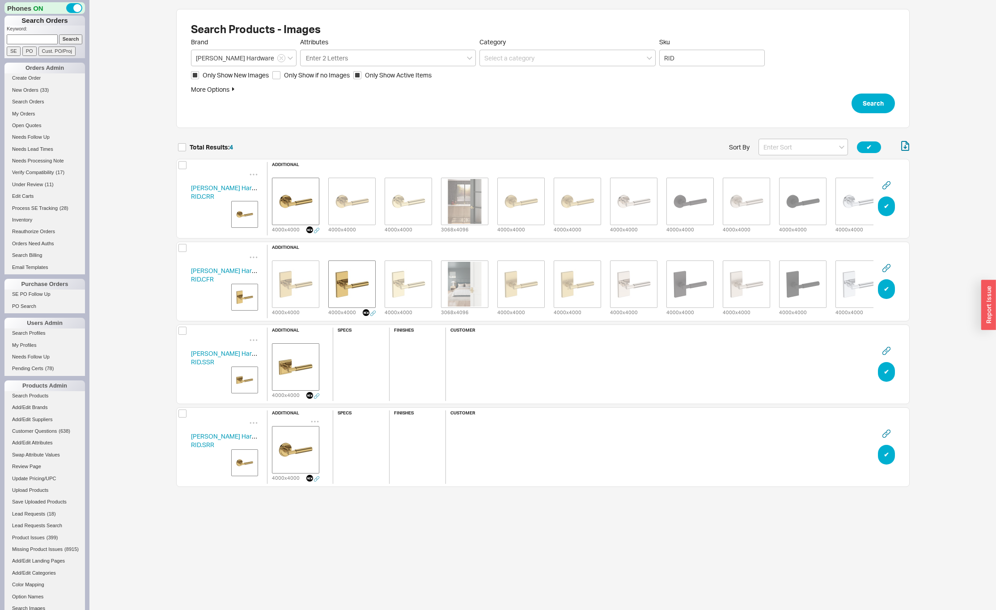
scroll to position [354, 727]
click at [249, 370] on img "grid" at bounding box center [245, 380] width 22 height 22
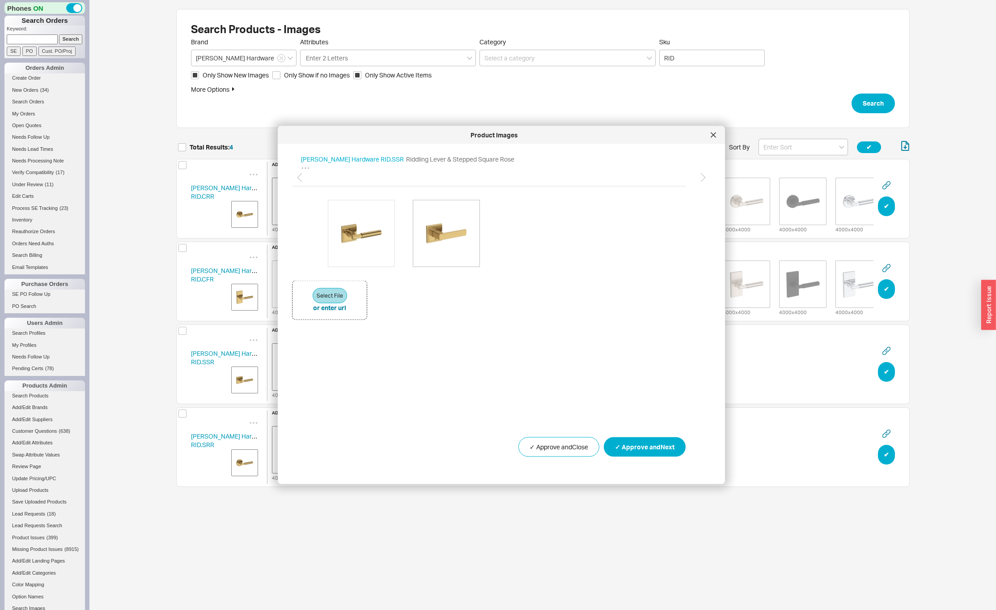
click at [447, 243] on img at bounding box center [447, 233] width 54 height 54
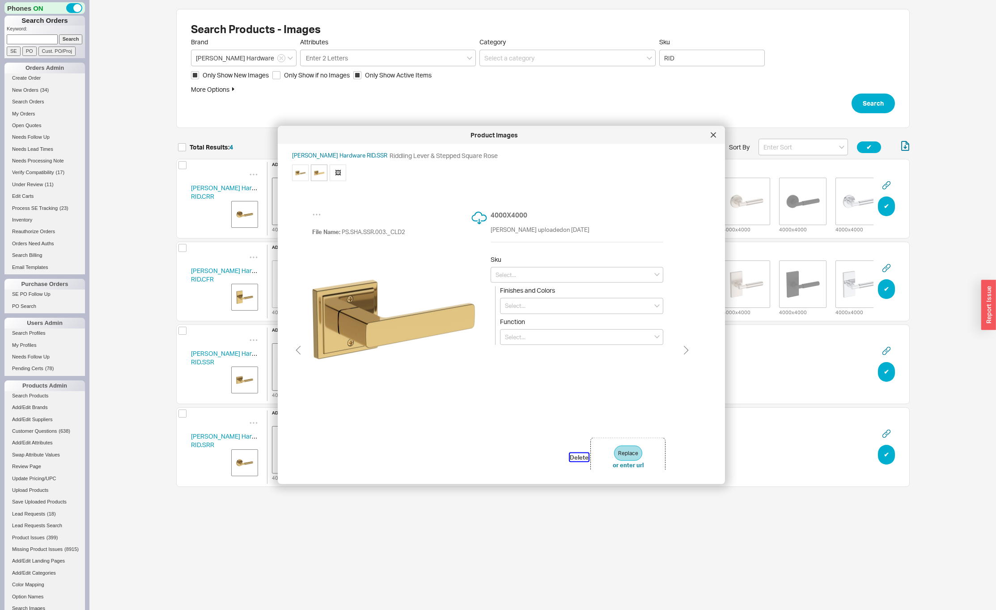
click at [584, 457] on button "Delete" at bounding box center [579, 457] width 19 height 8
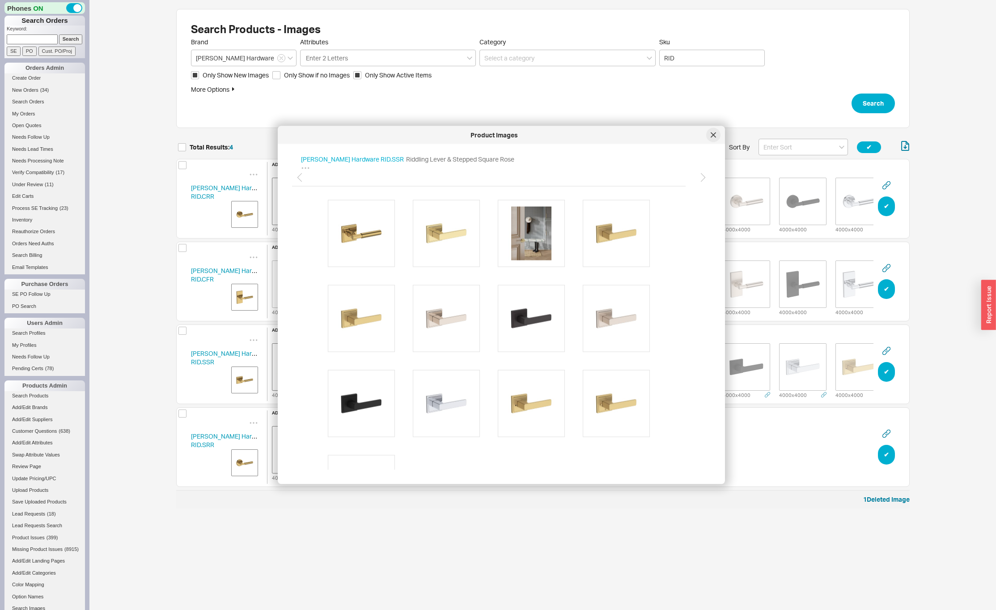
click at [711, 135] on icon at bounding box center [713, 134] width 5 height 5
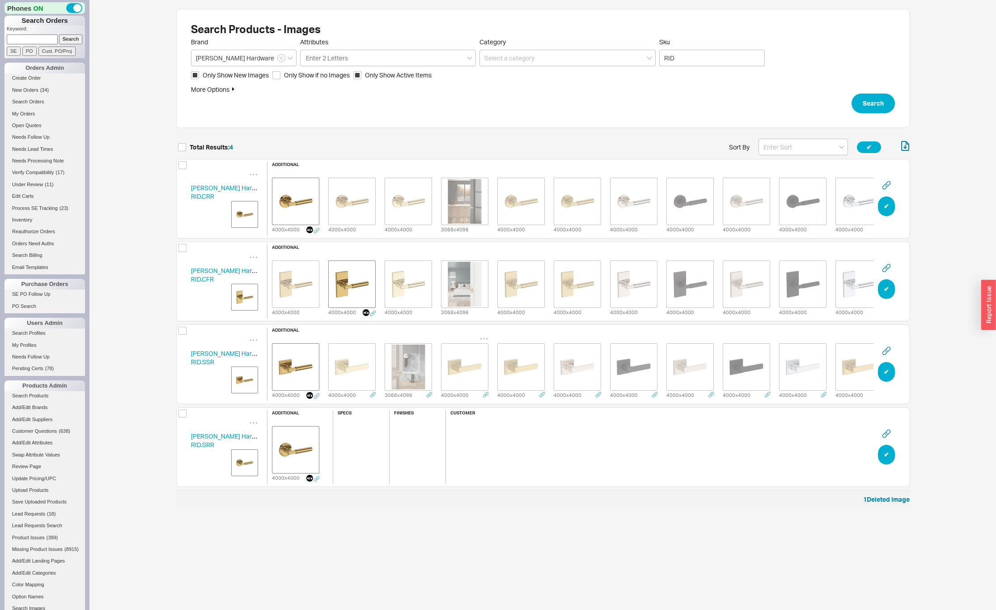
click at [453, 366] on img "grid" at bounding box center [464, 367] width 45 height 45
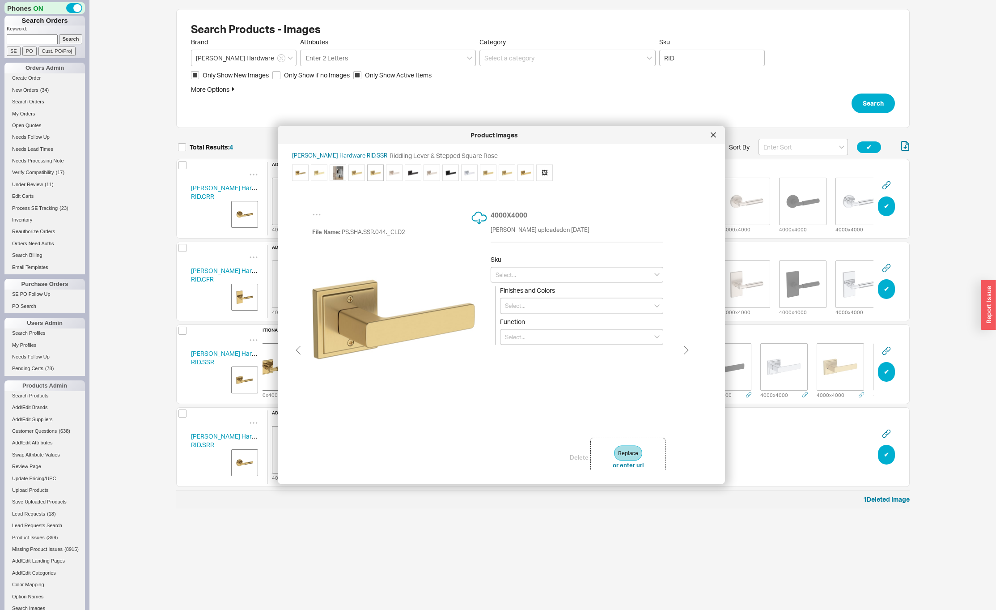
scroll to position [0, 18]
click at [717, 133] on div at bounding box center [713, 135] width 14 height 14
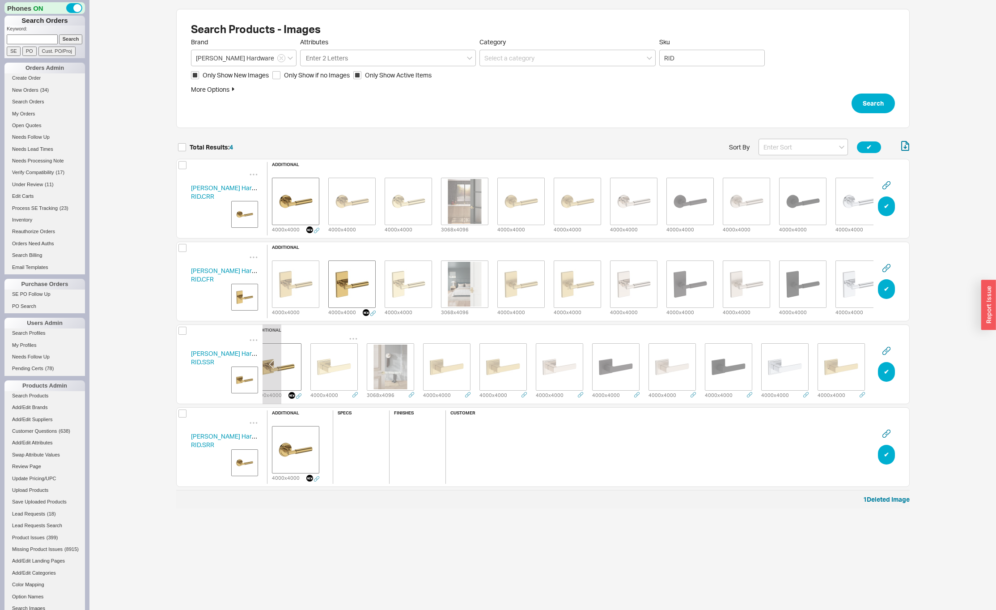
click at [340, 369] on img "grid" at bounding box center [334, 367] width 45 height 45
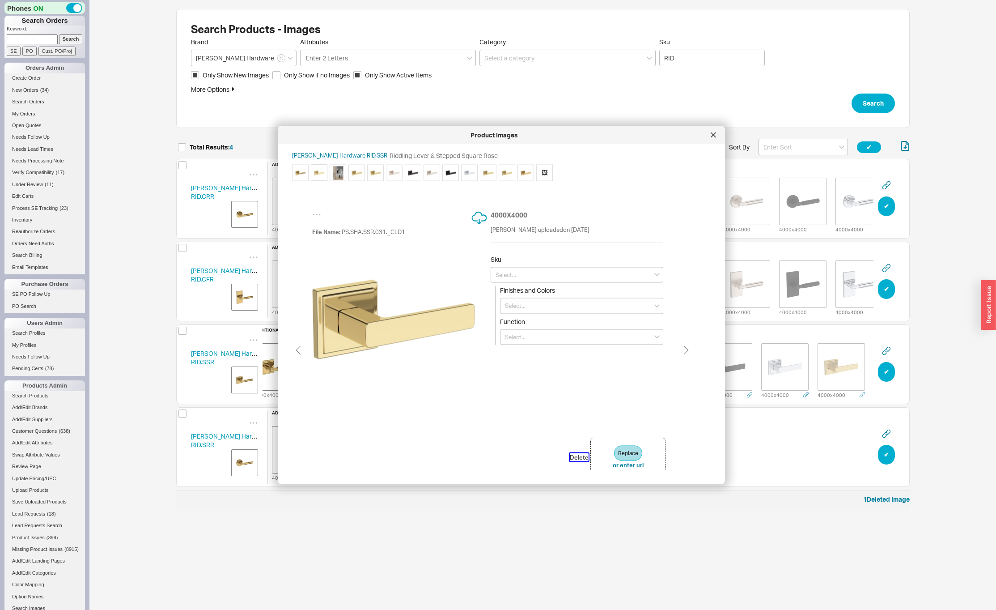
click at [580, 454] on button "Delete" at bounding box center [579, 457] width 19 height 8
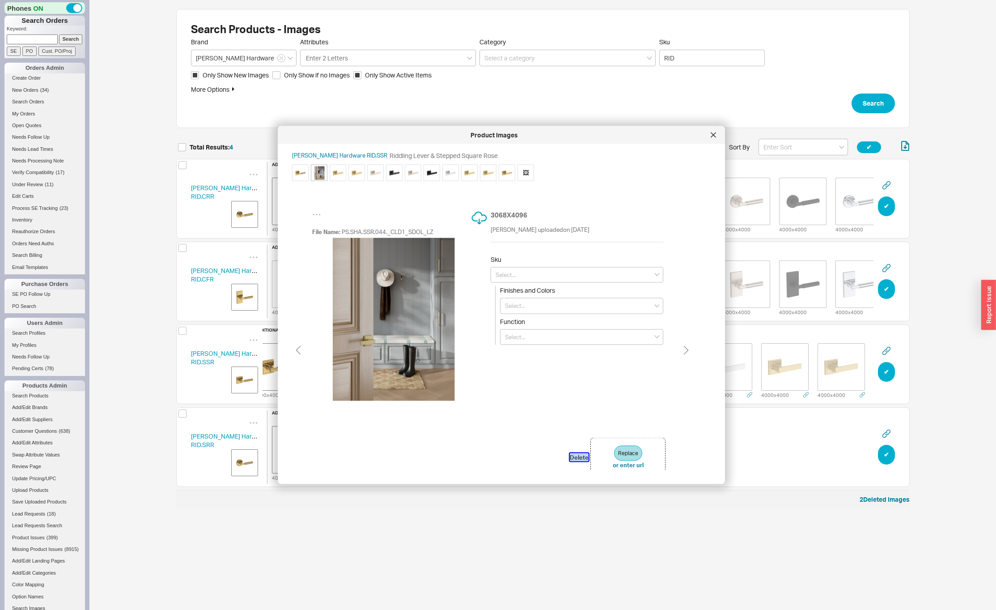
click at [580, 454] on button "Delete" at bounding box center [579, 457] width 19 height 8
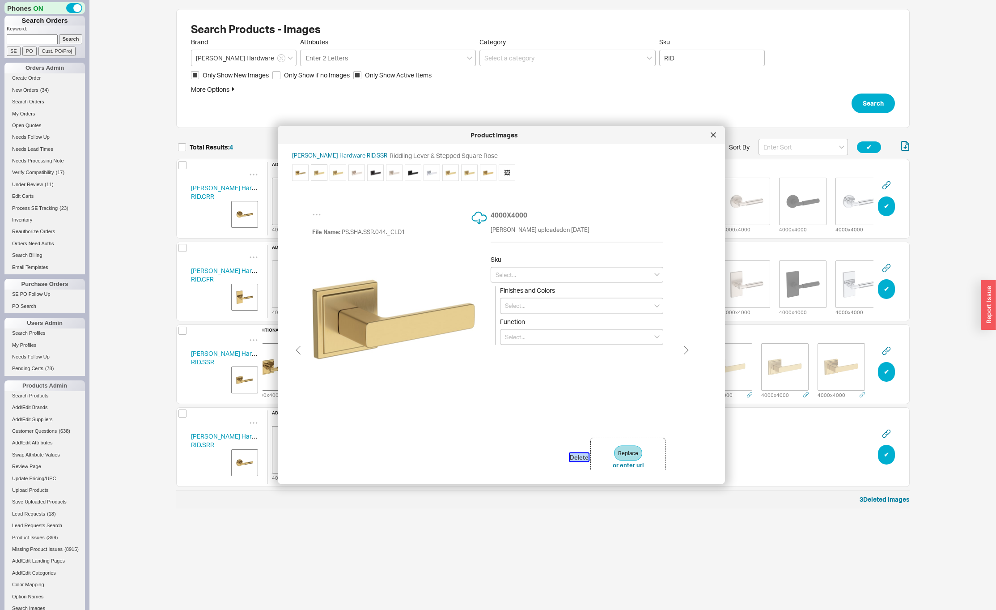
click at [580, 454] on button "Delete" at bounding box center [579, 457] width 19 height 8
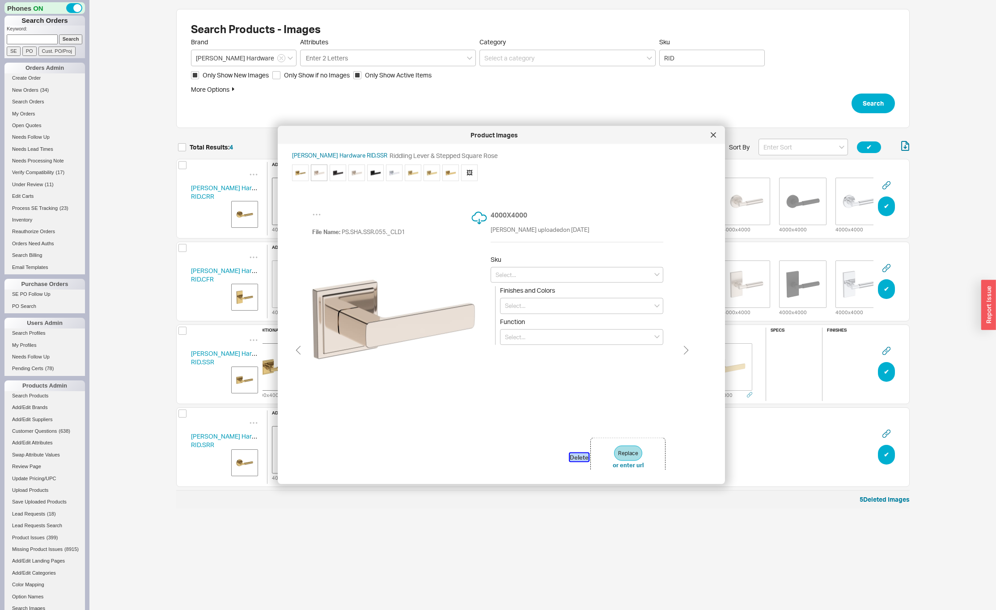
click at [580, 454] on button "Delete" at bounding box center [579, 457] width 19 height 8
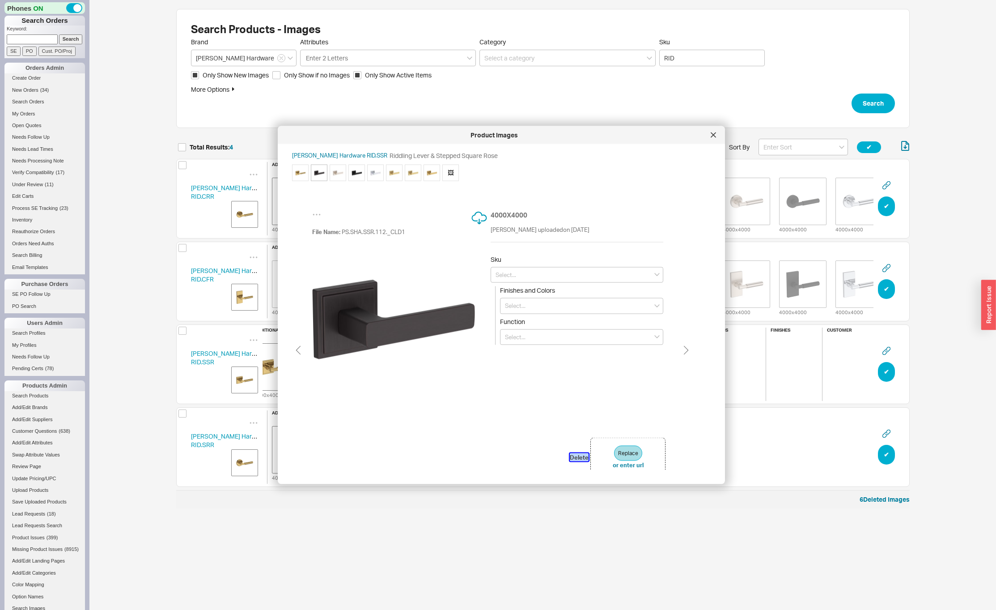
click at [580, 454] on button "Delete" at bounding box center [579, 457] width 19 height 8
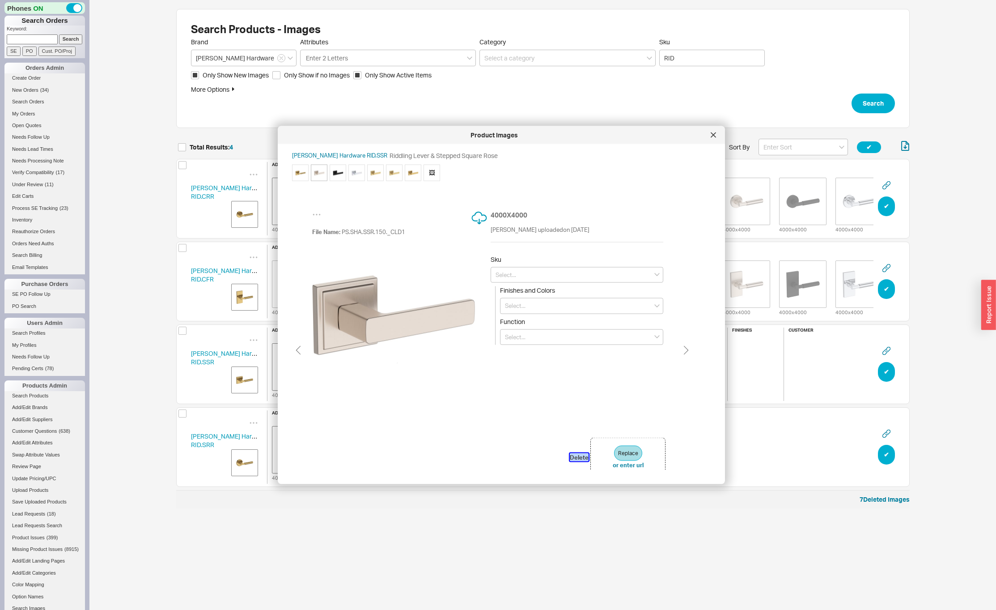
click at [580, 454] on button "Delete" at bounding box center [579, 457] width 19 height 8
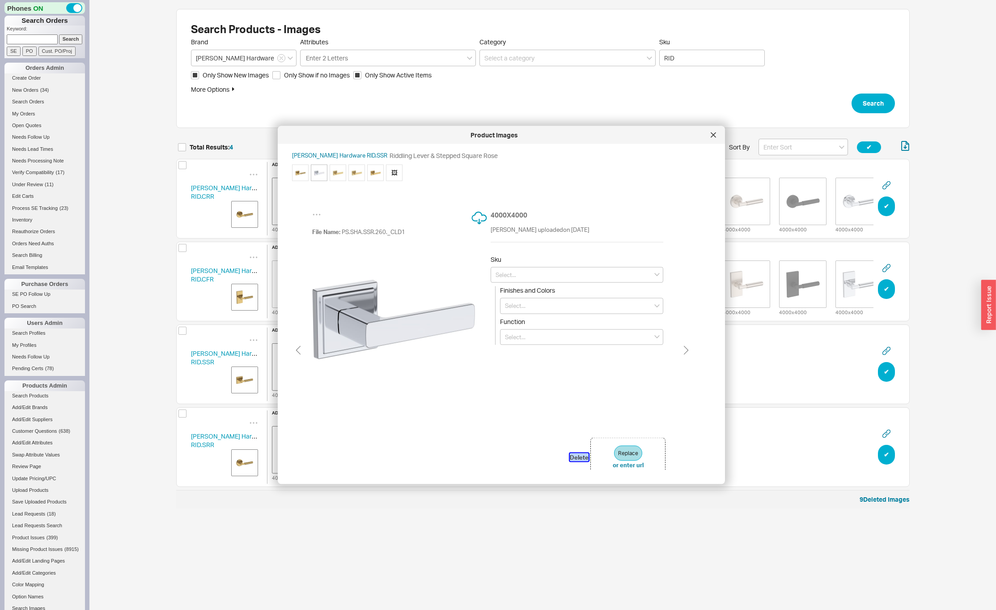
click at [579, 454] on button "Delete" at bounding box center [579, 457] width 19 height 8
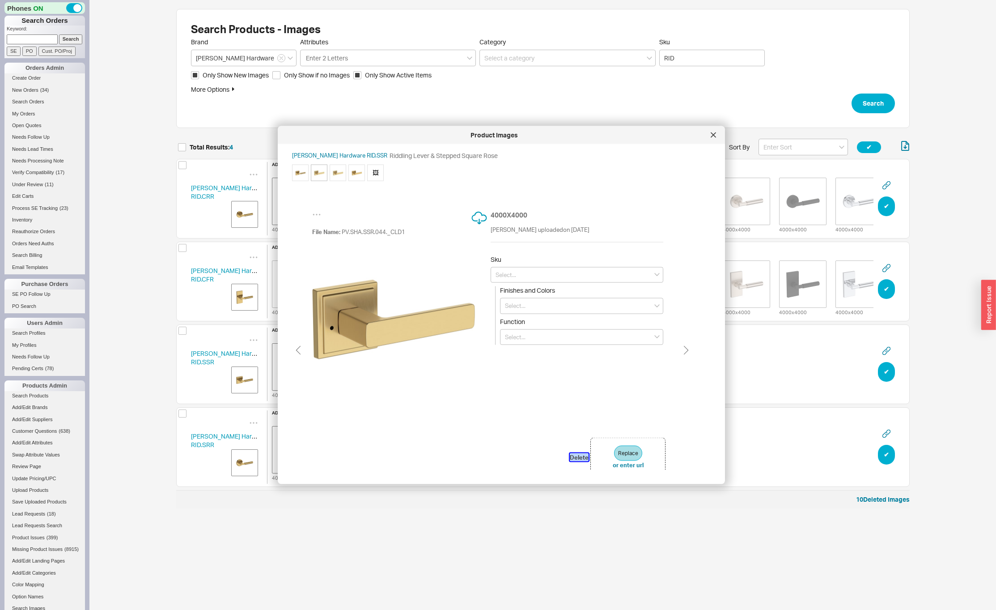
click at [579, 454] on button "Delete" at bounding box center [579, 457] width 19 height 8
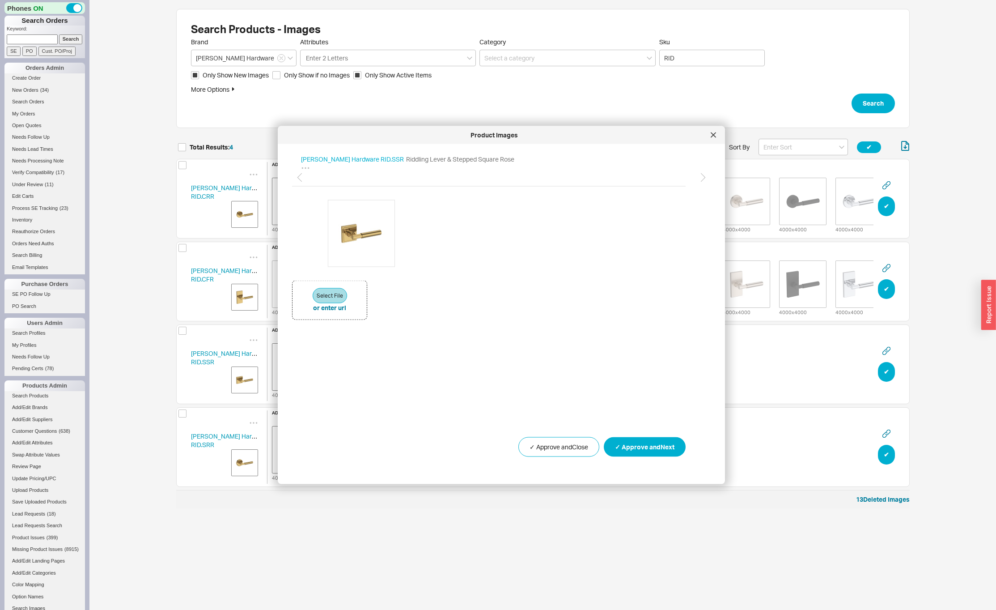
click at [713, 132] on div at bounding box center [713, 135] width 14 height 14
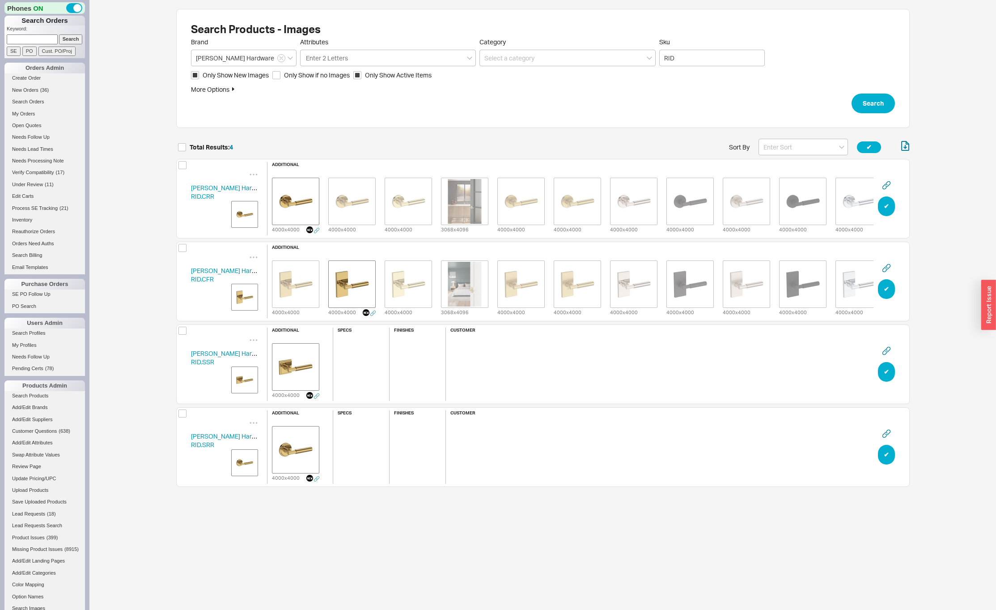
scroll to position [354, 727]
click at [243, 383] on img "grid" at bounding box center [245, 380] width 22 height 22
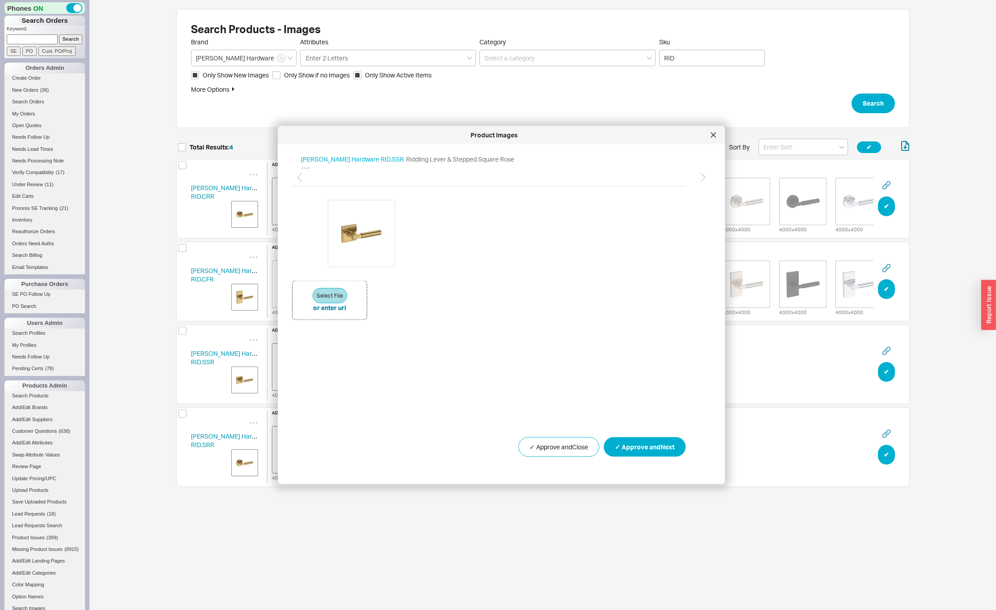
click at [236, 376] on img "grid" at bounding box center [245, 380] width 22 height 22
click at [243, 462] on img "grid" at bounding box center [245, 462] width 22 height 22
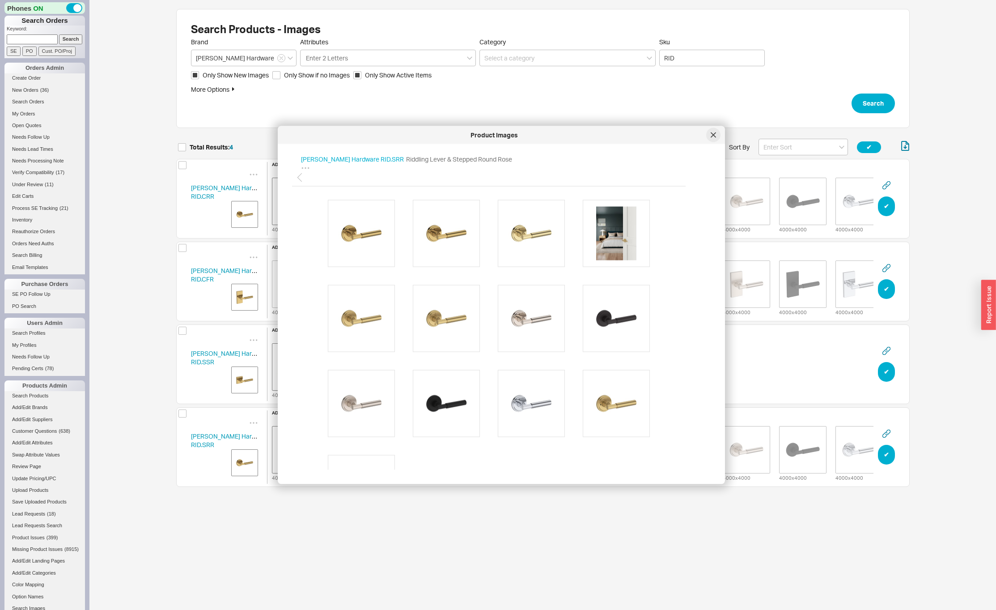
click at [713, 134] on icon at bounding box center [713, 134] width 4 height 4
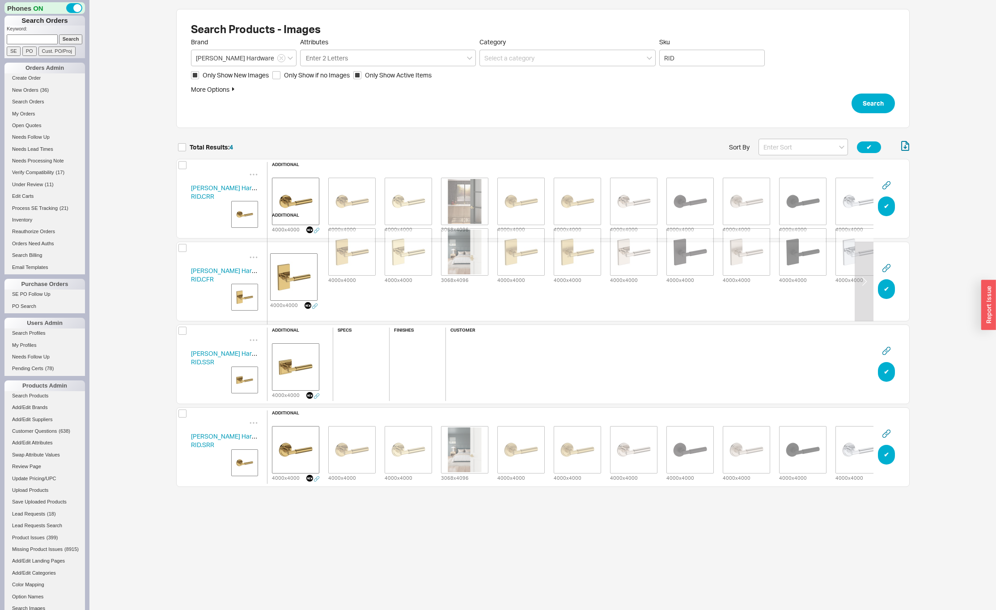
drag, startPoint x: 349, startPoint y: 286, endPoint x: 288, endPoint y: 282, distance: 61.0
click at [288, 282] on div "additional 4000 x 4000 4000 x 4000 4000 x 4000 3068 x 4096 4000 x 4000 4000 x 4…" at bounding box center [605, 282] width 677 height 138
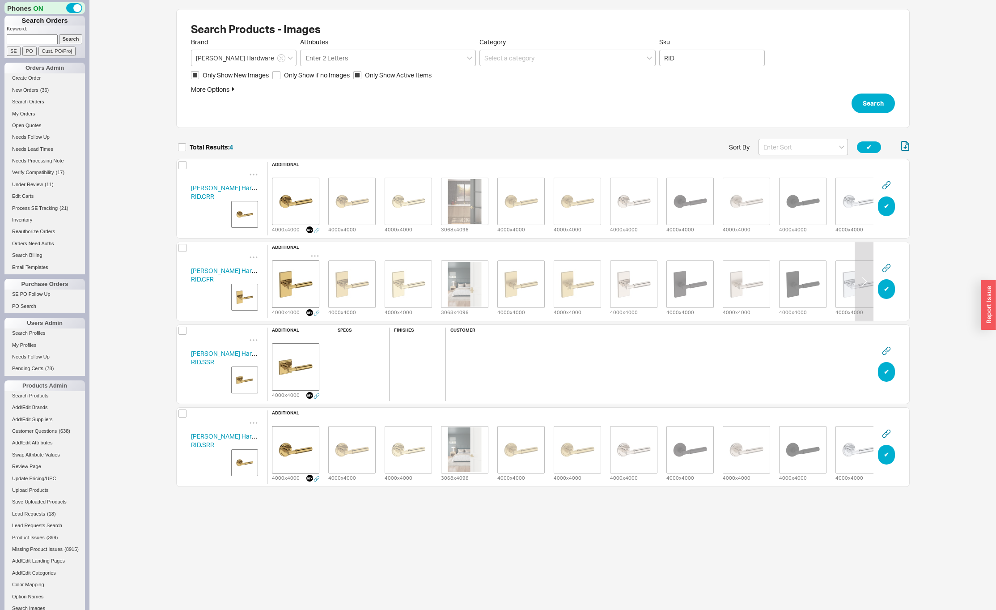
click at [313, 251] on icon "grid" at bounding box center [315, 255] width 9 height 9
click at [312, 265] on div "Delete" at bounding box center [314, 267] width 89 height 20
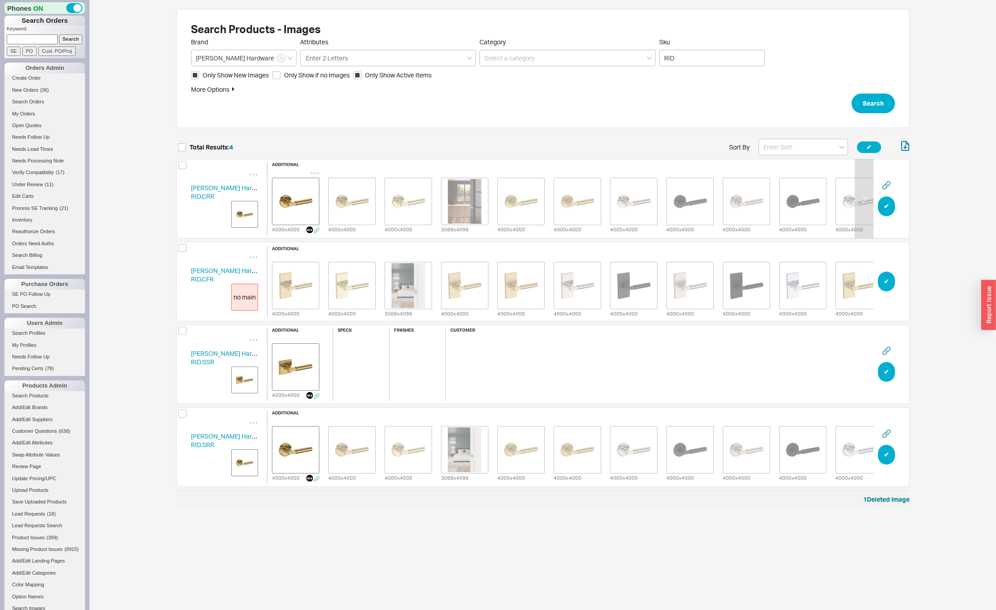
click at [315, 169] on icon "grid" at bounding box center [315, 173] width 9 height 9
drag, startPoint x: 311, startPoint y: 181, endPoint x: 309, endPoint y: 186, distance: 5.0
click at [311, 181] on div "Delete" at bounding box center [314, 184] width 89 height 20
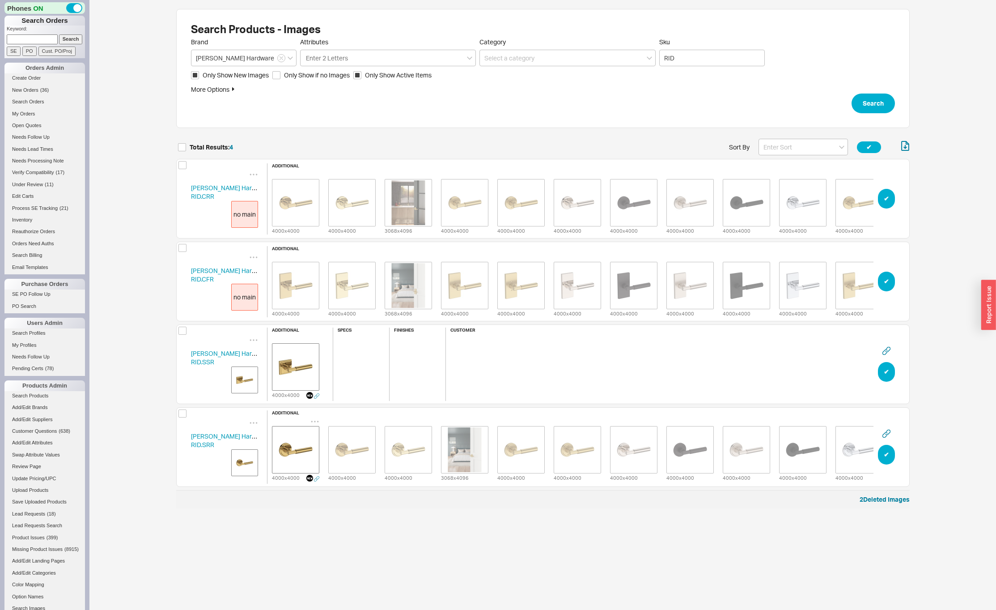
click at [314, 419] on icon "grid" at bounding box center [315, 421] width 9 height 9
click at [315, 302] on div "Delete" at bounding box center [314, 301] width 89 height 20
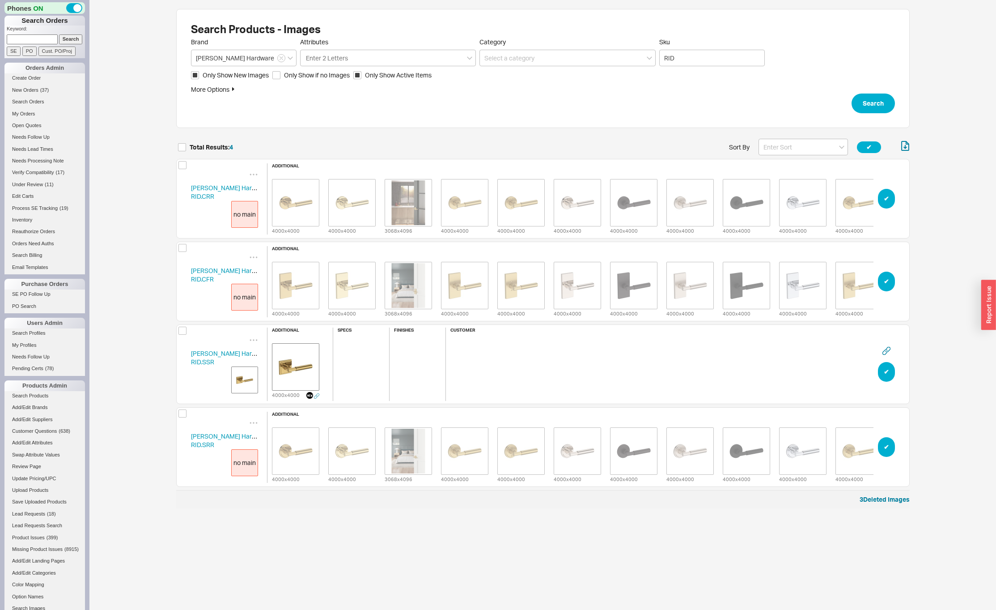
click at [247, 379] on img "grid" at bounding box center [245, 380] width 22 height 22
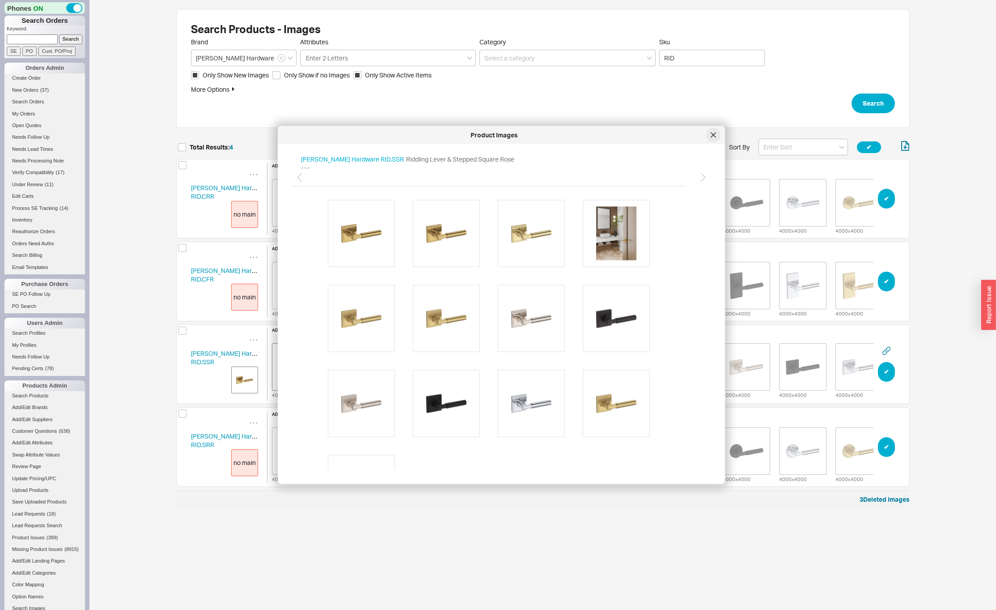
click at [713, 135] on icon at bounding box center [713, 134] width 4 height 4
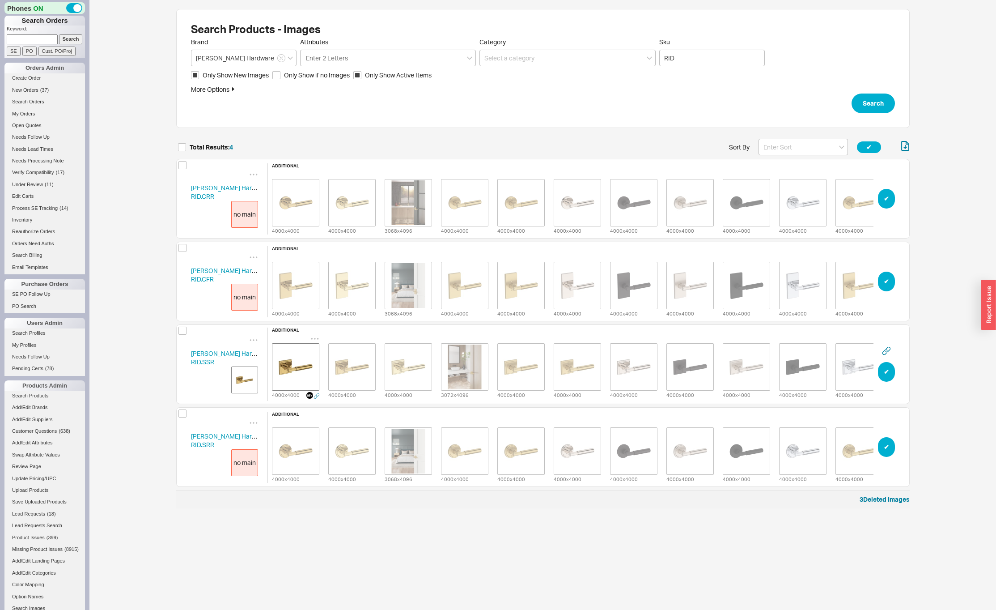
click at [314, 336] on icon "grid" at bounding box center [315, 338] width 9 height 9
click at [310, 346] on div "Delete" at bounding box center [314, 350] width 89 height 20
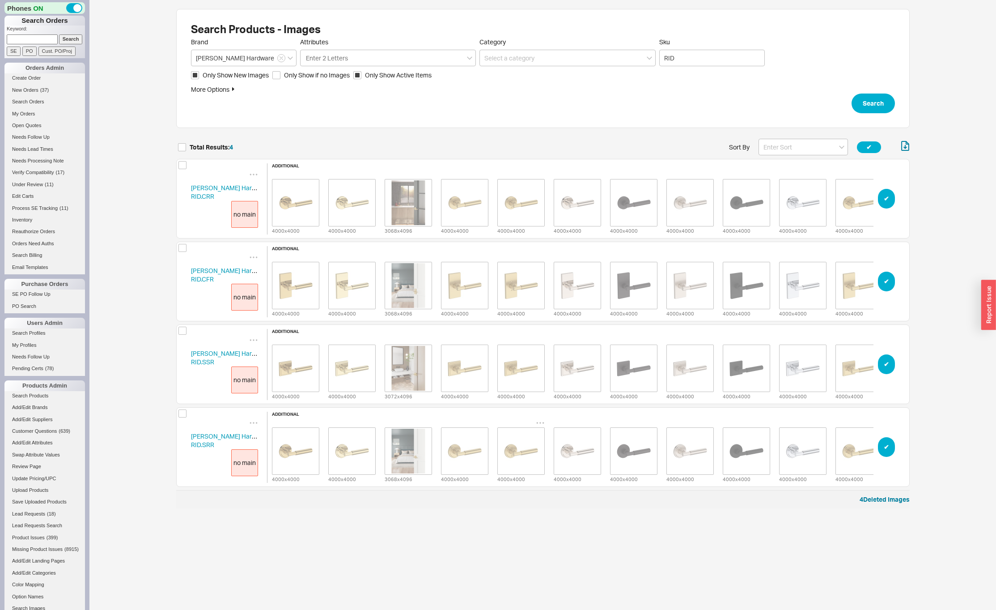
click at [541, 419] on icon "grid" at bounding box center [540, 422] width 9 height 9
drag, startPoint x: 518, startPoint y: 319, endPoint x: 528, endPoint y: 323, distance: 11.1
click at [518, 319] on span "Set to Main Image" at bounding box center [527, 320] width 51 height 8
click at [537, 331] on div "additional 4000 x 4000 4000 x 4000 3072 x 4096 4000 x 4000 4000 x 4000 4000 x 4…" at bounding box center [605, 364] width 677 height 71
click at [538, 336] on icon "grid" at bounding box center [540, 340] width 9 height 9
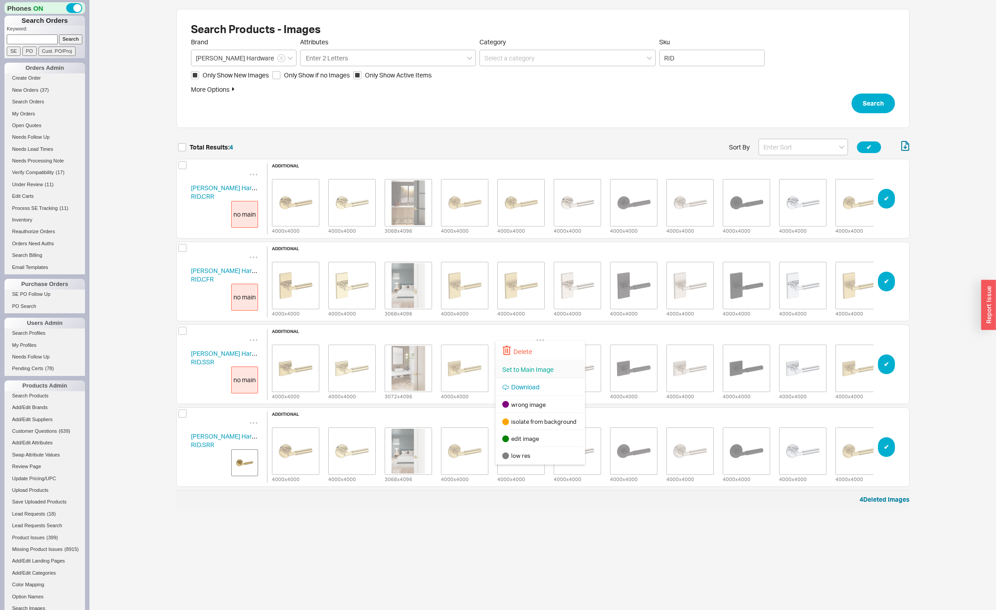
click at [521, 366] on span "Set to Main Image" at bounding box center [527, 370] width 51 height 8
drag, startPoint x: 539, startPoint y: 251, endPoint x: 539, endPoint y: 257, distance: 5.8
click at [539, 253] on icon "grid" at bounding box center [540, 257] width 9 height 9
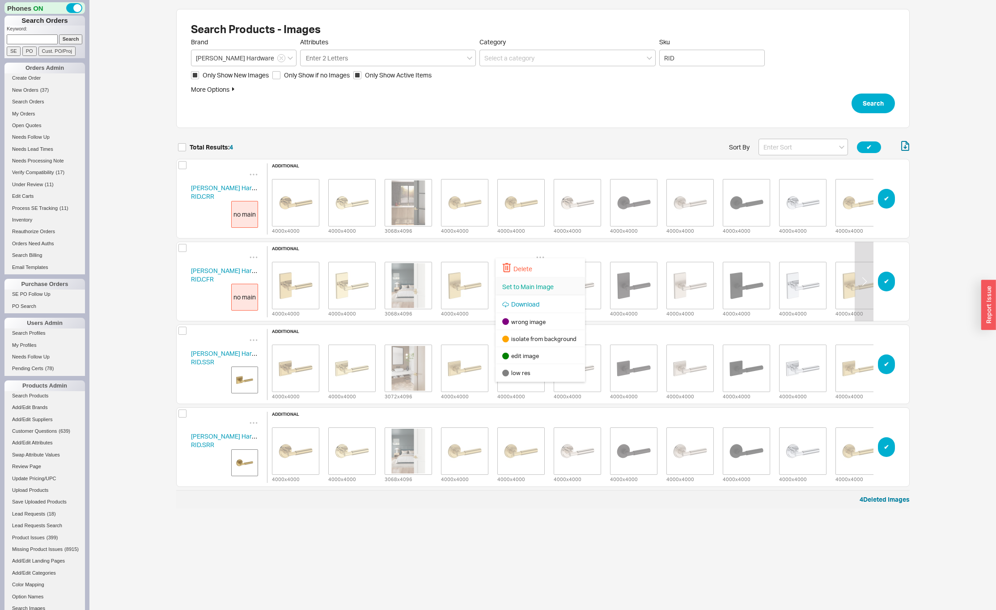
click at [524, 280] on div "Set to Main Image" at bounding box center [540, 287] width 89 height 18
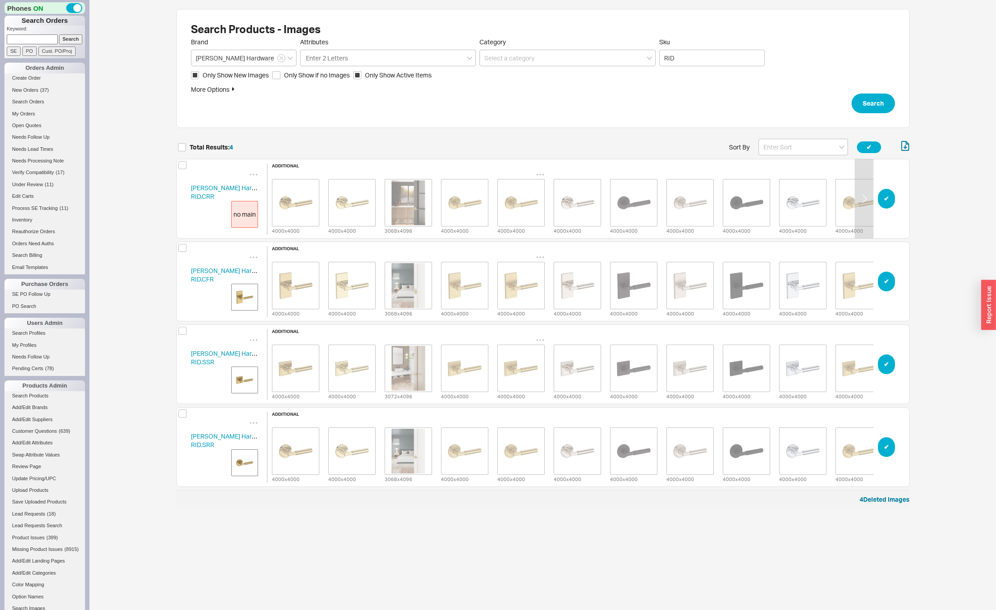
click at [540, 174] on icon "grid" at bounding box center [540, 174] width 8 height 1
click at [533, 200] on span "Set to Main Image" at bounding box center [527, 204] width 51 height 8
click at [867, 147] on button "✔︎" at bounding box center [869, 147] width 24 height 12
checkbox input "true"
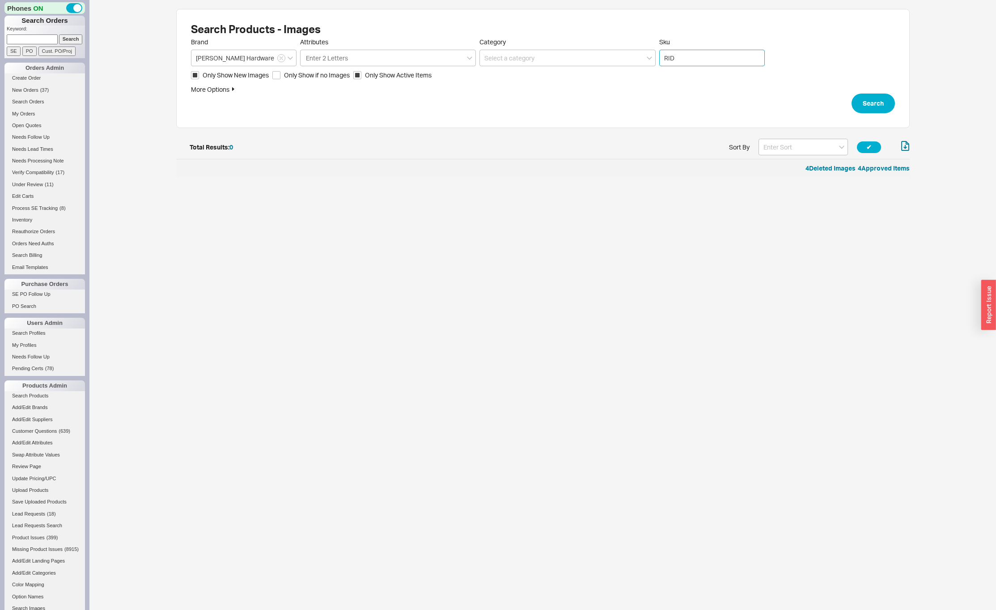
click at [687, 55] on input "RID" at bounding box center [712, 58] width 106 height 17
type input "KIN"
click button "Search" at bounding box center [873, 104] width 43 height 20
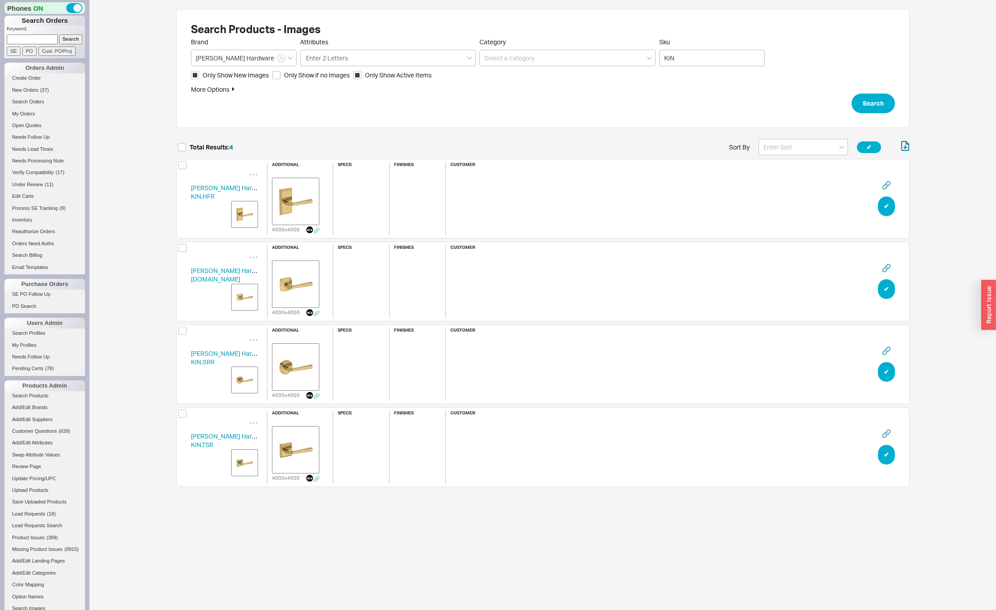
scroll to position [354, 727]
click at [238, 216] on img "grid" at bounding box center [245, 214] width 22 height 22
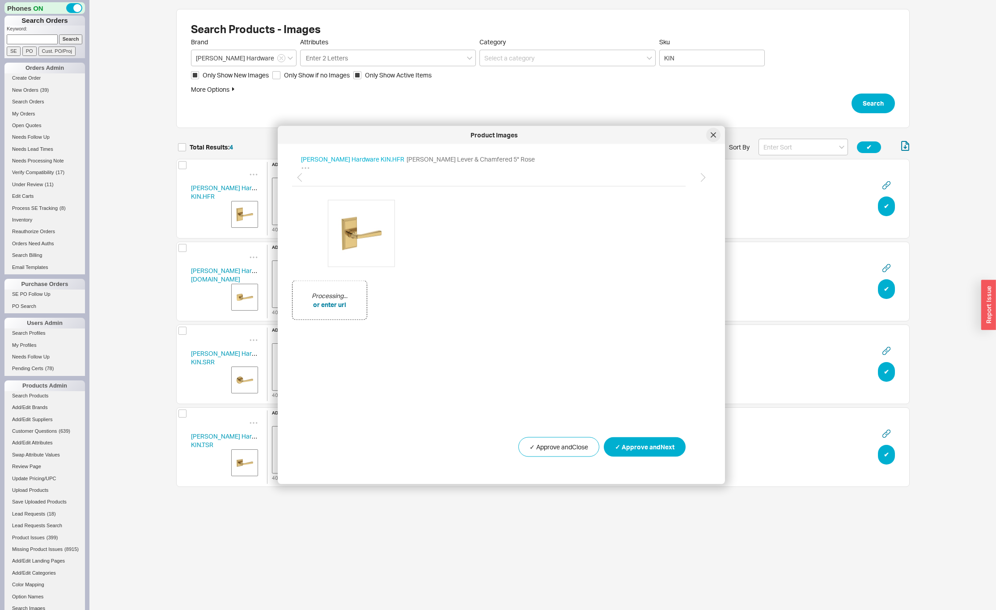
click at [716, 136] on icon at bounding box center [713, 134] width 5 height 5
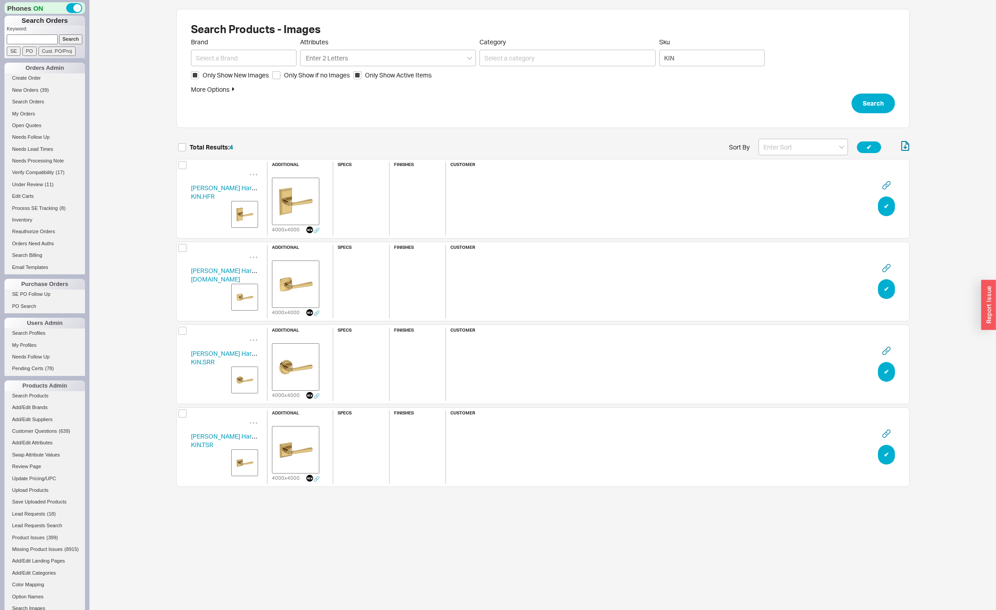
scroll to position [354, 727]
click at [250, 298] on img "grid" at bounding box center [245, 297] width 22 height 22
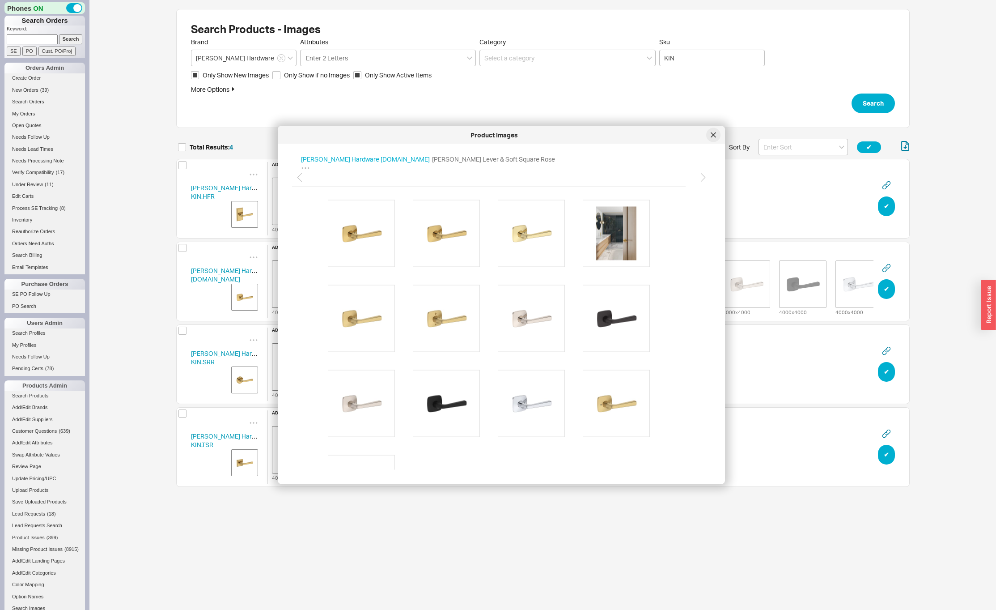
click at [713, 132] on icon at bounding box center [713, 134] width 5 height 5
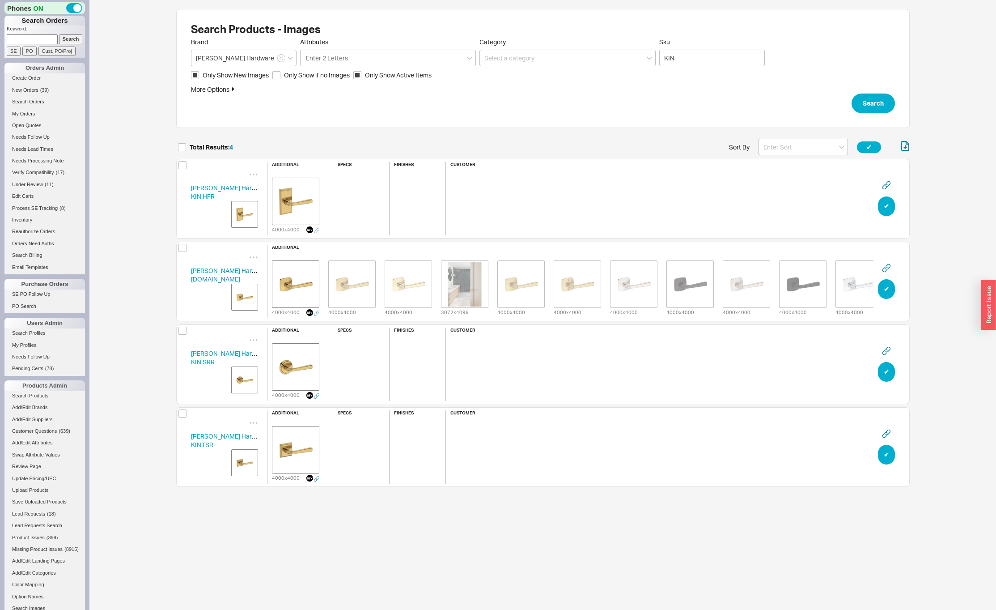
click at [243, 216] on img "grid" at bounding box center [245, 214] width 22 height 22
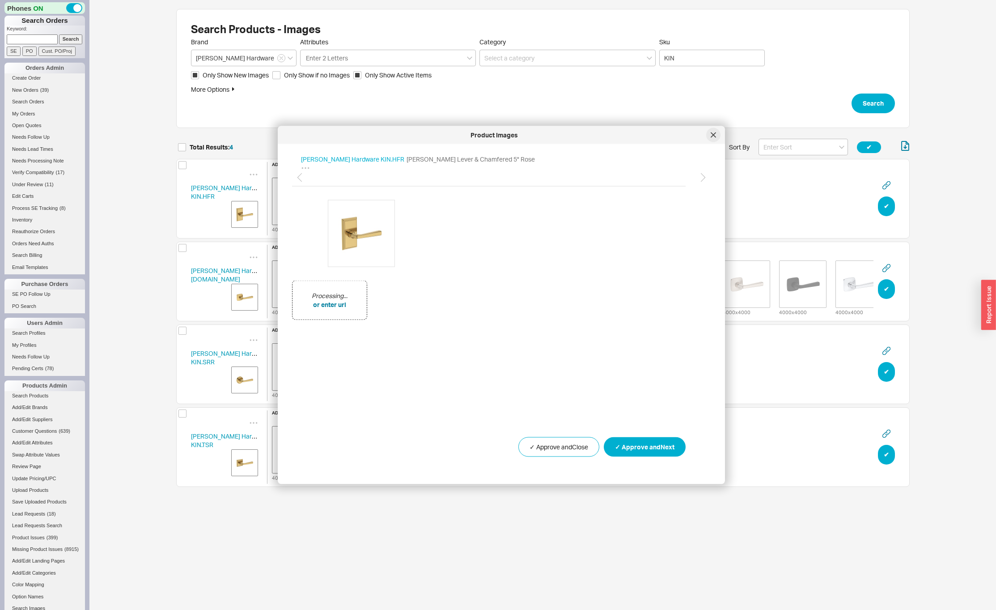
click at [715, 136] on icon at bounding box center [713, 134] width 5 height 5
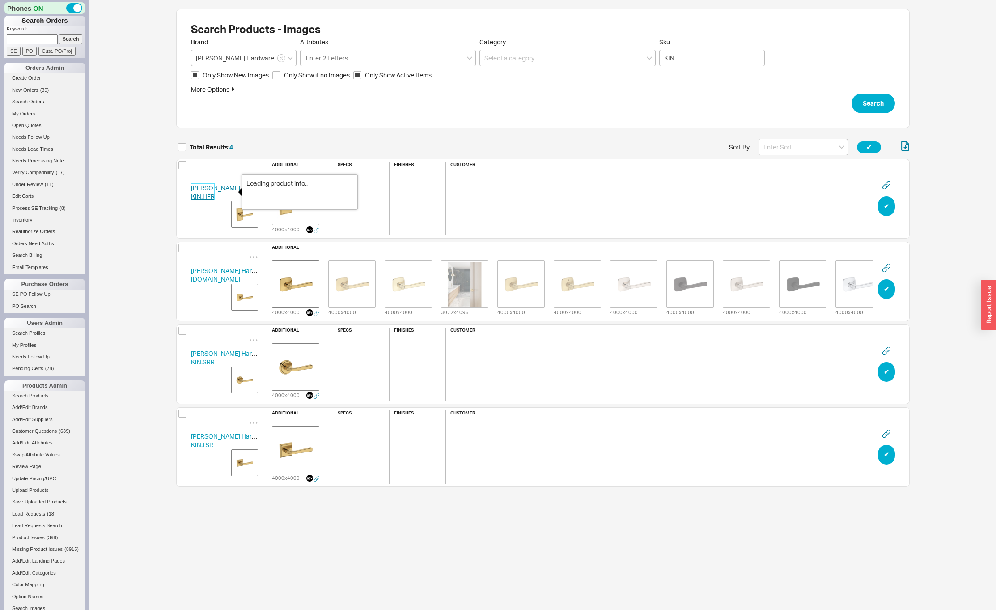
click at [216, 187] on link "[PERSON_NAME] Hardware KIN.HFR" at bounding box center [230, 192] width 78 height 17
click at [222, 185] on link "[PERSON_NAME] Hardware KIN.HFR" at bounding box center [230, 192] width 78 height 17
click at [214, 188] on link "[PERSON_NAME] Hardware KIN.HFR" at bounding box center [230, 192] width 78 height 17
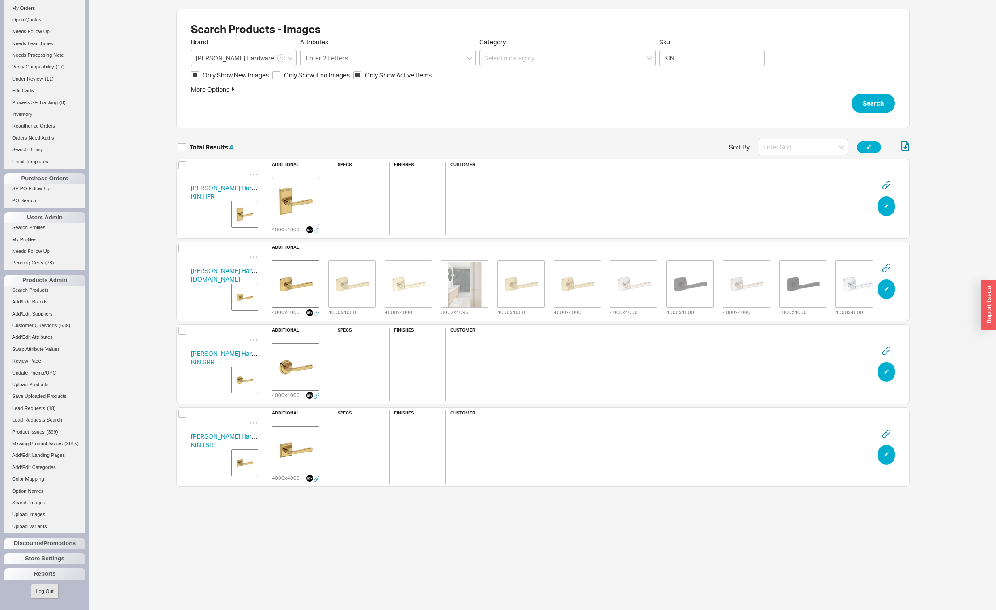
click at [38, 589] on button "Log Out" at bounding box center [44, 591] width 27 height 15
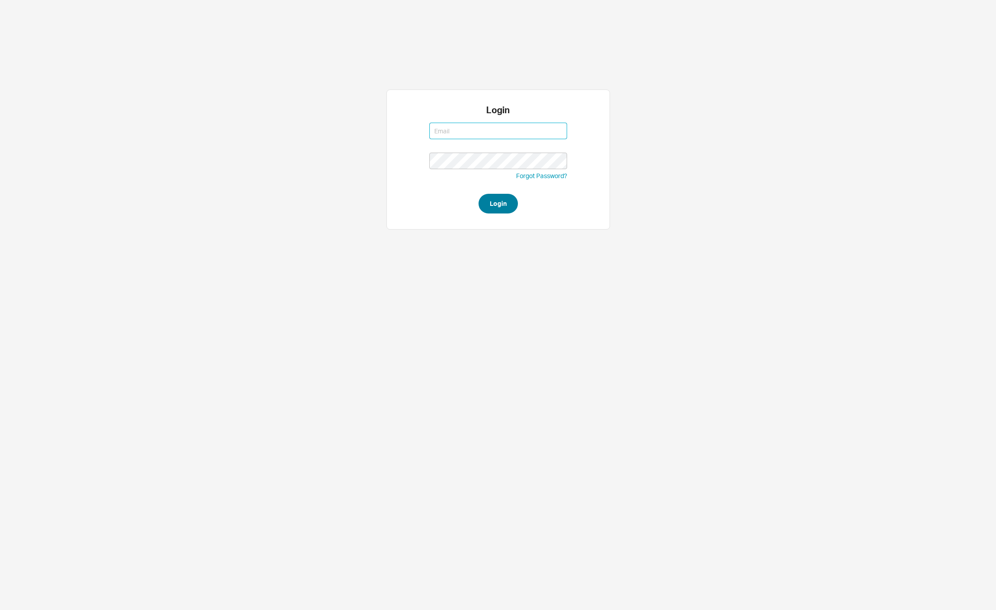
type input "[PERSON_NAME][EMAIL_ADDRESS][DOMAIN_NAME]"
click at [498, 201] on button "Login" at bounding box center [498, 204] width 39 height 20
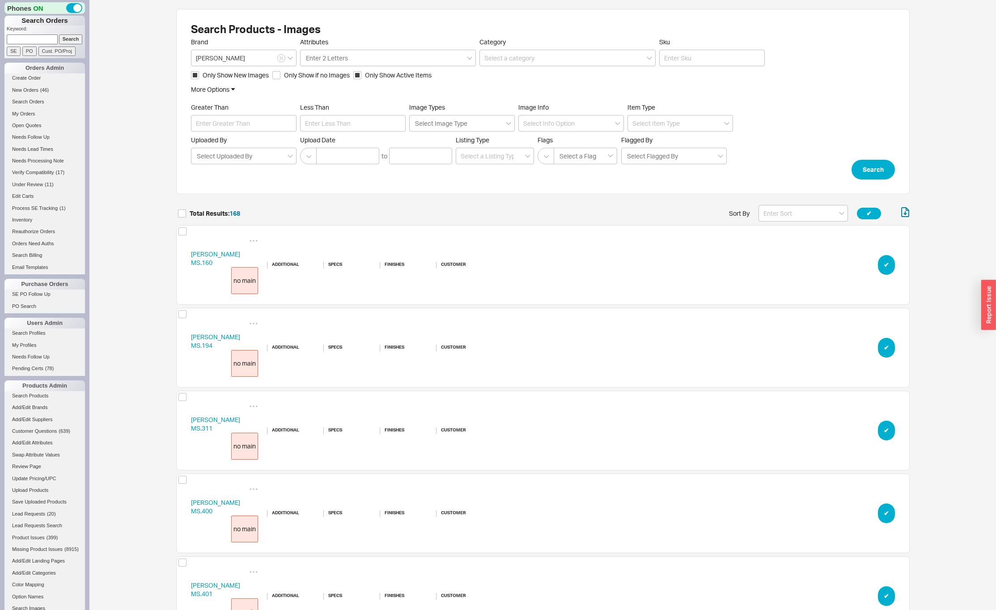
scroll to position [13929, 727]
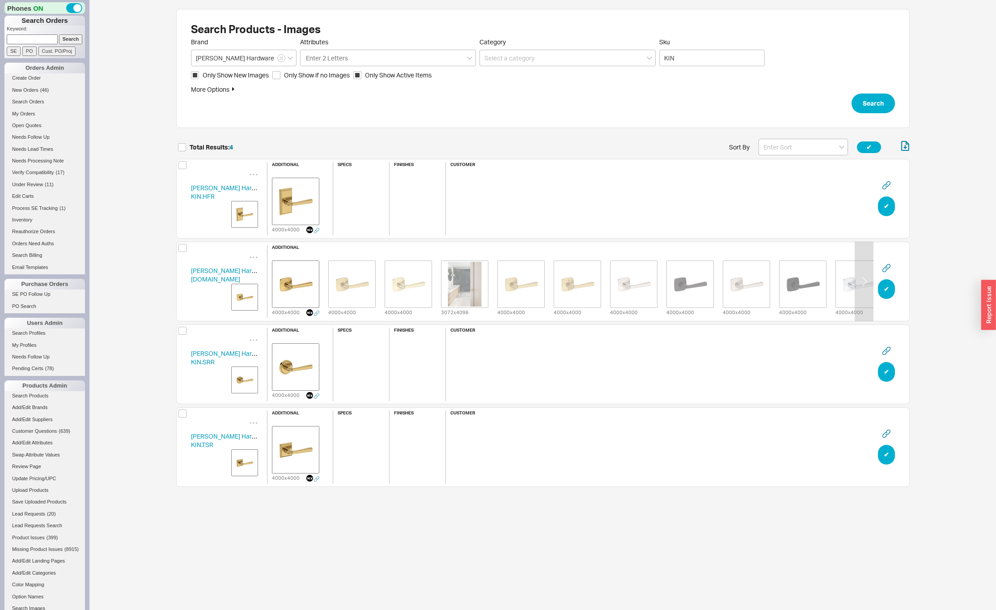
scroll to position [354, 727]
click at [239, 219] on img "grid" at bounding box center [245, 214] width 22 height 22
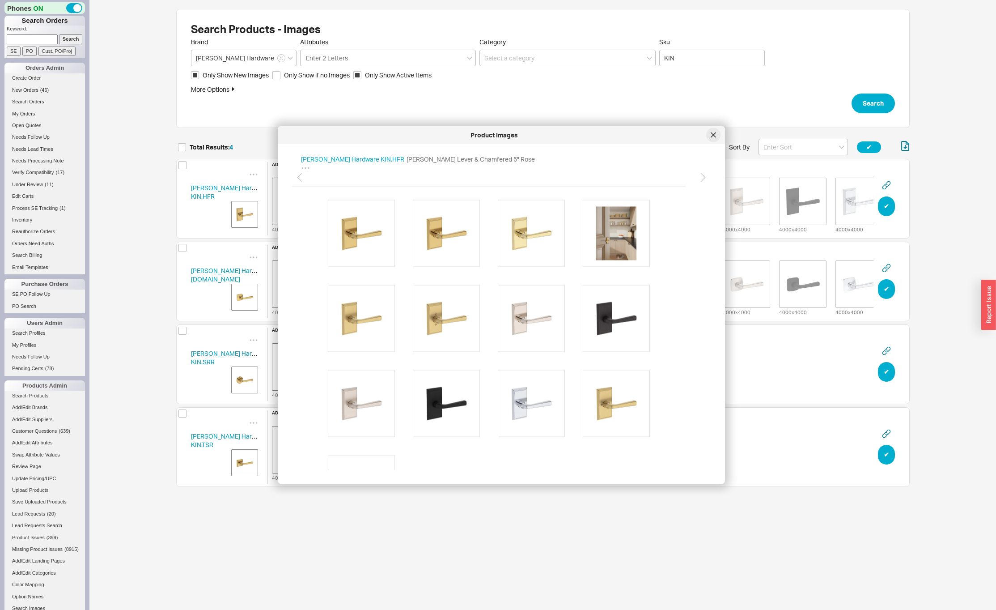
click at [713, 133] on icon at bounding box center [713, 134] width 5 height 5
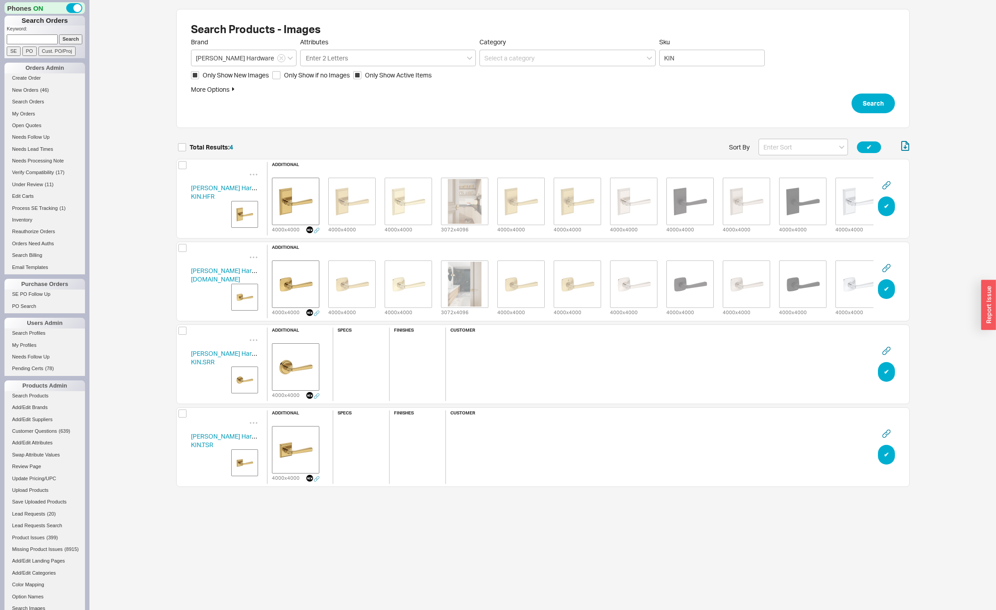
click at [242, 369] on img "grid" at bounding box center [245, 380] width 22 height 22
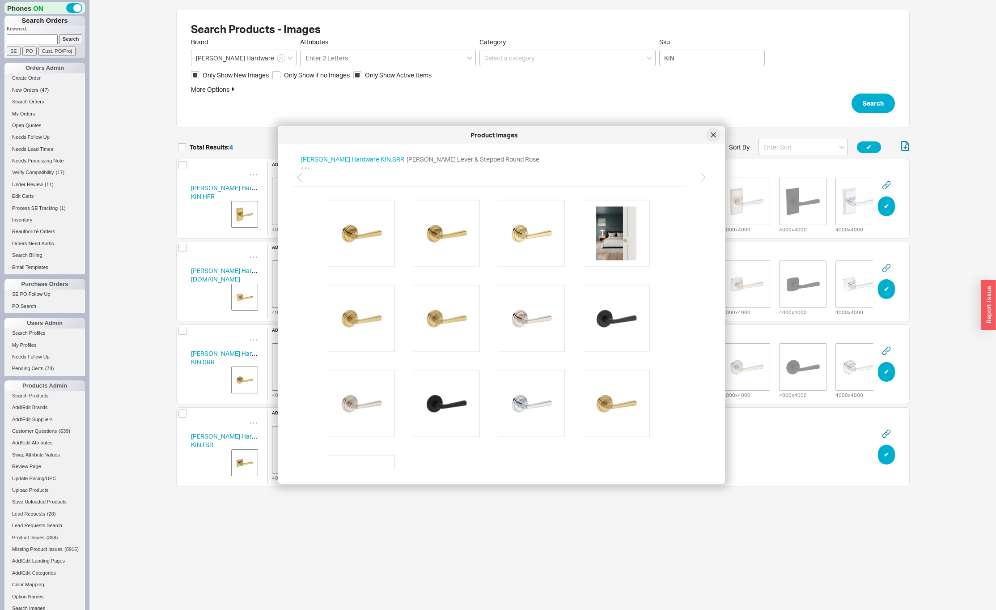
click at [712, 133] on icon at bounding box center [713, 134] width 4 height 4
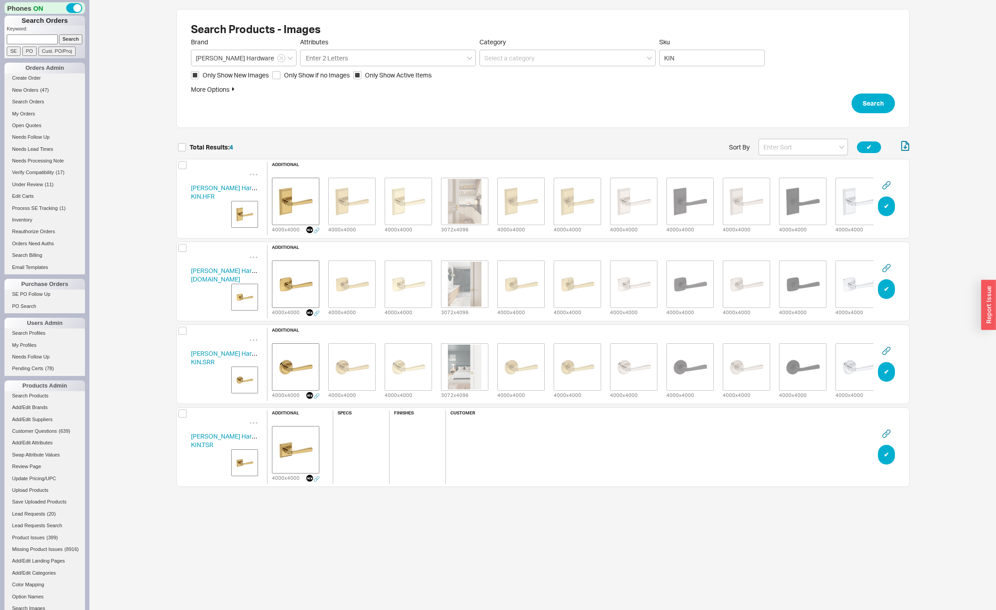
click at [246, 461] on img "grid" at bounding box center [245, 462] width 22 height 22
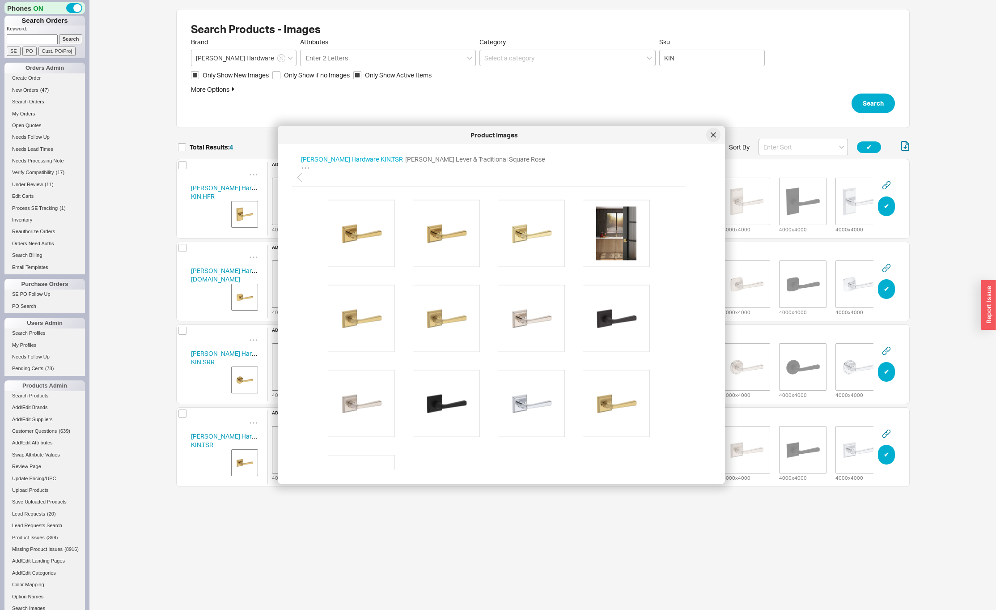
click at [711, 133] on icon at bounding box center [713, 134] width 5 height 5
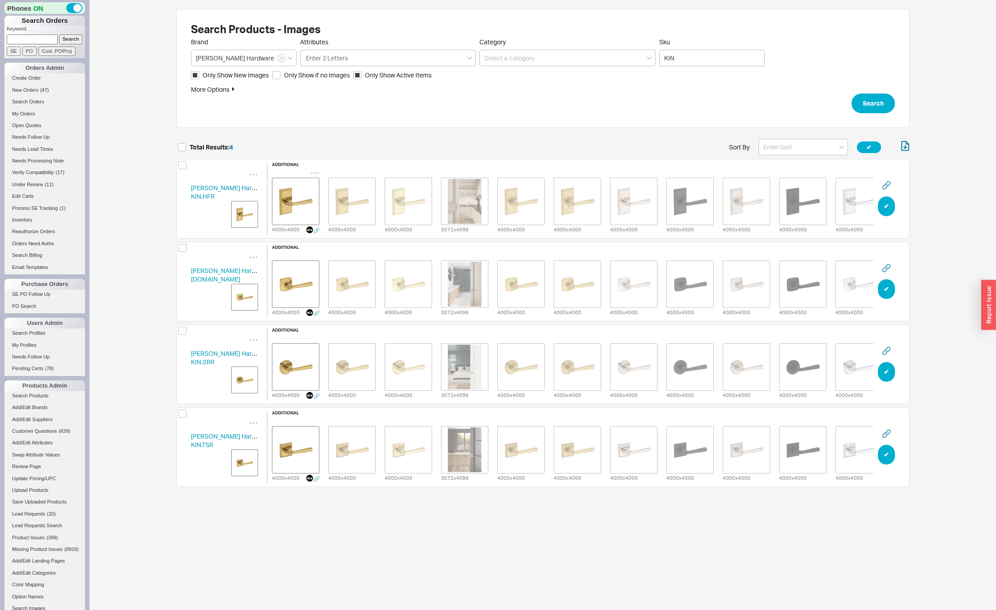
click at [315, 169] on icon "grid" at bounding box center [315, 173] width 9 height 9
click at [310, 183] on div "Delete" at bounding box center [314, 184] width 89 height 20
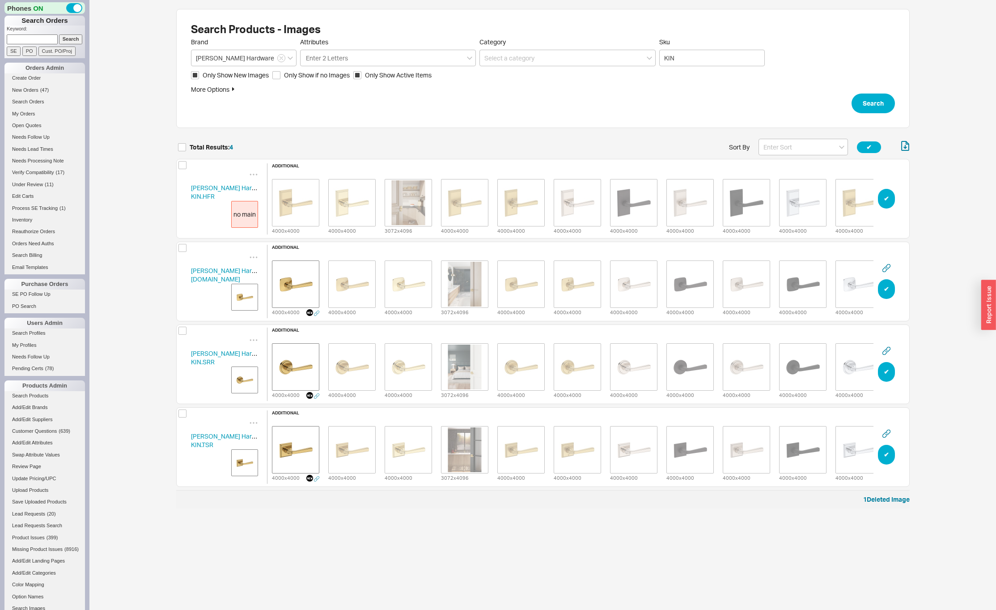
scroll to position [362, 727]
click at [314, 252] on icon "grid" at bounding box center [315, 255] width 9 height 9
click at [314, 263] on div "Delete" at bounding box center [314, 267] width 89 height 20
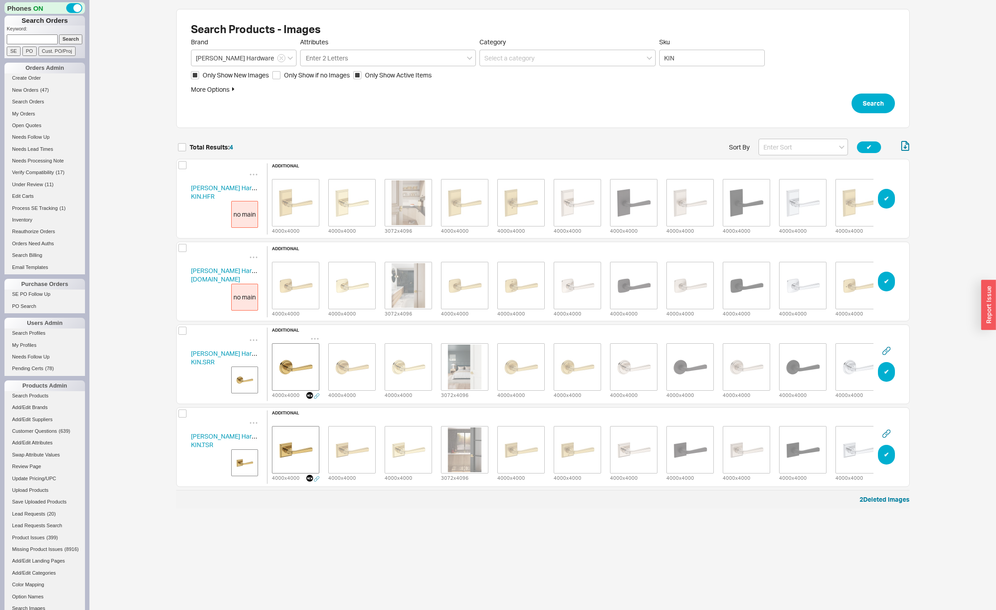
click at [315, 338] on icon "grid" at bounding box center [315, 338] width 8 height 1
click at [314, 352] on div "Delete" at bounding box center [314, 350] width 89 height 20
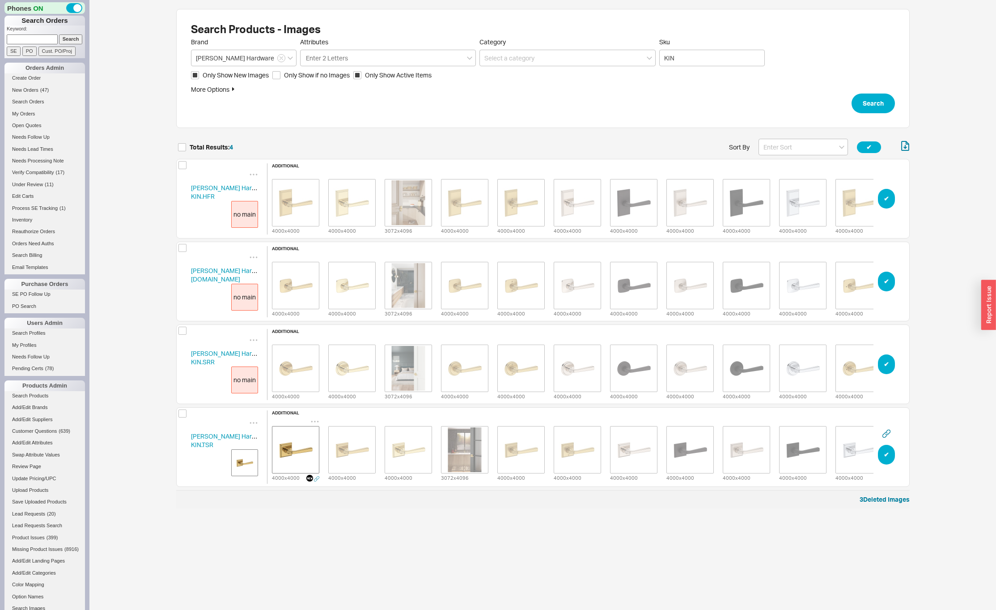
click at [316, 419] on icon "grid" at bounding box center [315, 421] width 9 height 9
click at [306, 300] on span "Delete" at bounding box center [297, 302] width 19 height 8
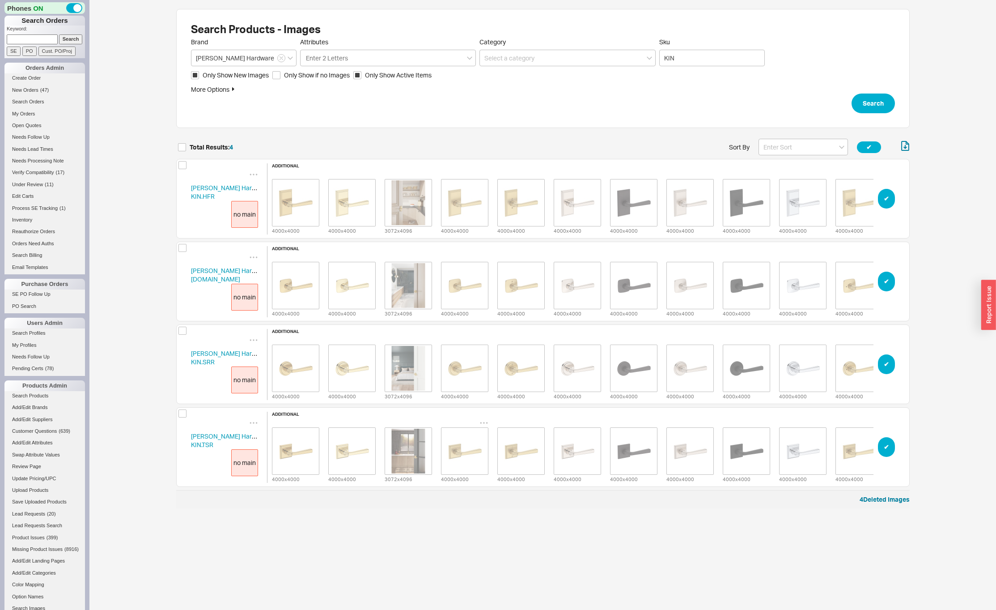
click at [487, 421] on icon "grid" at bounding box center [484, 422] width 9 height 9
click at [457, 321] on span "Set to Main Image" at bounding box center [471, 320] width 51 height 8
click at [540, 336] on icon "grid" at bounding box center [540, 340] width 9 height 9
click at [530, 366] on span "Set to Main Image" at bounding box center [527, 370] width 51 height 8
click at [541, 419] on icon "grid" at bounding box center [540, 422] width 9 height 9
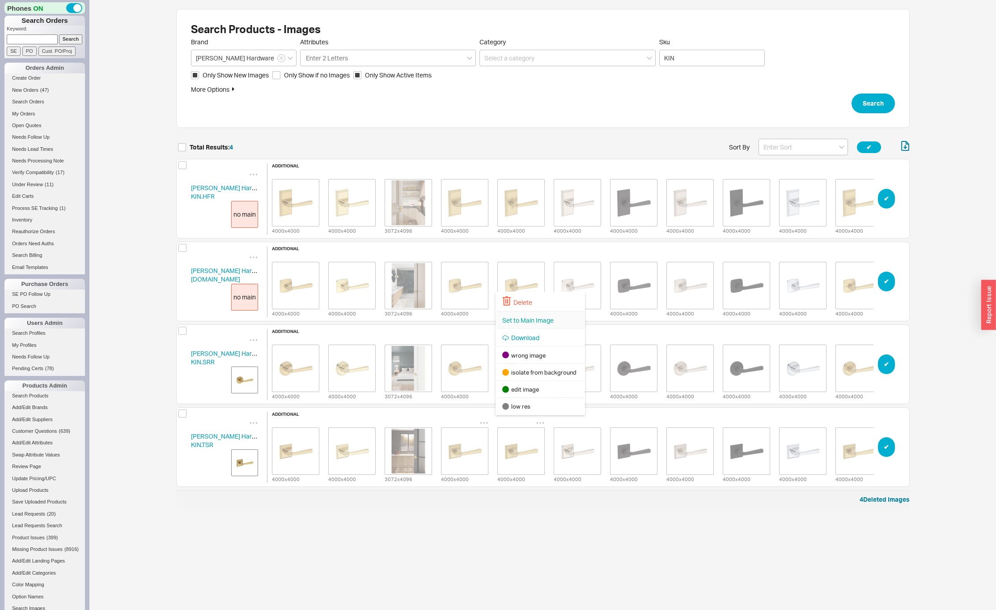
click at [524, 320] on span "Set to Main Image" at bounding box center [527, 320] width 51 height 8
click at [540, 254] on icon "grid" at bounding box center [540, 257] width 9 height 9
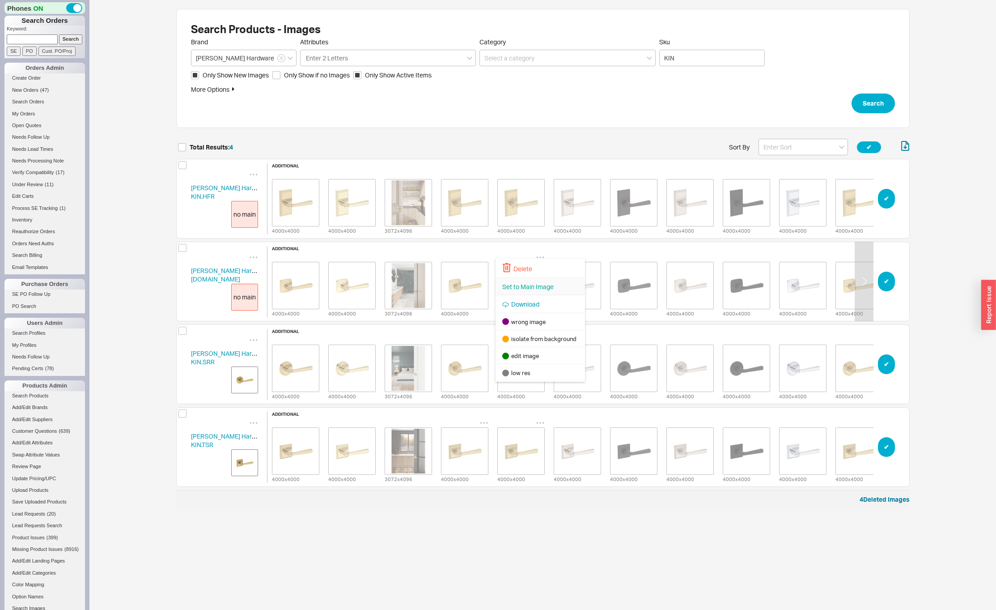
click at [532, 285] on span "Set to Main Image" at bounding box center [527, 287] width 51 height 8
click at [540, 174] on icon "grid" at bounding box center [540, 174] width 8 height 1
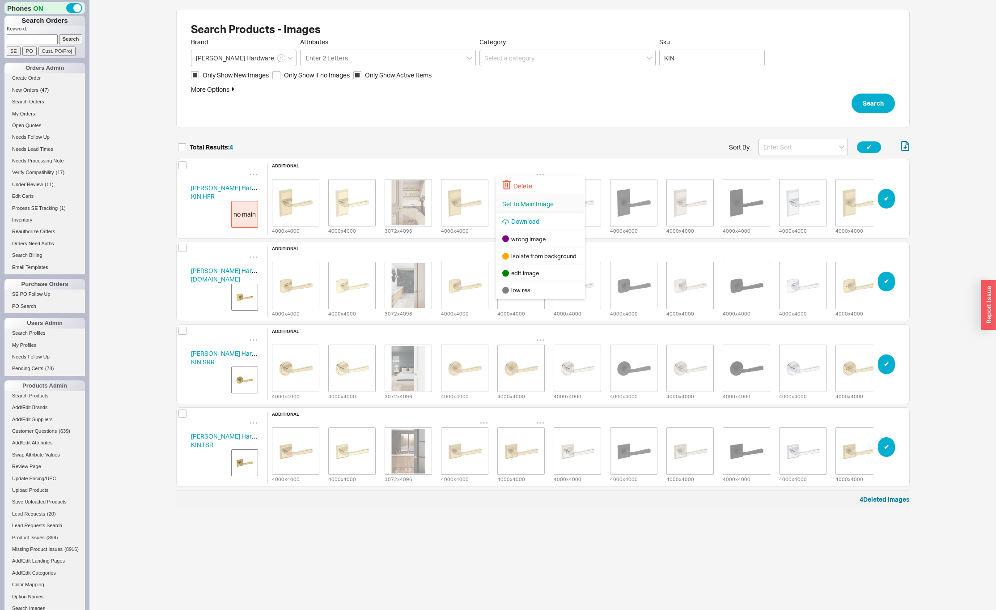
click at [531, 204] on span "Set to Main Image" at bounding box center [527, 204] width 51 height 8
click at [874, 148] on button "✔︎" at bounding box center [869, 147] width 24 height 12
checkbox input "true"
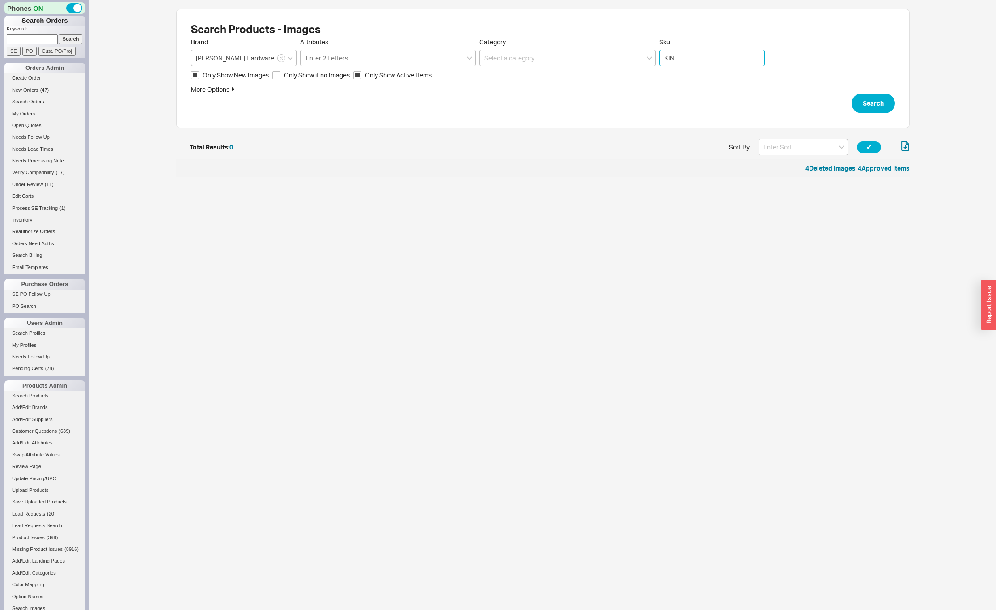
click at [689, 56] on input "KIN" at bounding box center [712, 58] width 106 height 17
click at [867, 102] on button "Search" at bounding box center [873, 104] width 43 height 20
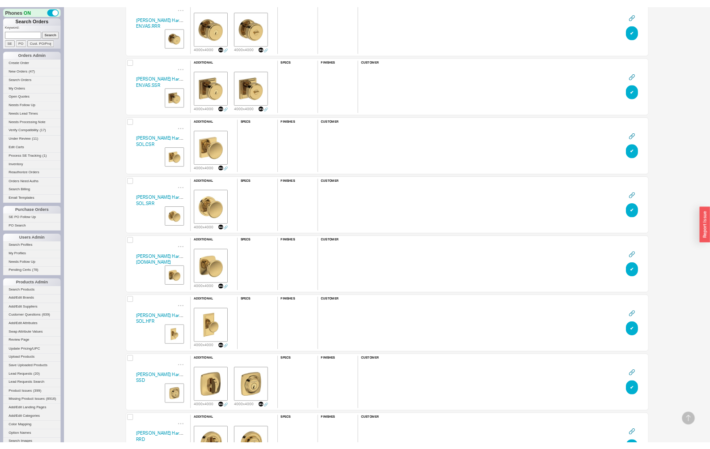
scroll to position [892, 0]
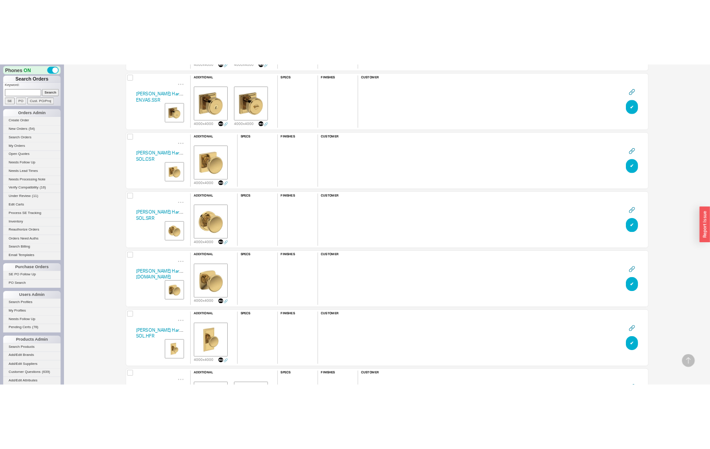
scroll to position [1347, 596]
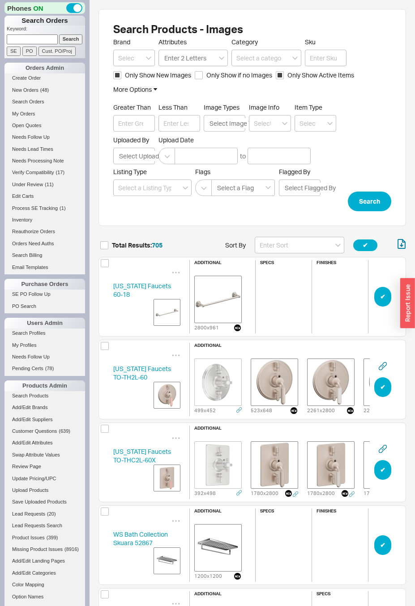
scroll to position [58378, 301]
